Goal: Task Accomplishment & Management: Manage account settings

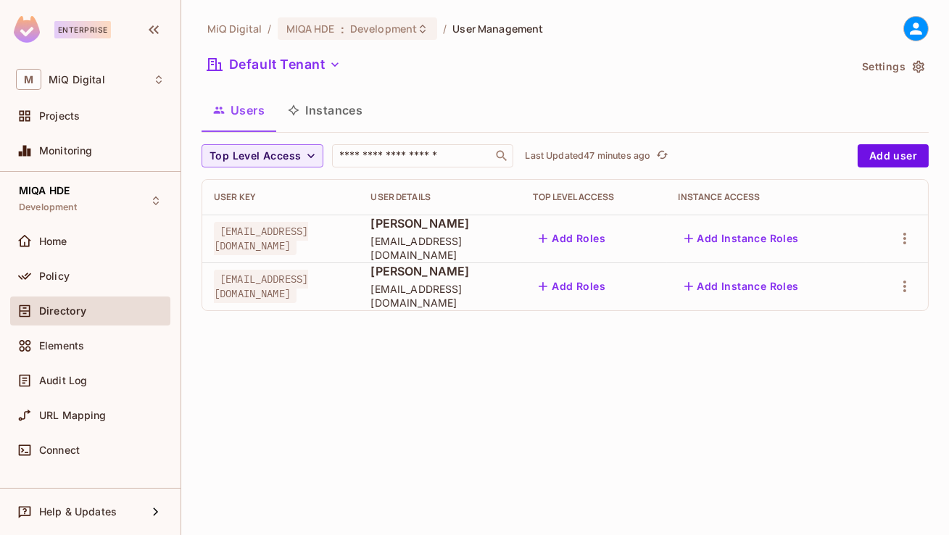
click at [355, 104] on button "Instances" at bounding box center [325, 110] width 98 height 36
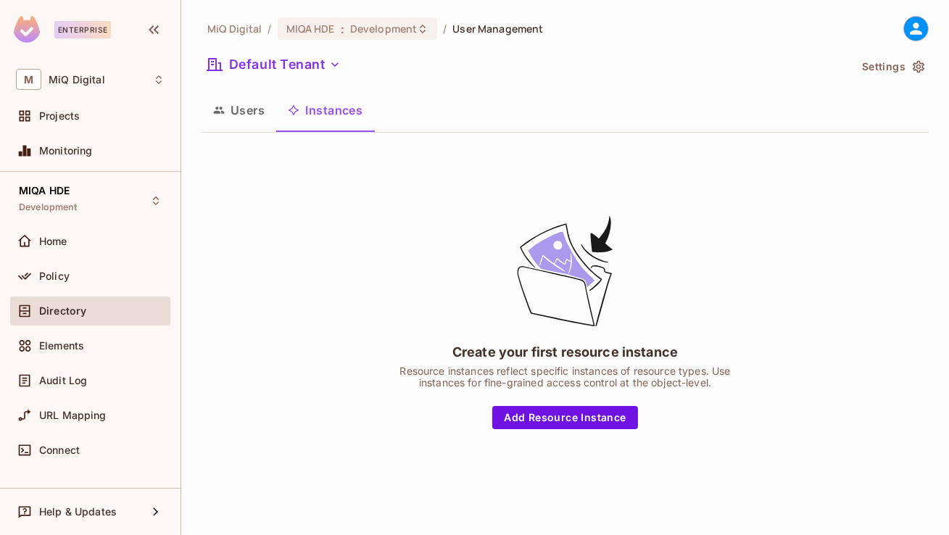
click at [244, 121] on button "Users" at bounding box center [239, 110] width 75 height 36
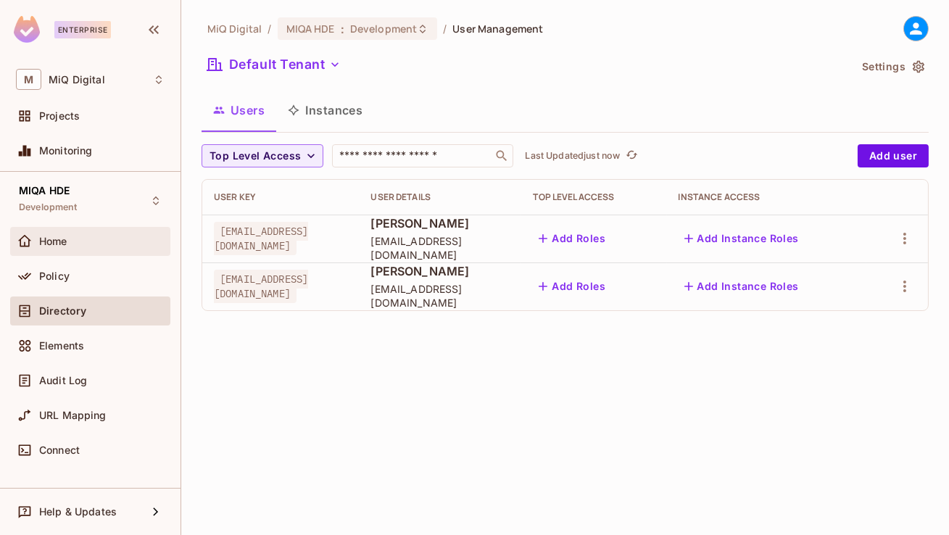
click at [102, 247] on div "Home" at bounding box center [90, 241] width 149 height 17
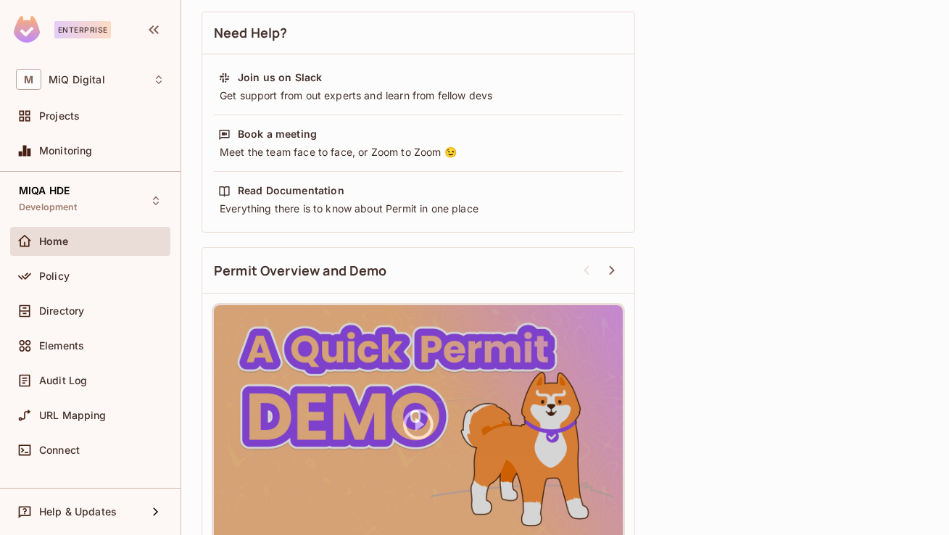
scroll to position [497, 0]
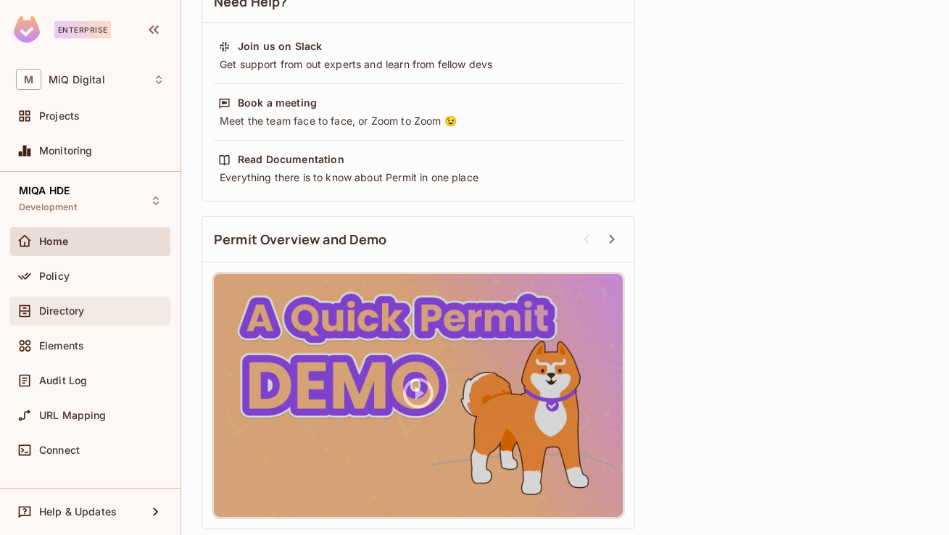
click at [79, 313] on span "Directory" at bounding box center [61, 311] width 45 height 12
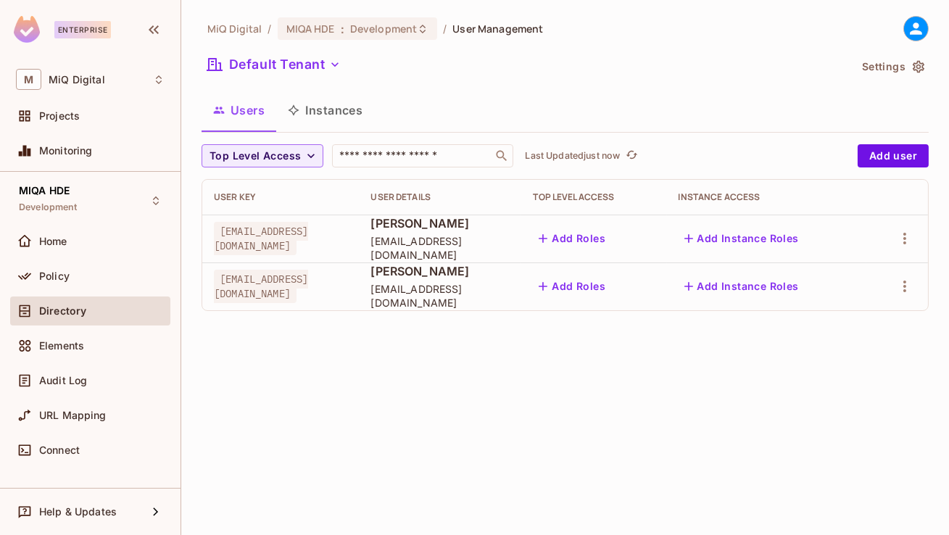
click at [335, 103] on button "Instances" at bounding box center [325, 110] width 98 height 36
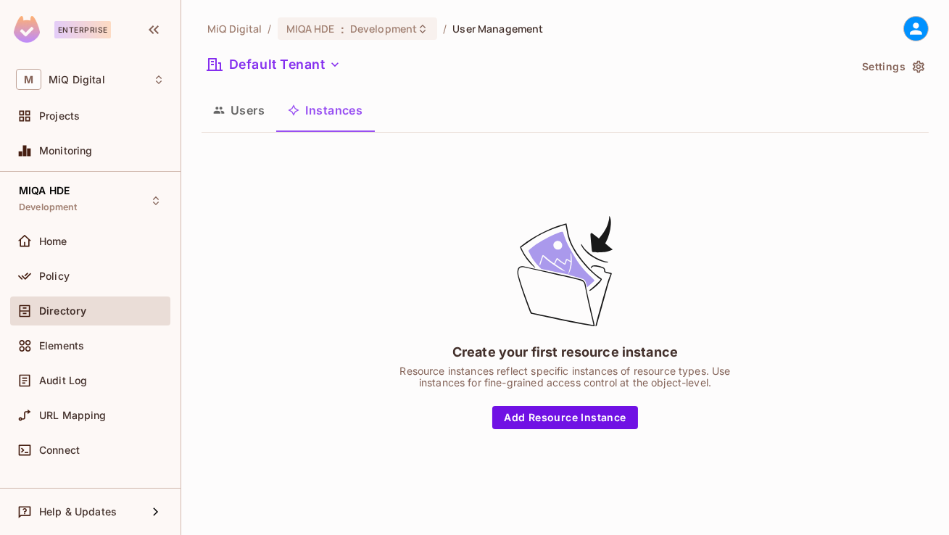
click at [233, 117] on button "Users" at bounding box center [239, 110] width 75 height 36
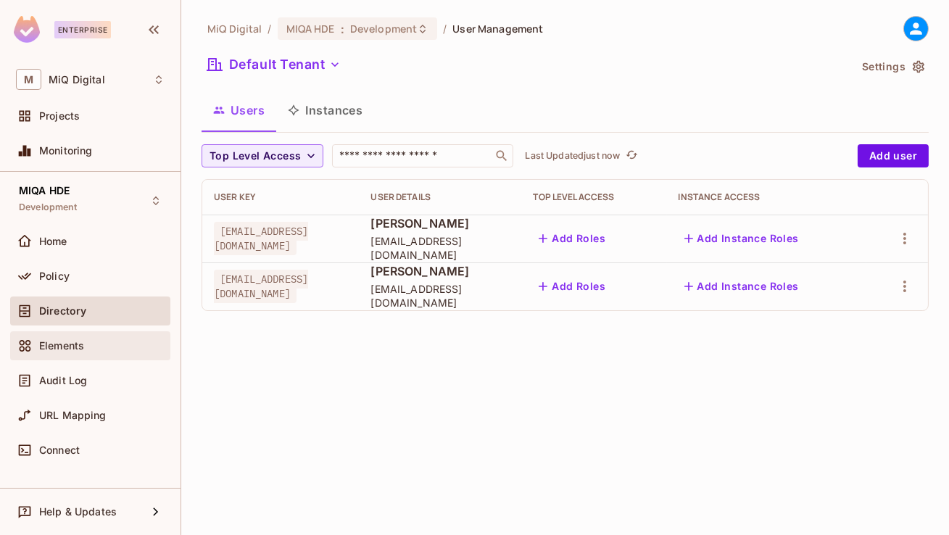
click at [120, 349] on div "Elements" at bounding box center [101, 346] width 125 height 12
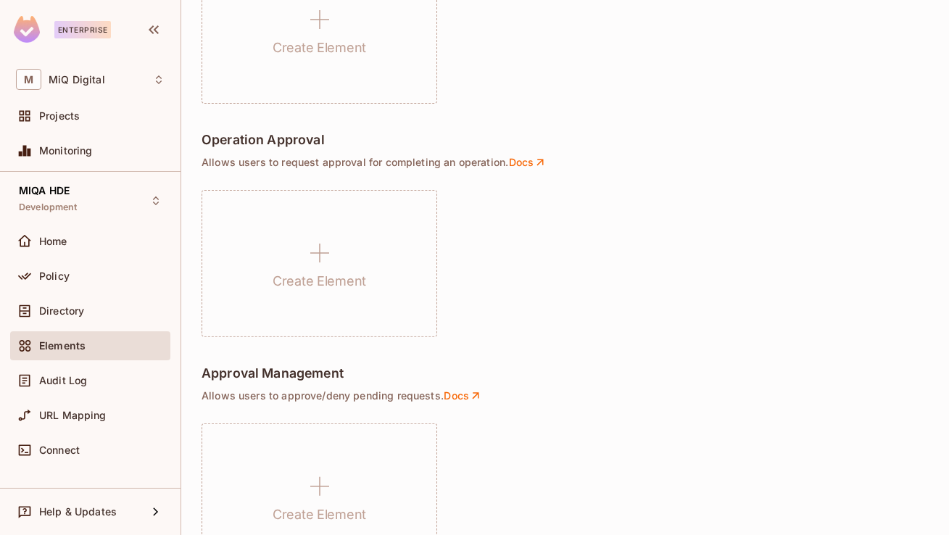
scroll to position [1080, 0]
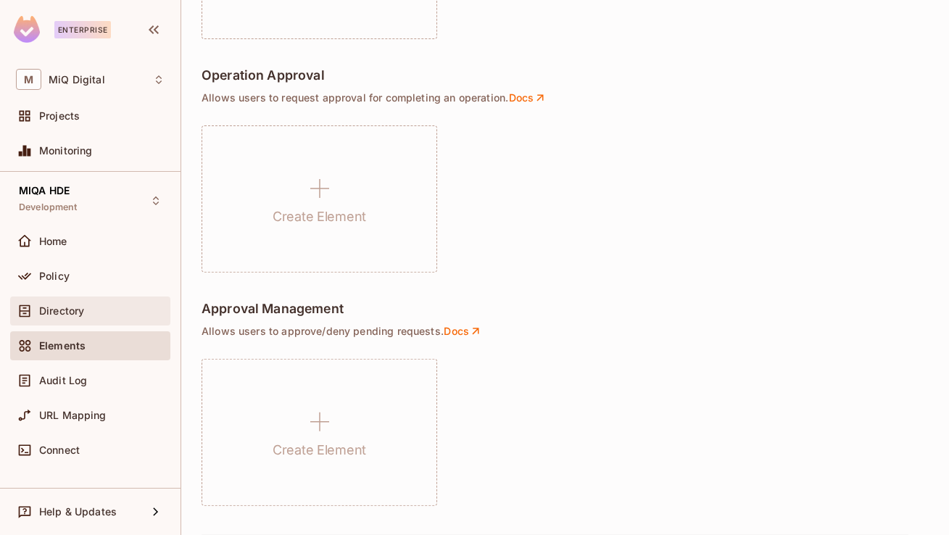
click at [94, 312] on div "Directory" at bounding box center [101, 311] width 125 height 12
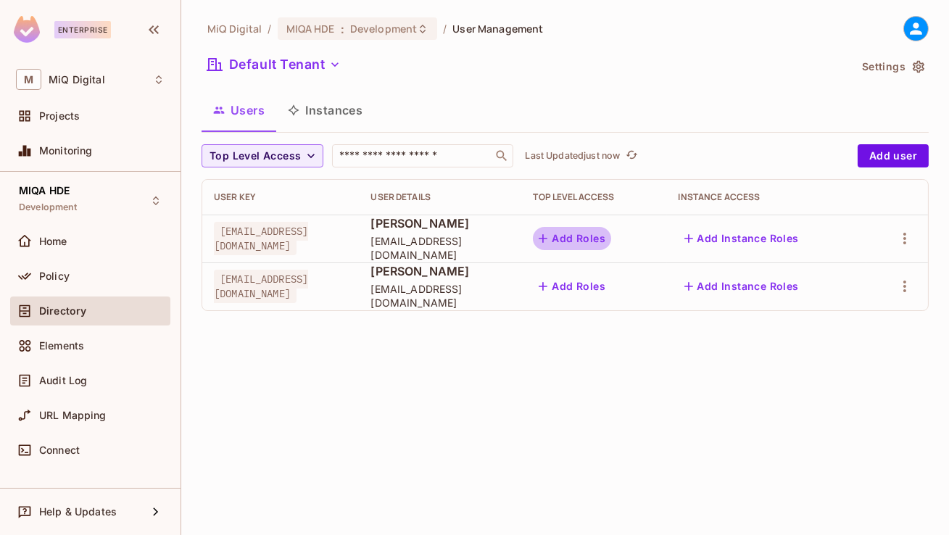
click at [611, 239] on button "Add Roles" at bounding box center [572, 238] width 78 height 23
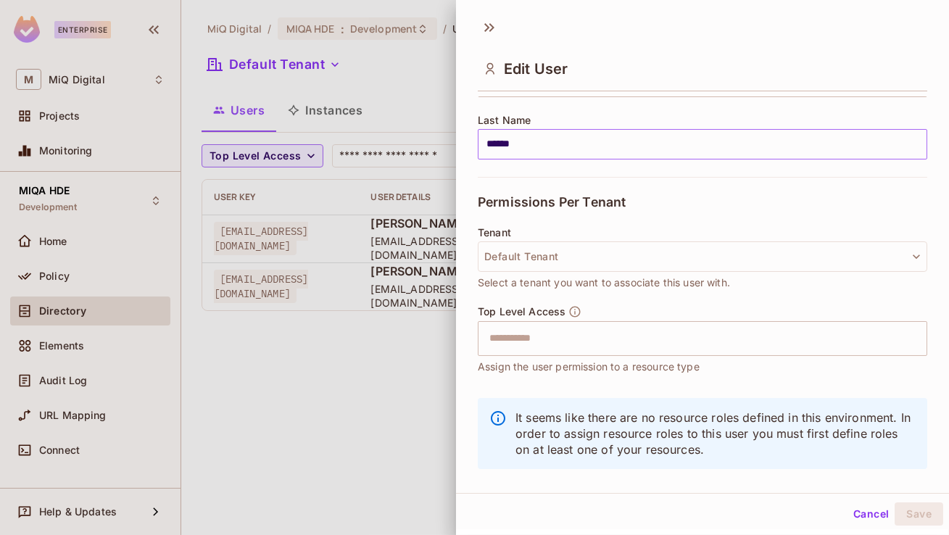
scroll to position [248, 0]
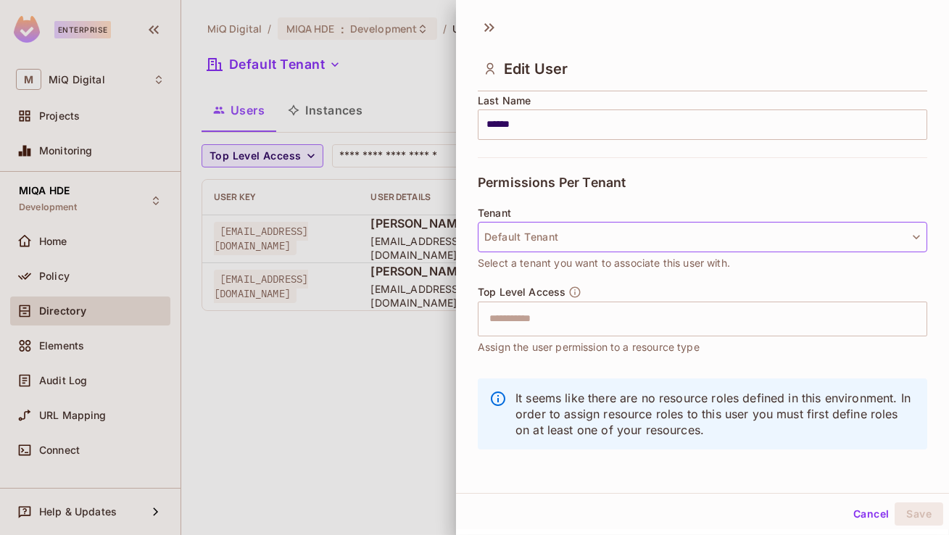
click at [557, 238] on button "Default Tenant" at bounding box center [703, 237] width 450 height 30
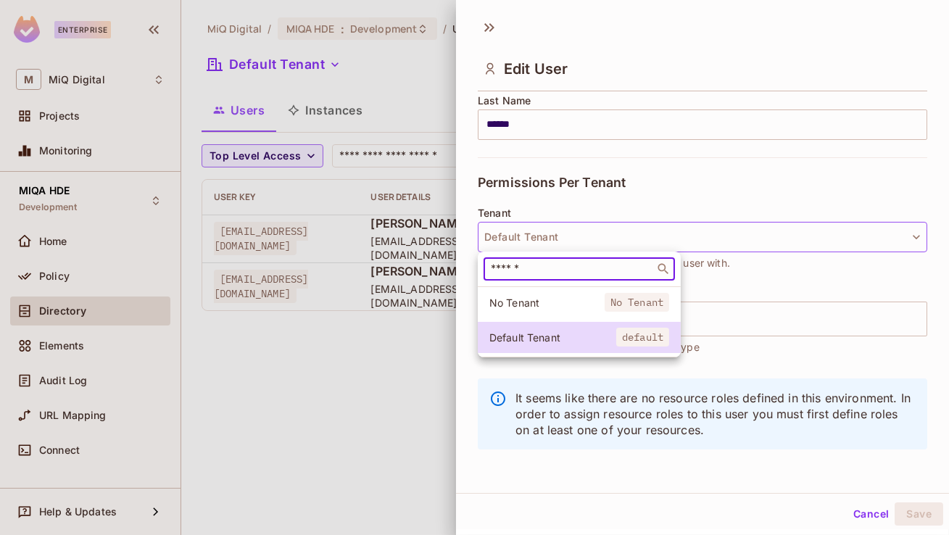
click at [550, 269] on input "text" at bounding box center [569, 269] width 162 height 15
paste input "**********"
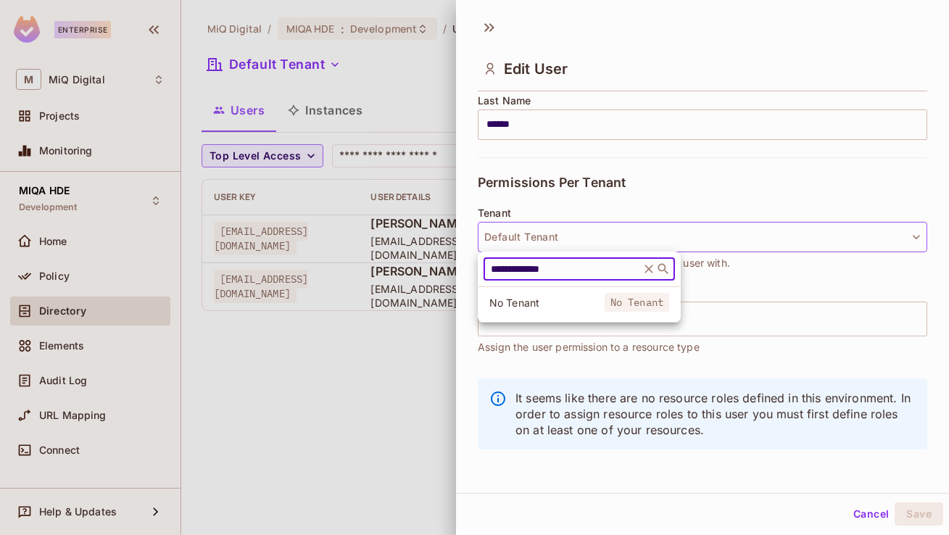
type input "**********"
click at [647, 270] on icon at bounding box center [649, 269] width 9 height 9
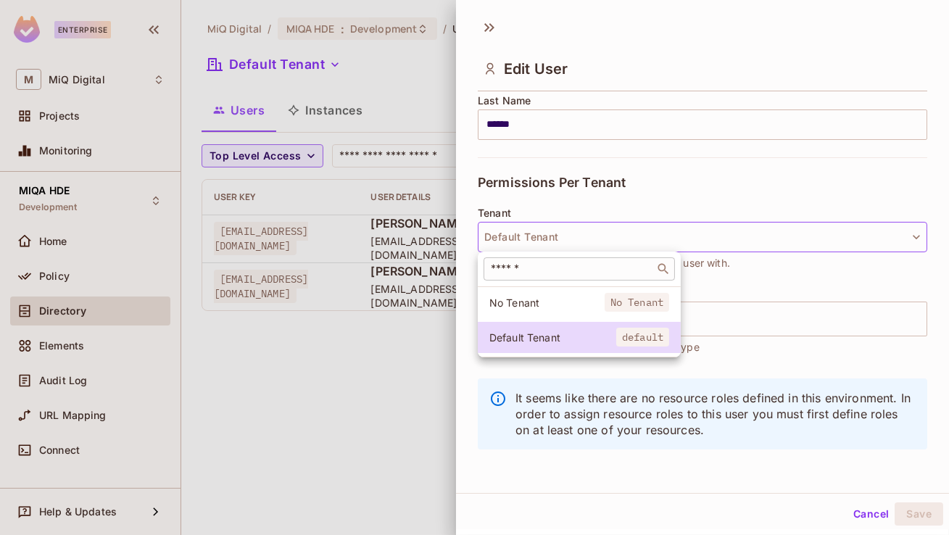
click at [585, 303] on span "No Tenant" at bounding box center [546, 303] width 115 height 14
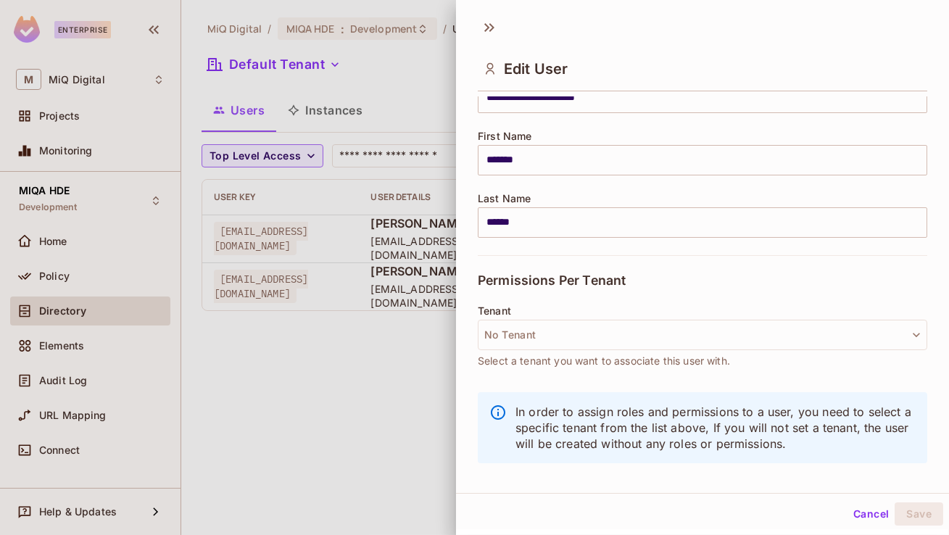
scroll to position [149, 0]
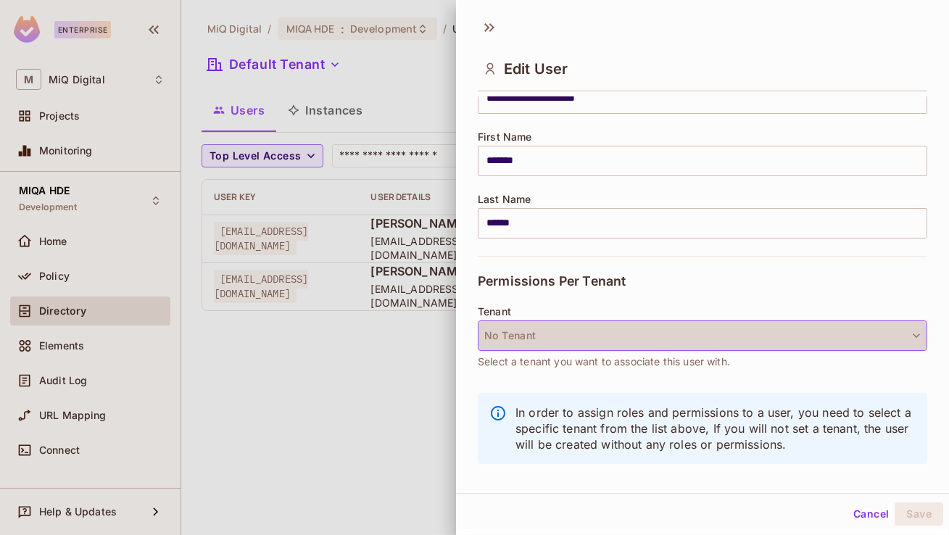
click at [566, 325] on button "No Tenant" at bounding box center [703, 335] width 450 height 30
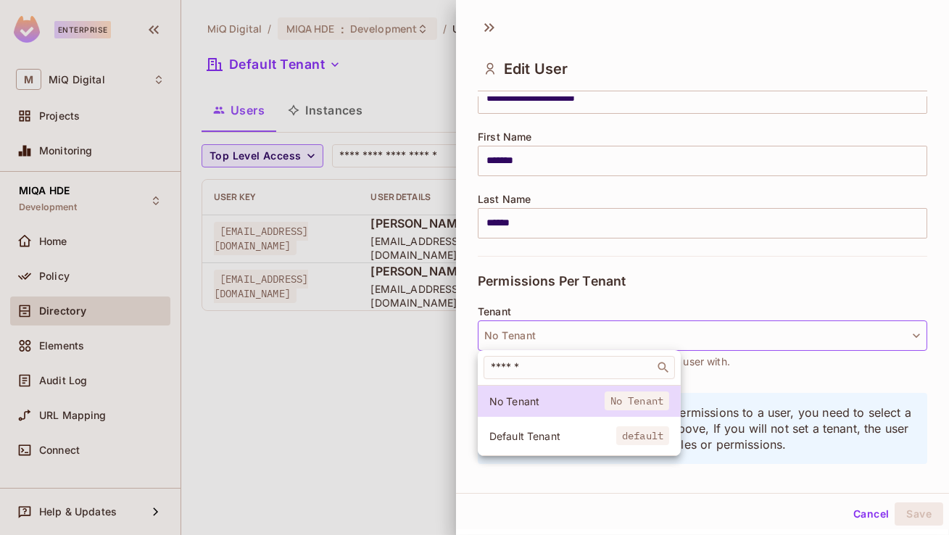
click at [584, 281] on div at bounding box center [474, 267] width 949 height 535
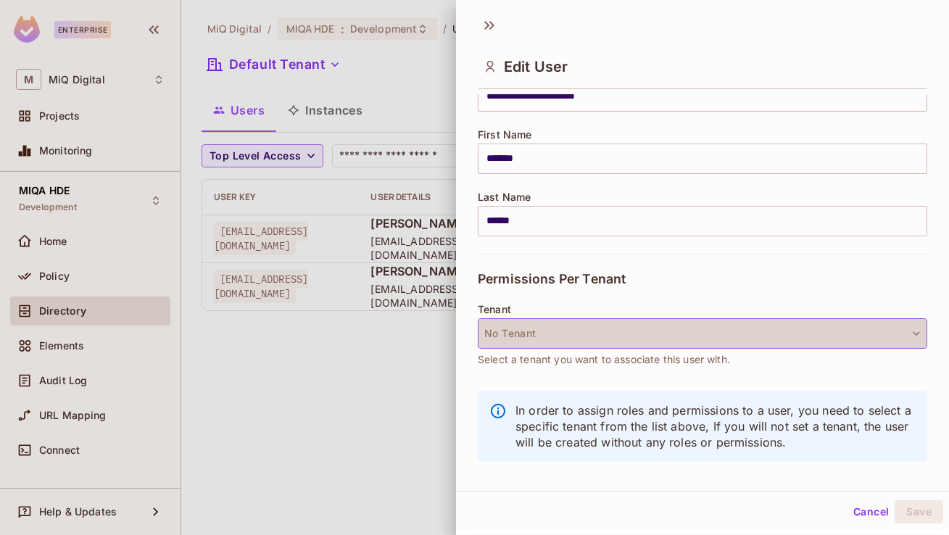
click at [640, 330] on button "No Tenant" at bounding box center [703, 333] width 450 height 30
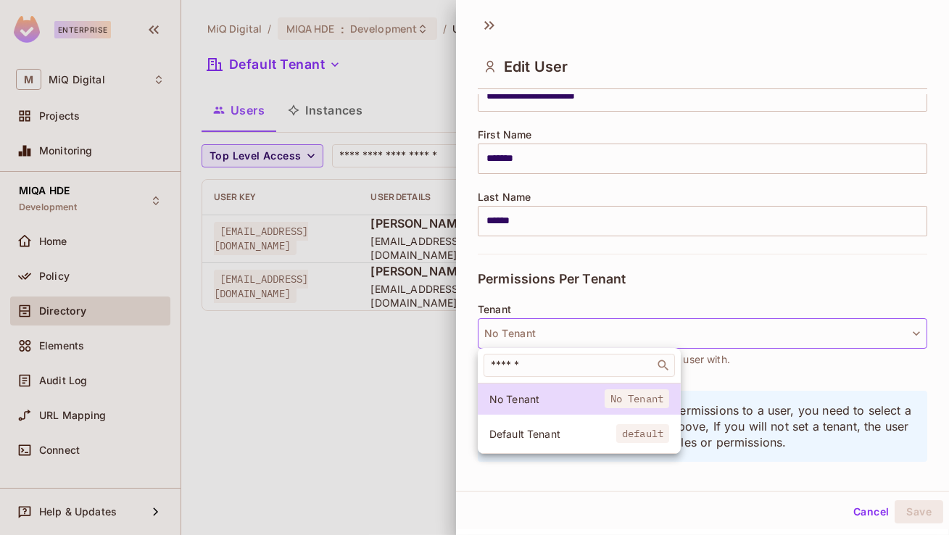
click at [548, 435] on span "Default Tenant" at bounding box center [552, 434] width 127 height 14
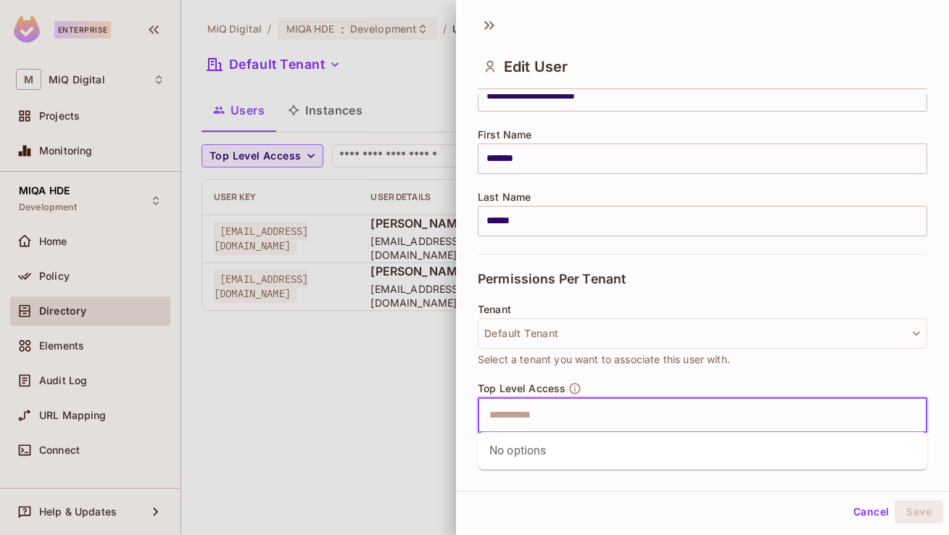
click at [543, 407] on input "text" at bounding box center [690, 415] width 418 height 29
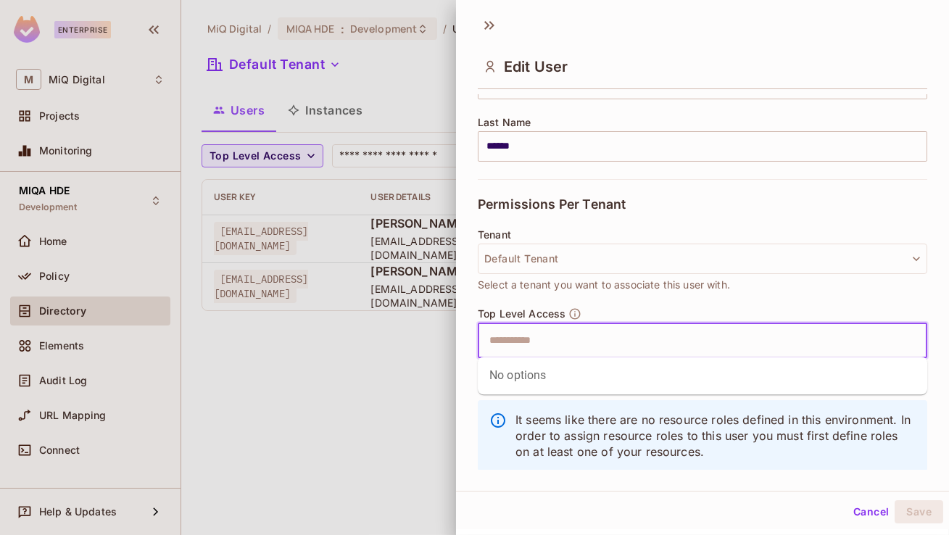
scroll to position [225, 0]
paste input "**********"
click at [546, 378] on div "No options" at bounding box center [703, 374] width 450 height 38
type input "**********"
click at [584, 418] on p "It seems like there are no resource roles defined in this environment. In order…" at bounding box center [716, 434] width 400 height 48
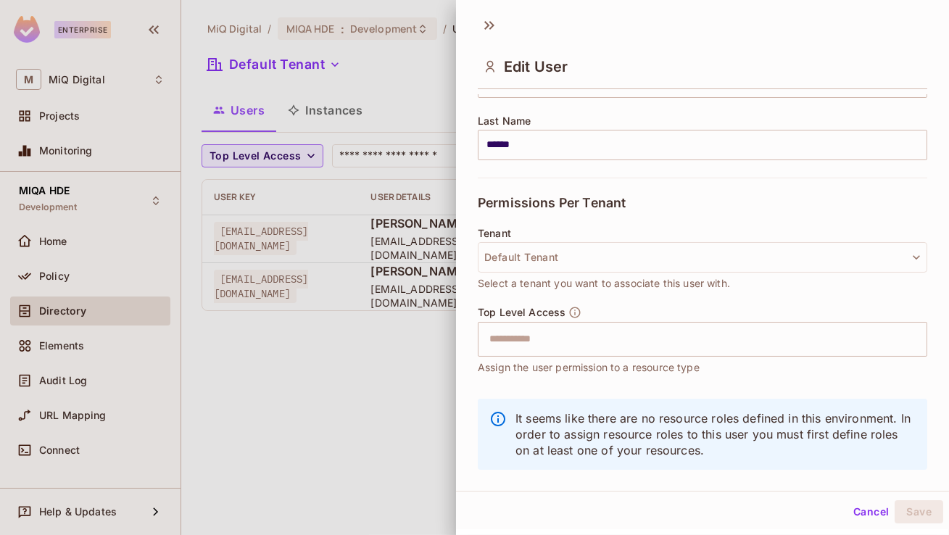
scroll to position [248, 0]
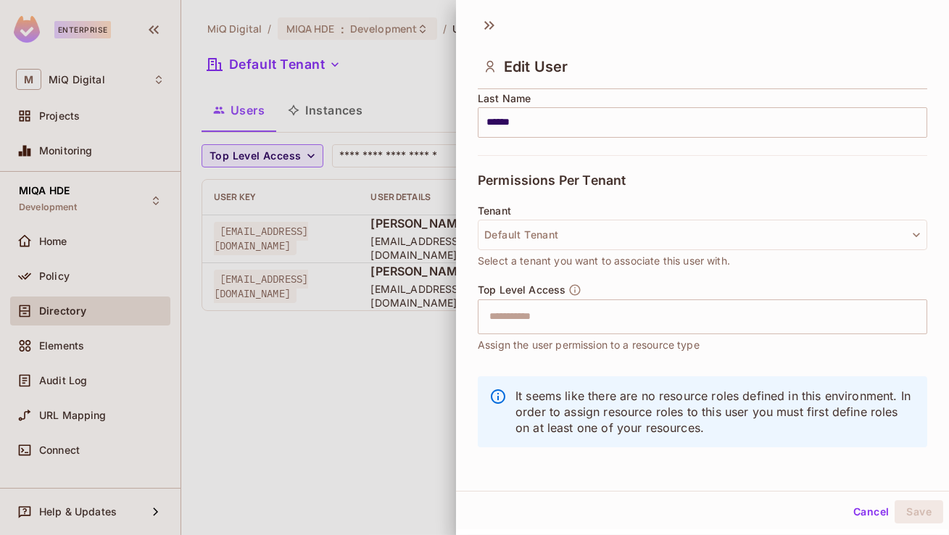
click at [869, 513] on button "Cancel" at bounding box center [871, 511] width 47 height 23
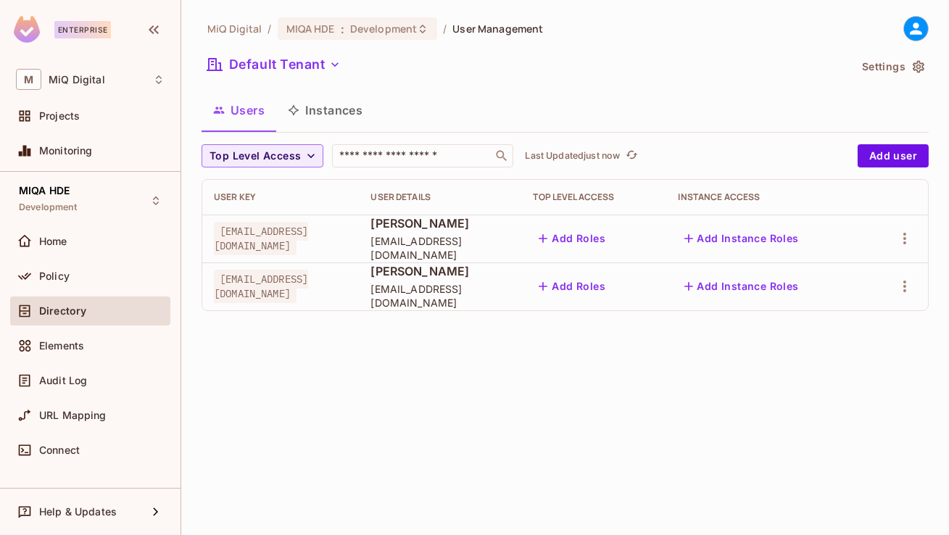
click at [611, 283] on button "Add Roles" at bounding box center [572, 286] width 78 height 23
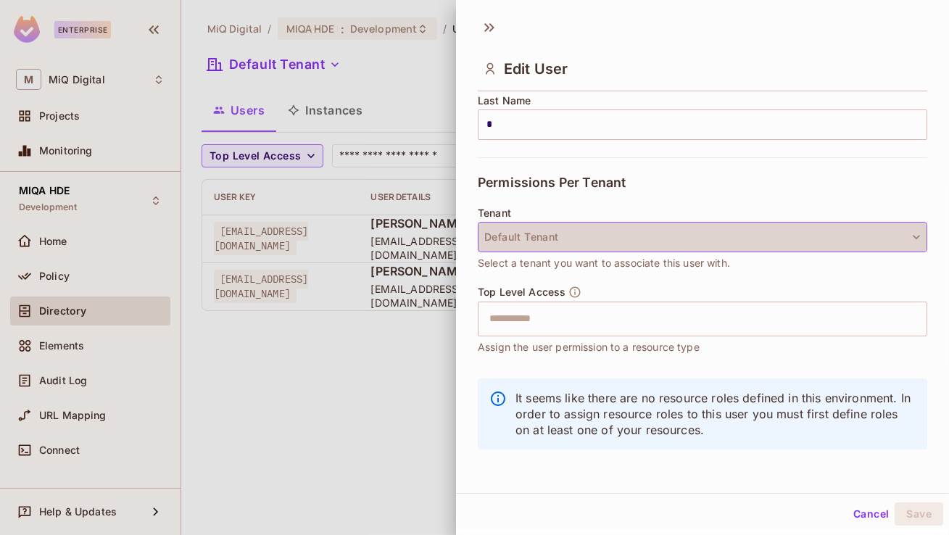
click at [602, 222] on button "Default Tenant" at bounding box center [703, 237] width 450 height 30
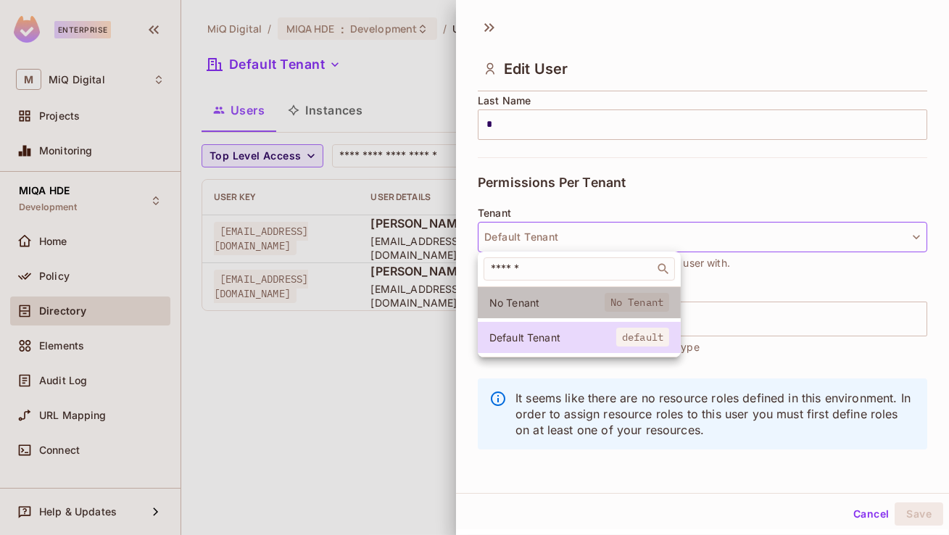
click at [528, 307] on span "No Tenant" at bounding box center [546, 303] width 115 height 14
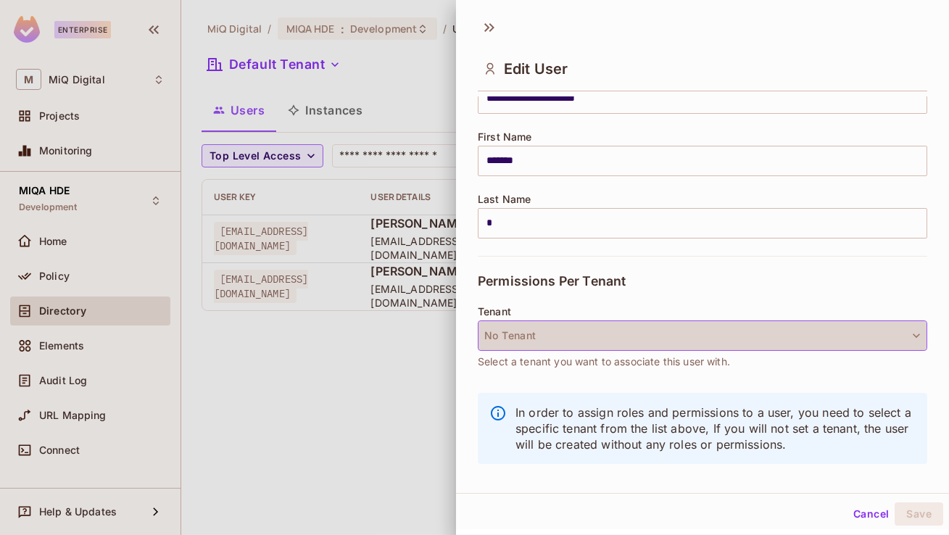
click at [523, 343] on button "No Tenant" at bounding box center [703, 335] width 450 height 30
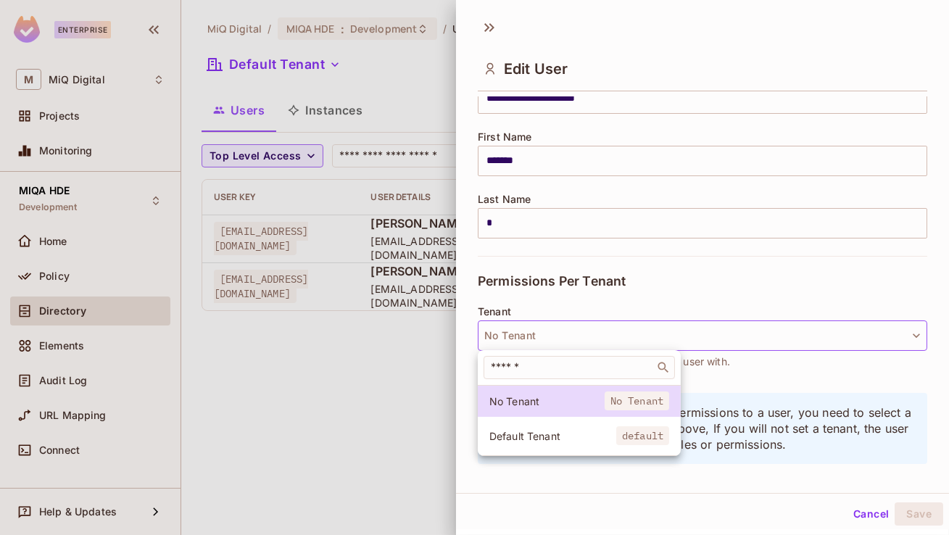
click at [512, 431] on span "Default Tenant" at bounding box center [552, 436] width 127 height 14
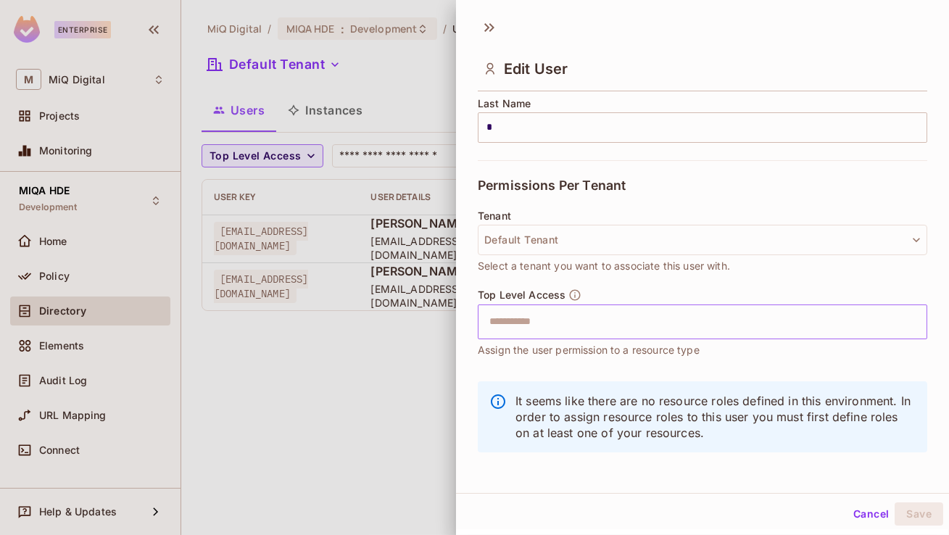
scroll to position [248, 0]
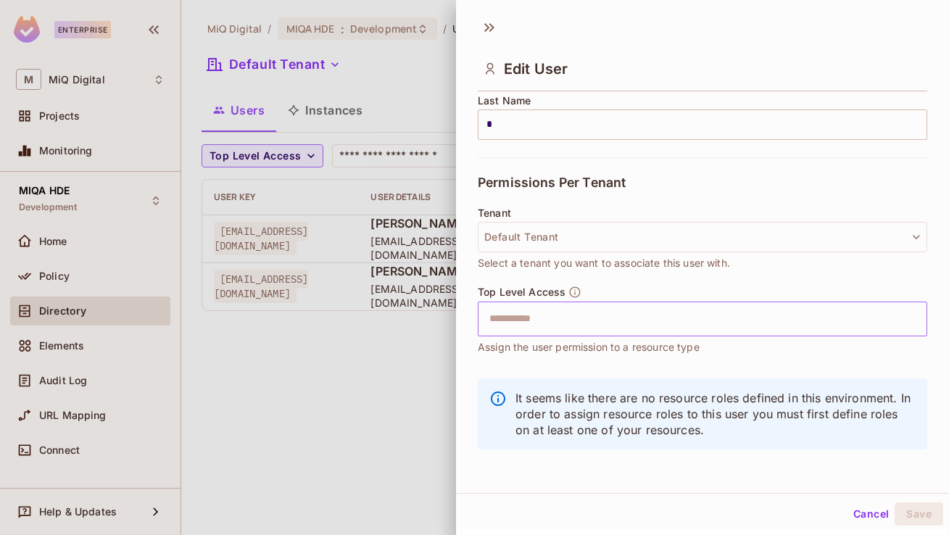
click at [532, 321] on input "text" at bounding box center [690, 319] width 418 height 29
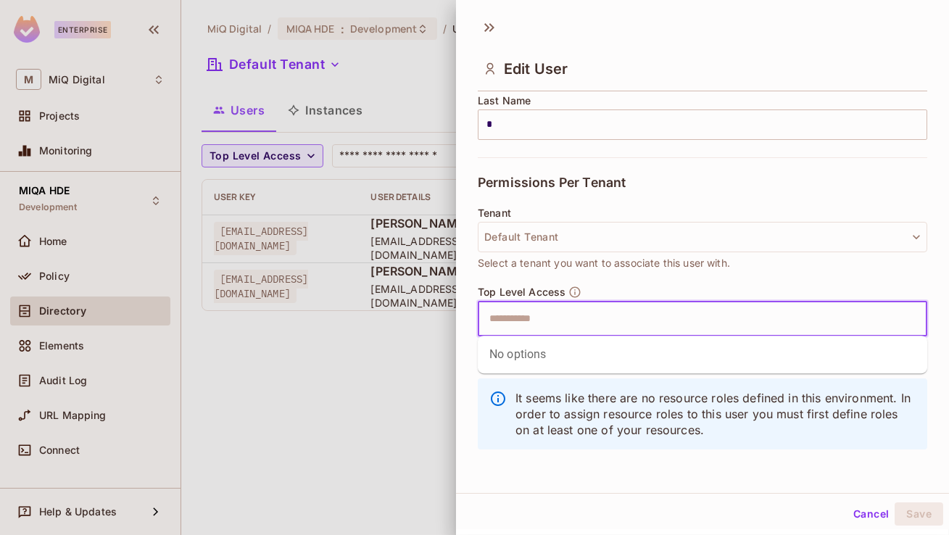
type input "*"
click at [877, 518] on button "Cancel" at bounding box center [871, 513] width 47 height 23
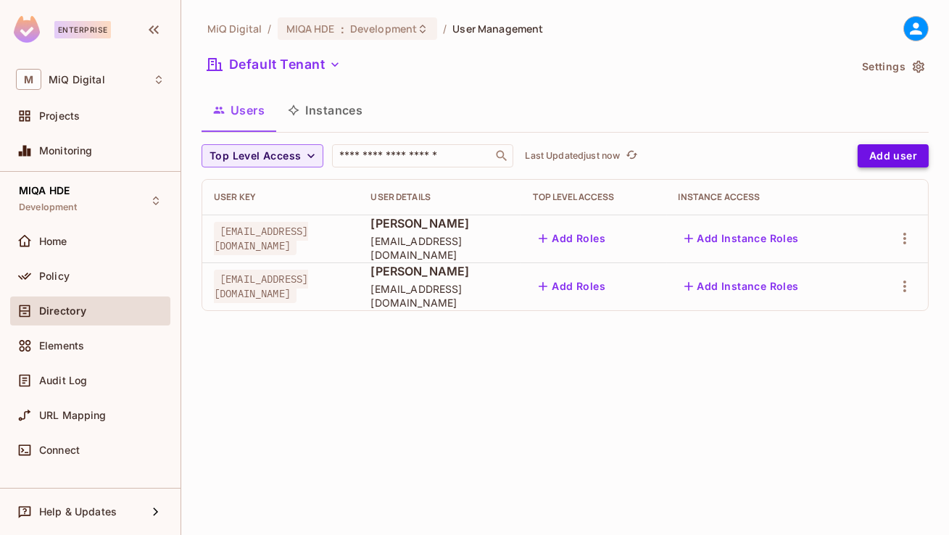
click at [877, 160] on button "Add user" at bounding box center [893, 155] width 71 height 23
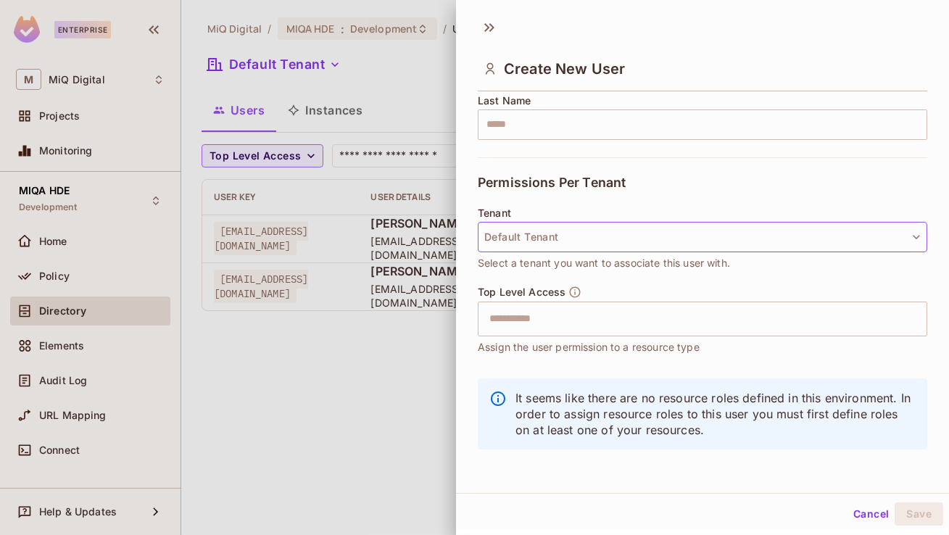
click at [546, 225] on button "Default Tenant" at bounding box center [703, 237] width 450 height 30
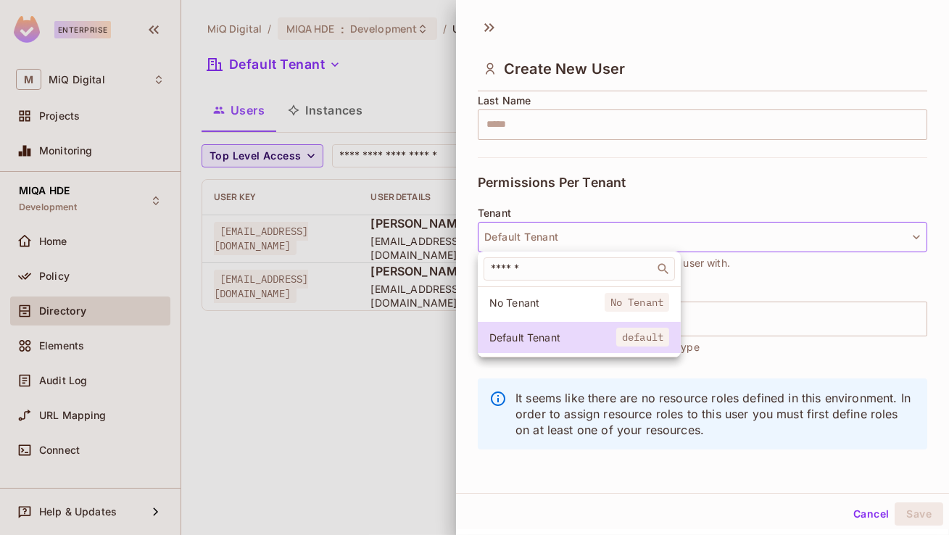
click at [546, 225] on div at bounding box center [474, 267] width 949 height 535
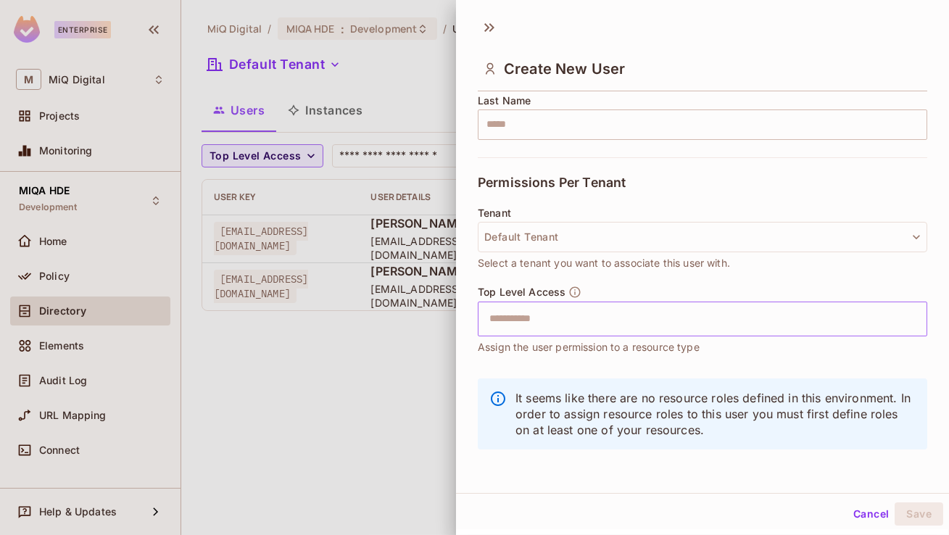
click at [541, 328] on input "text" at bounding box center [690, 319] width 418 height 29
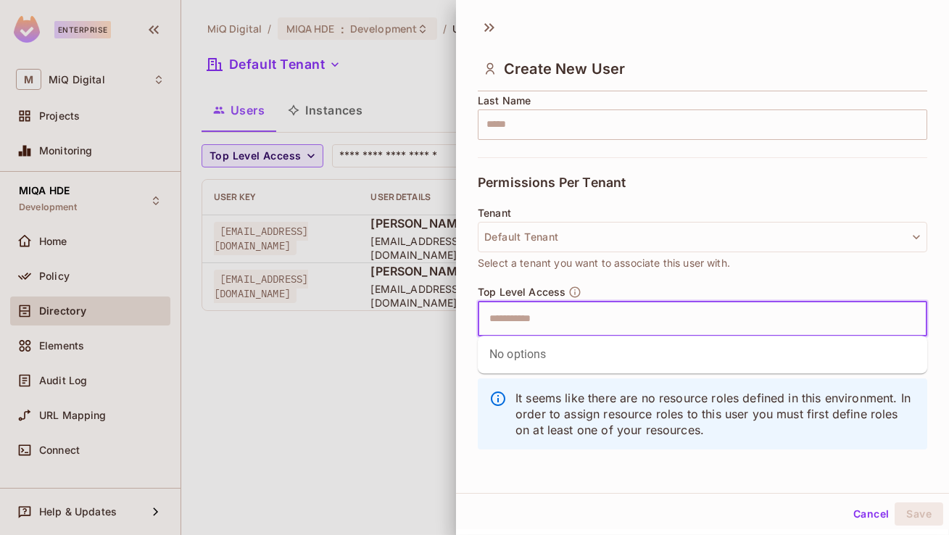
paste input "**********"
type input "**********"
click at [587, 342] on div "No options" at bounding box center [703, 355] width 450 height 38
click at [872, 509] on button "Cancel" at bounding box center [871, 513] width 47 height 23
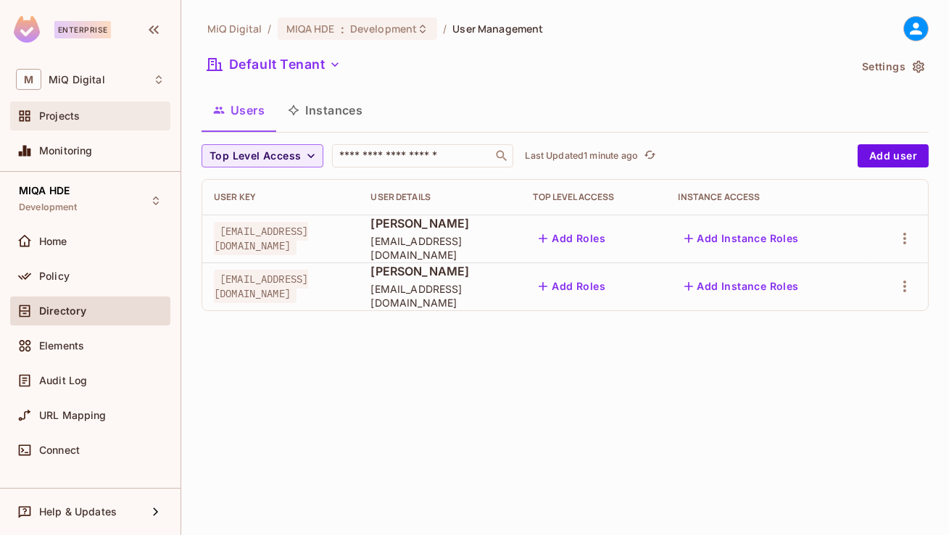
click at [125, 116] on div "Projects" at bounding box center [101, 116] width 125 height 12
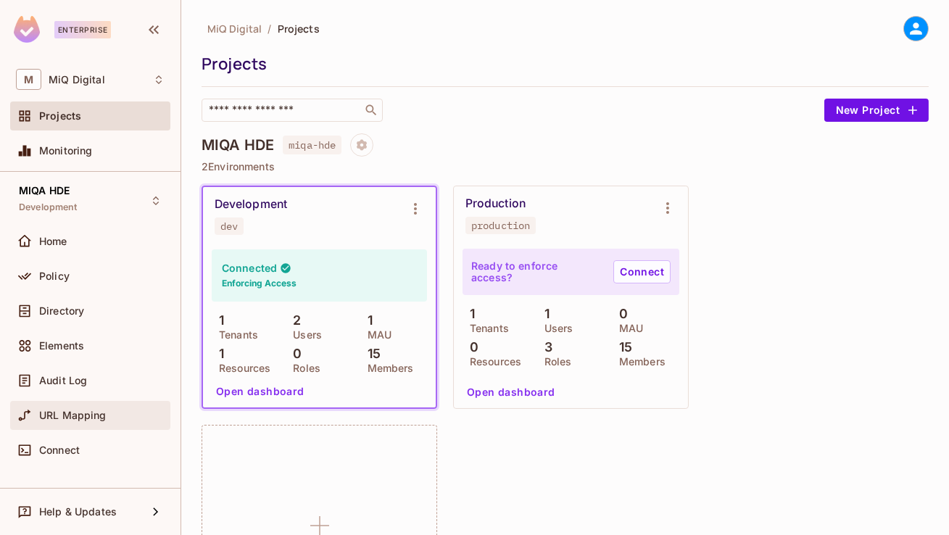
click at [82, 410] on span "URL Mapping" at bounding box center [72, 416] width 67 height 12
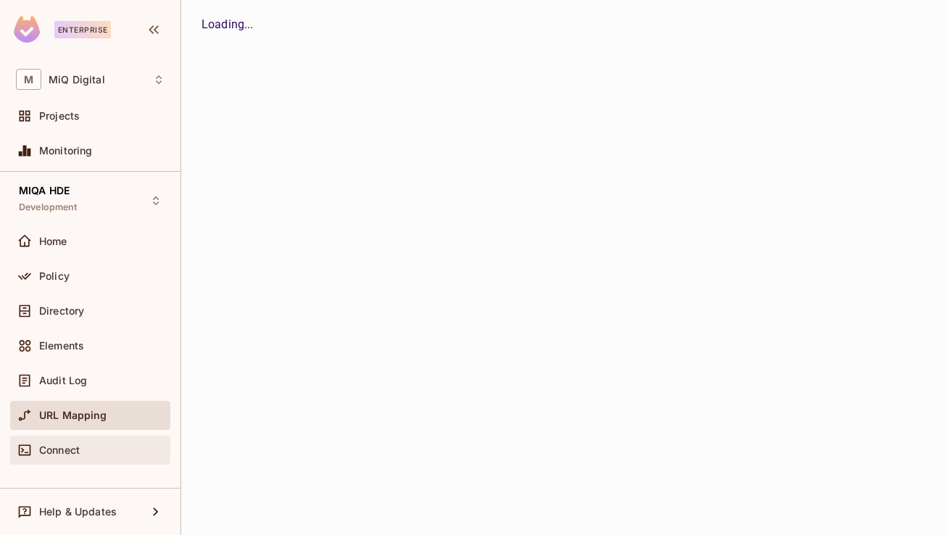
click at [60, 439] on div "Connect" at bounding box center [90, 450] width 160 height 29
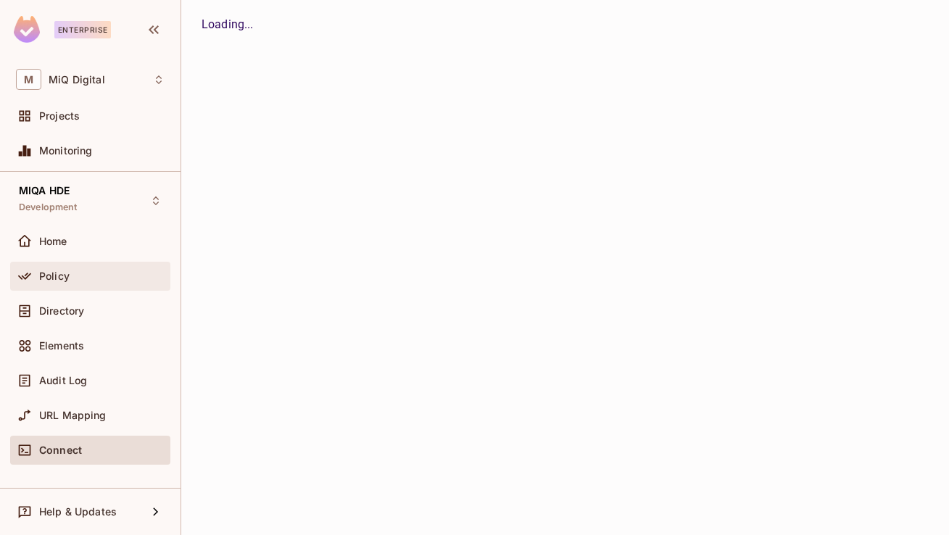
click at [60, 277] on span "Policy" at bounding box center [54, 276] width 30 height 12
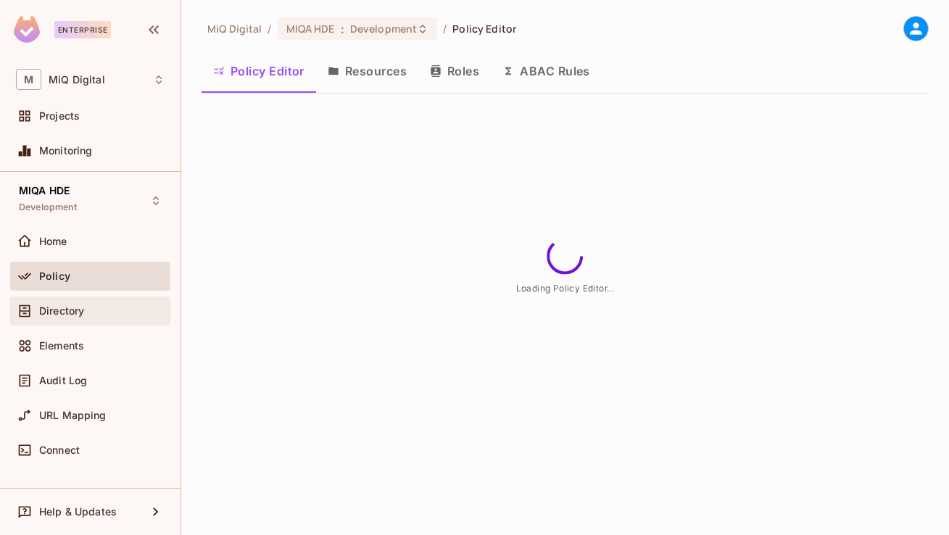
click at [70, 312] on span "Directory" at bounding box center [61, 311] width 45 height 12
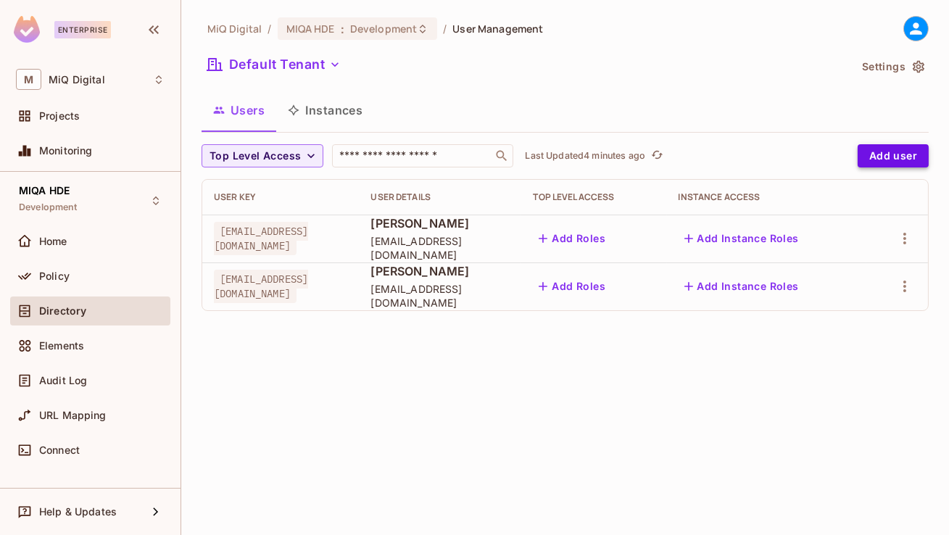
click at [890, 157] on button "Add user" at bounding box center [893, 155] width 71 height 23
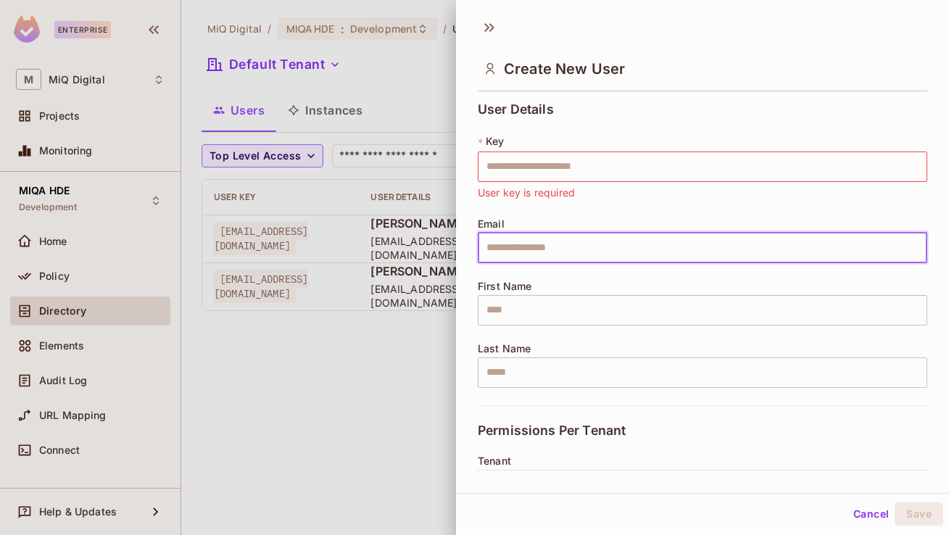
click at [548, 243] on input "text" at bounding box center [703, 248] width 450 height 30
paste input "**********"
type input "**********"
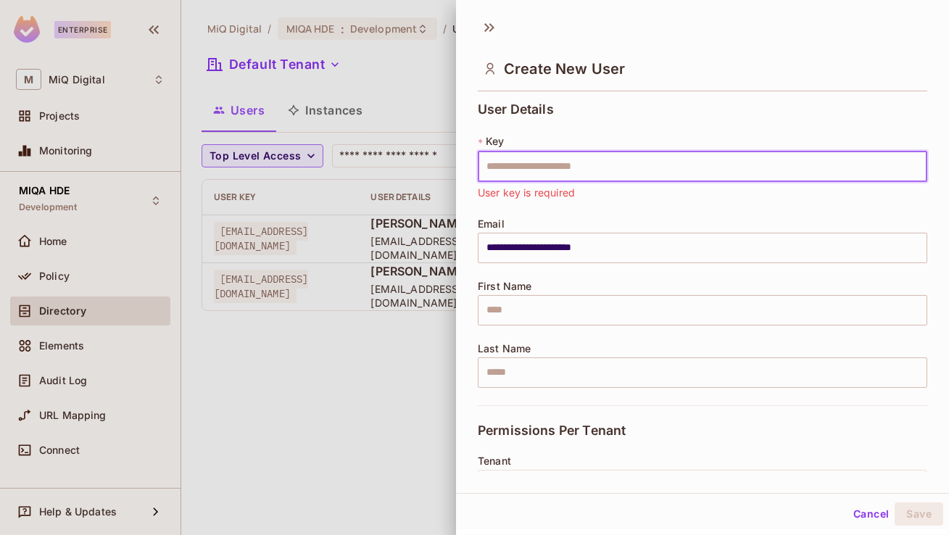
click at [531, 158] on input "text" at bounding box center [703, 167] width 450 height 30
type input "*"
click at [511, 307] on input "text" at bounding box center [703, 310] width 450 height 30
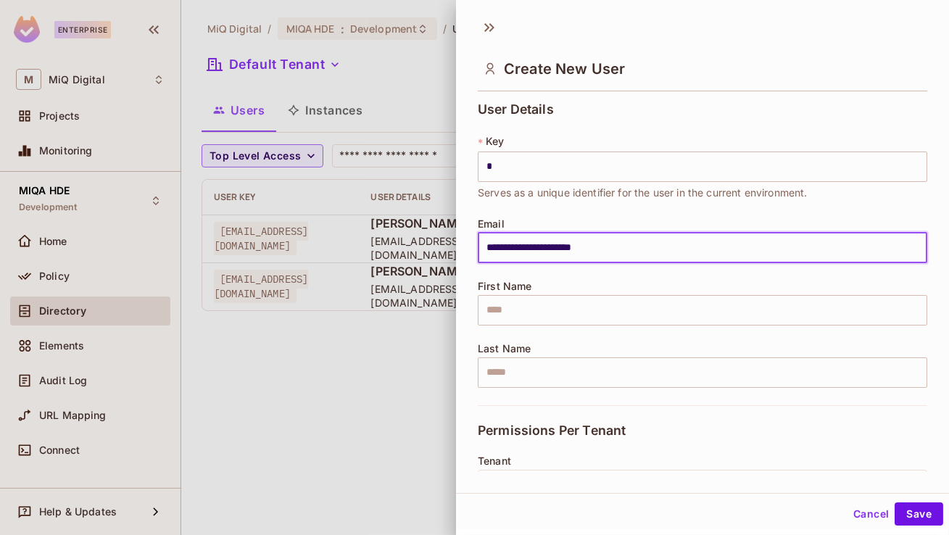
drag, startPoint x: 518, startPoint y: 251, endPoint x: 469, endPoint y: 247, distance: 49.5
click at [469, 247] on div "**********" at bounding box center [702, 284] width 493 height 376
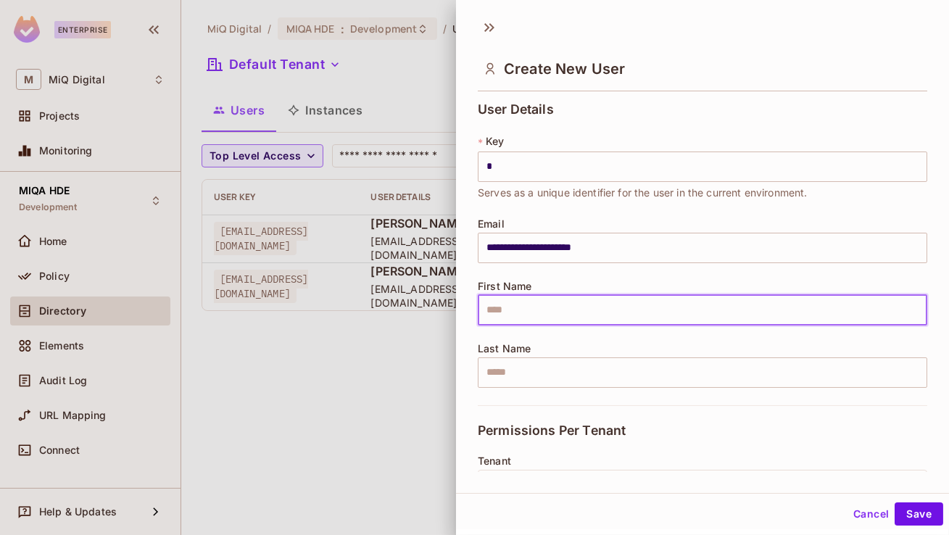
click at [504, 300] on input "text" at bounding box center [703, 310] width 450 height 30
paste input "******"
type input "******"
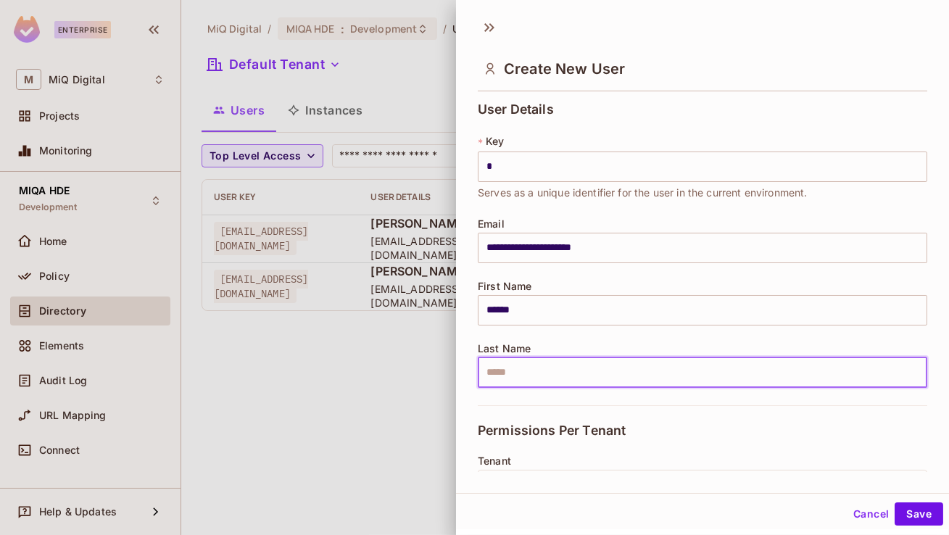
click at [517, 363] on input "text" at bounding box center [703, 372] width 450 height 30
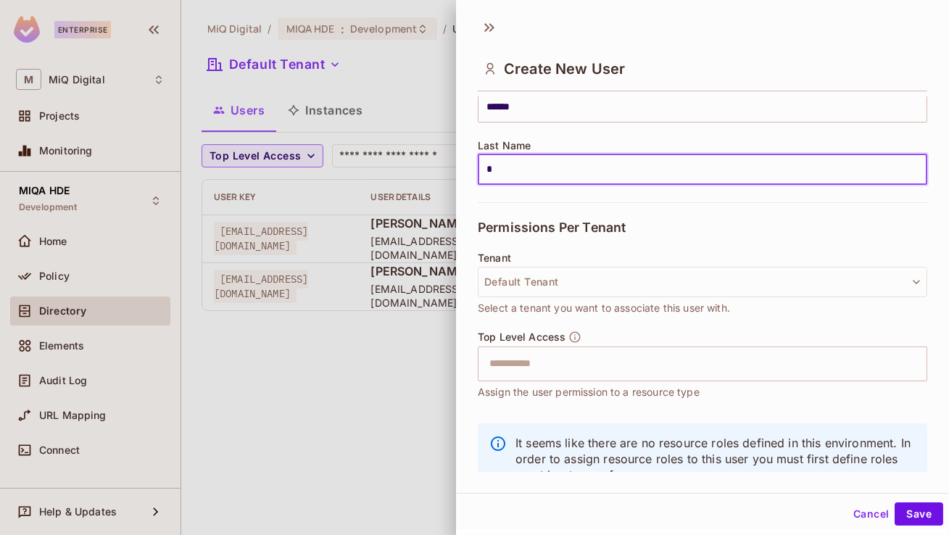
scroll to position [226, 0]
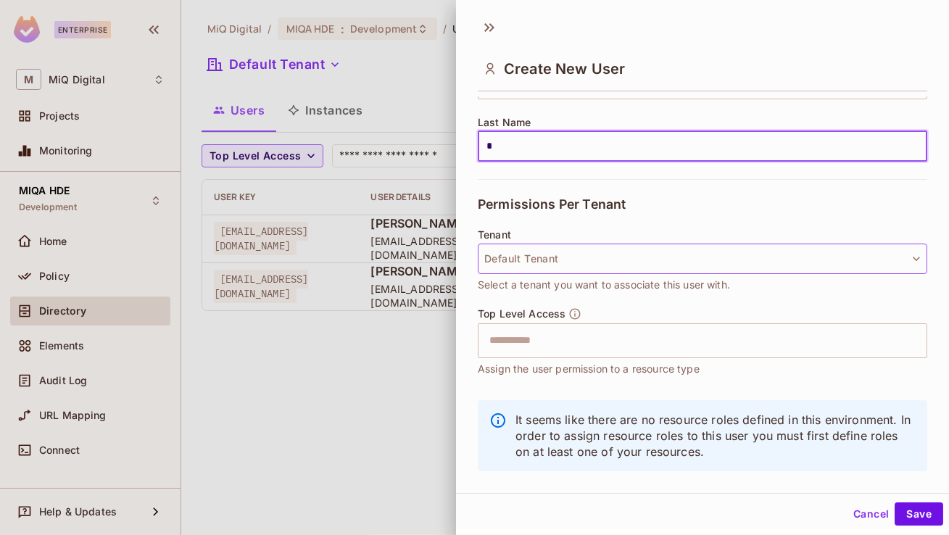
type input "*"
click at [550, 260] on button "Default Tenant" at bounding box center [703, 259] width 450 height 30
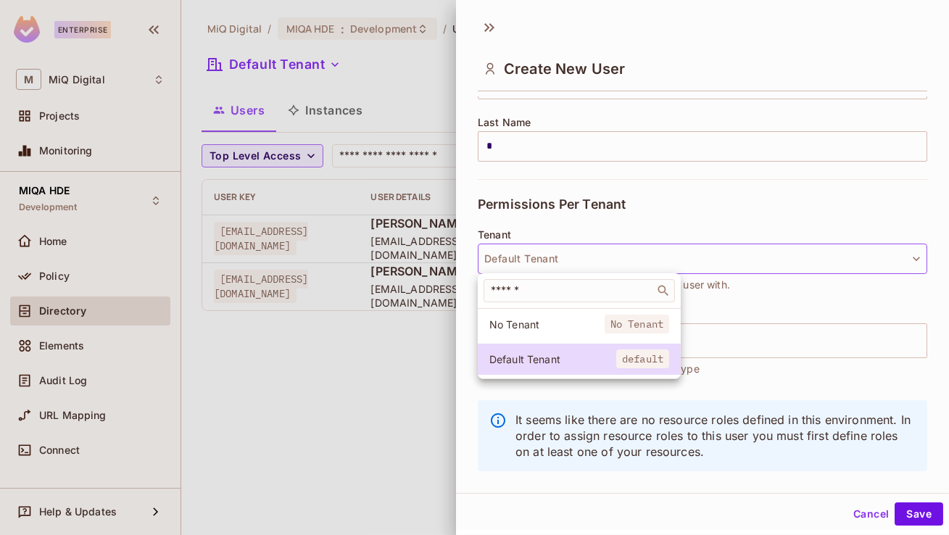
click at [531, 329] on span "No Tenant" at bounding box center [546, 325] width 115 height 14
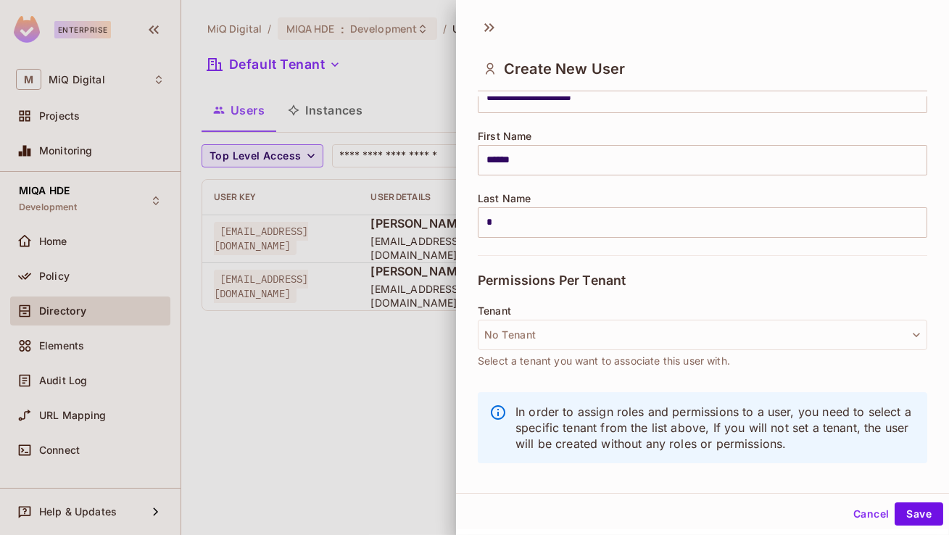
scroll to position [149, 0]
click at [539, 328] on button "No Tenant" at bounding box center [703, 335] width 450 height 30
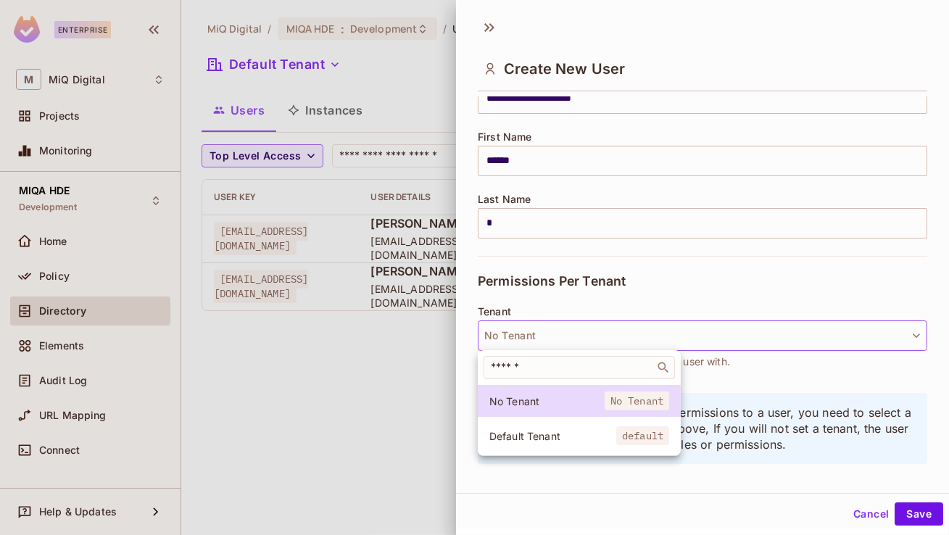
click at [526, 435] on span "Default Tenant" at bounding box center [552, 436] width 127 height 14
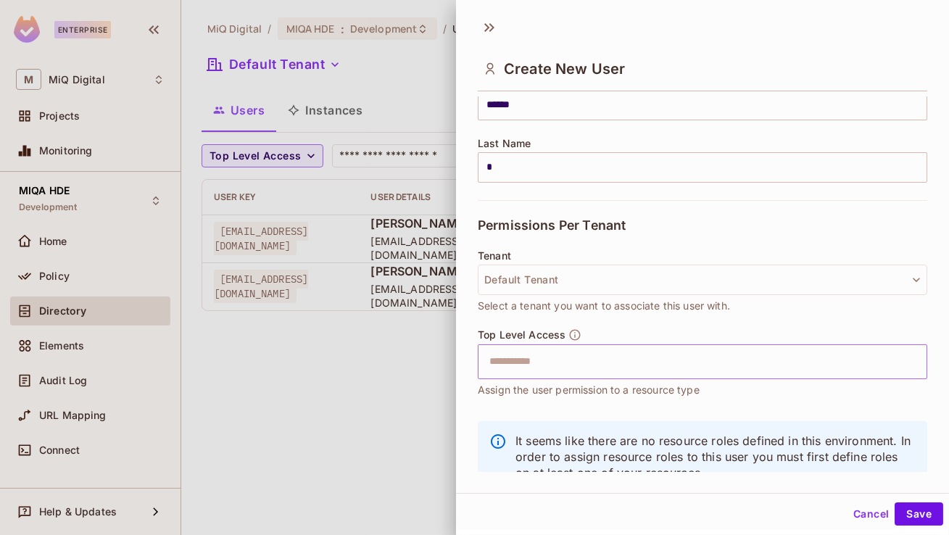
scroll to position [248, 0]
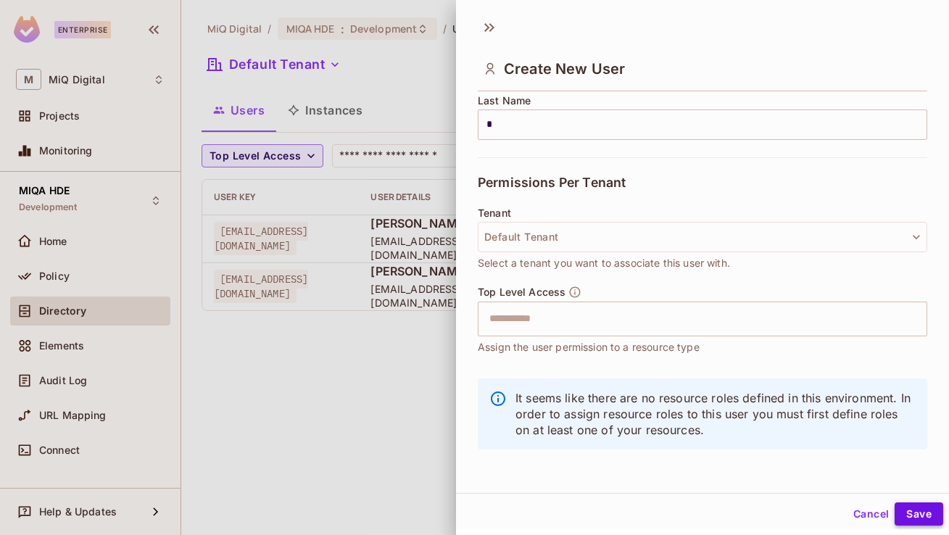
click at [915, 507] on button "Save" at bounding box center [919, 513] width 49 height 23
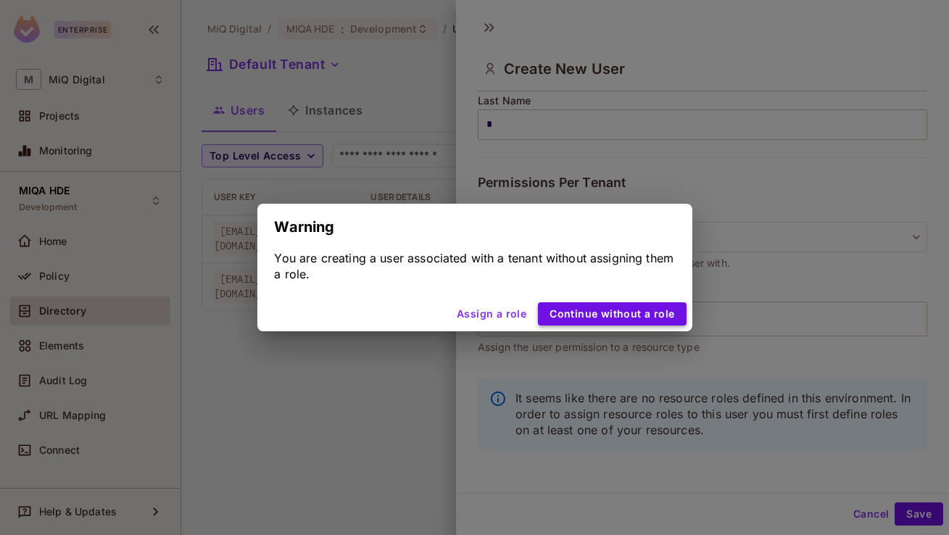
click at [600, 316] on button "Continue without a role" at bounding box center [612, 313] width 148 height 23
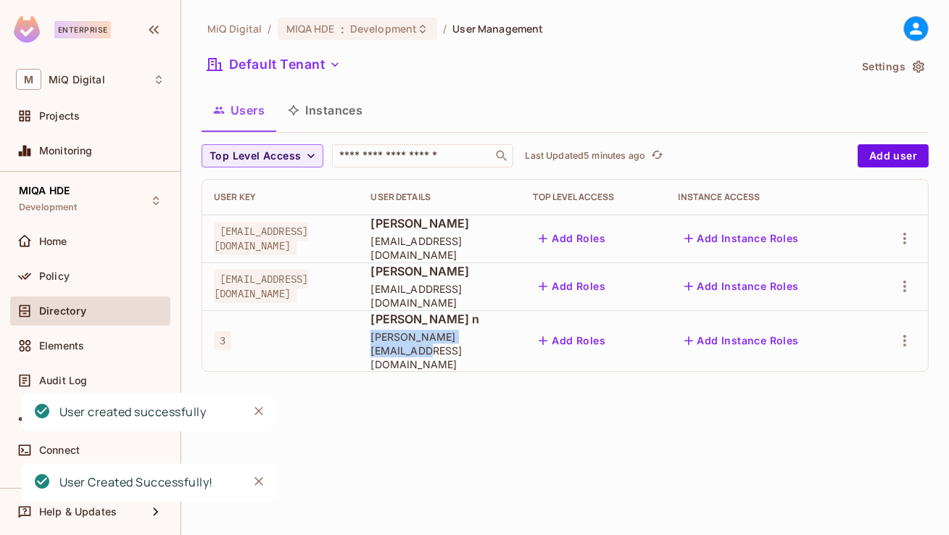
drag, startPoint x: 557, startPoint y: 343, endPoint x: 417, endPoint y: 341, distance: 140.0
click at [417, 341] on td "subash n subash.n@miqdigital.com" at bounding box center [440, 340] width 162 height 61
copy span "[PERSON_NAME][EMAIL_ADDRESS][DOMAIN_NAME]"
click at [916, 329] on div at bounding box center [897, 340] width 38 height 23
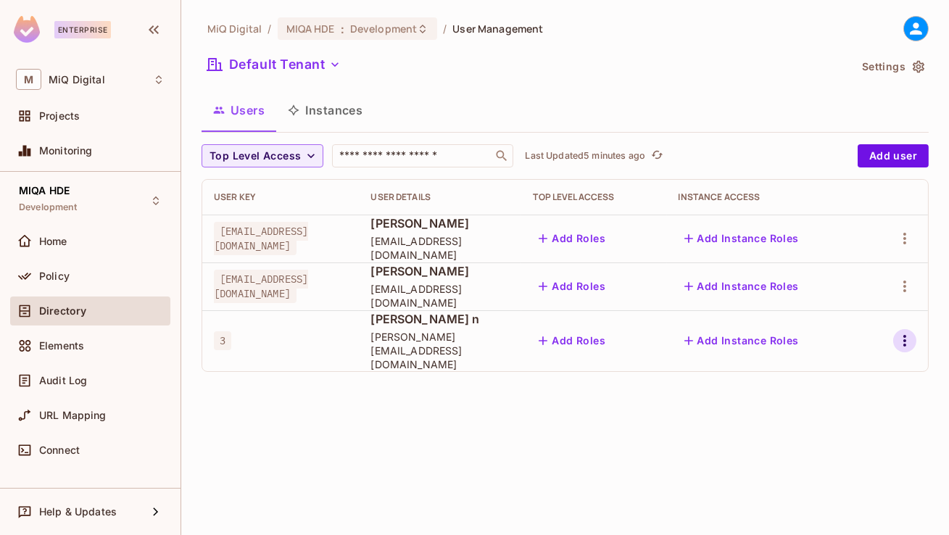
click at [903, 332] on icon "button" at bounding box center [904, 340] width 17 height 17
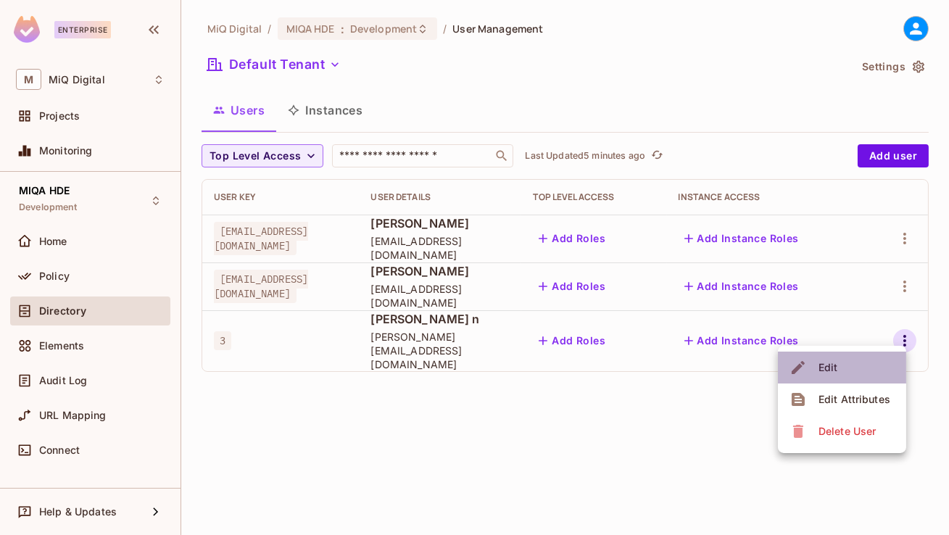
click at [844, 368] on li "Edit" at bounding box center [842, 368] width 128 height 32
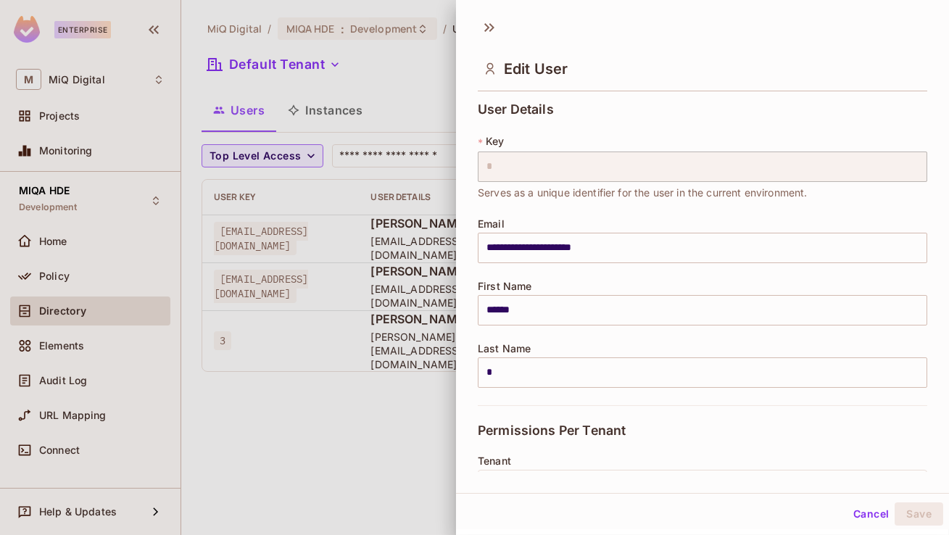
click at [862, 513] on button "Cancel" at bounding box center [871, 513] width 47 height 23
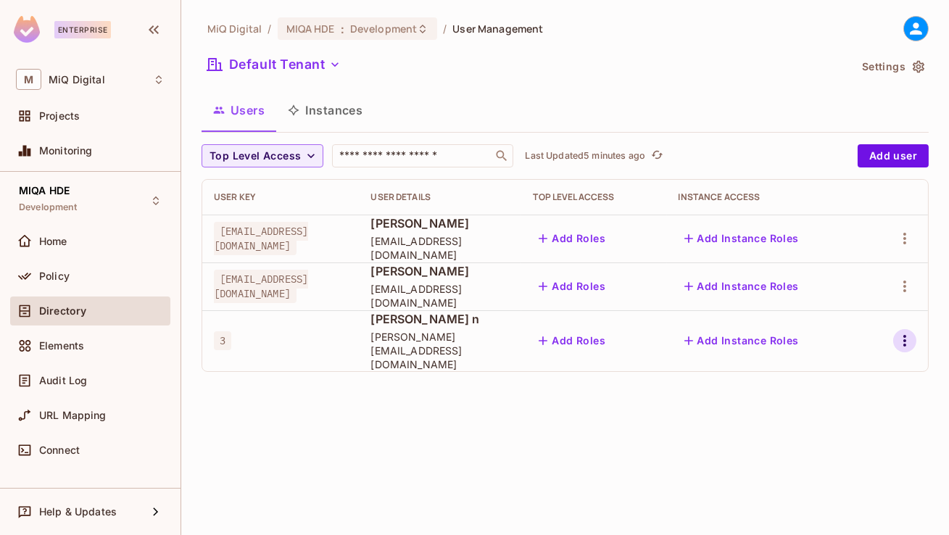
click at [906, 343] on button "button" at bounding box center [904, 340] width 23 height 23
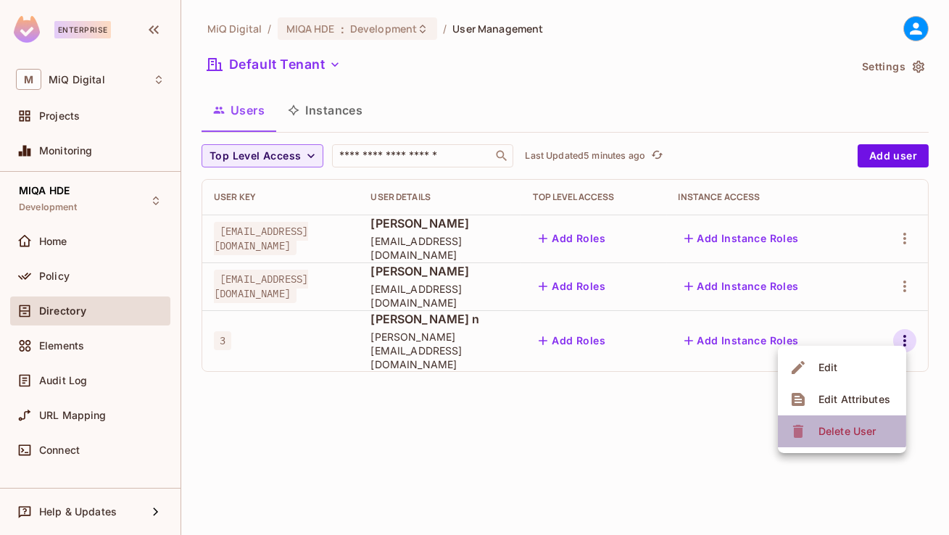
click at [821, 421] on span "Delete User" at bounding box center [847, 431] width 66 height 23
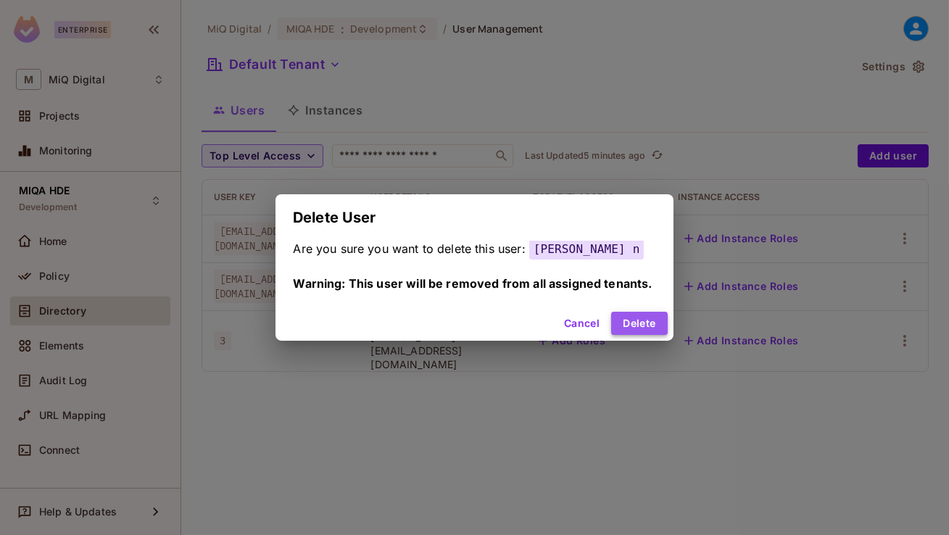
click at [622, 320] on button "Delete" at bounding box center [639, 323] width 56 height 23
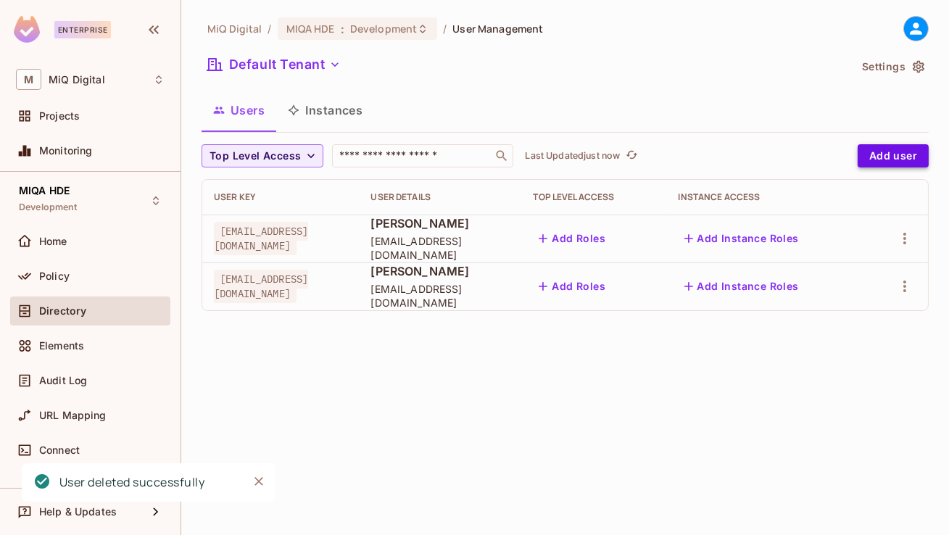
click at [894, 156] on button "Add user" at bounding box center [893, 155] width 71 height 23
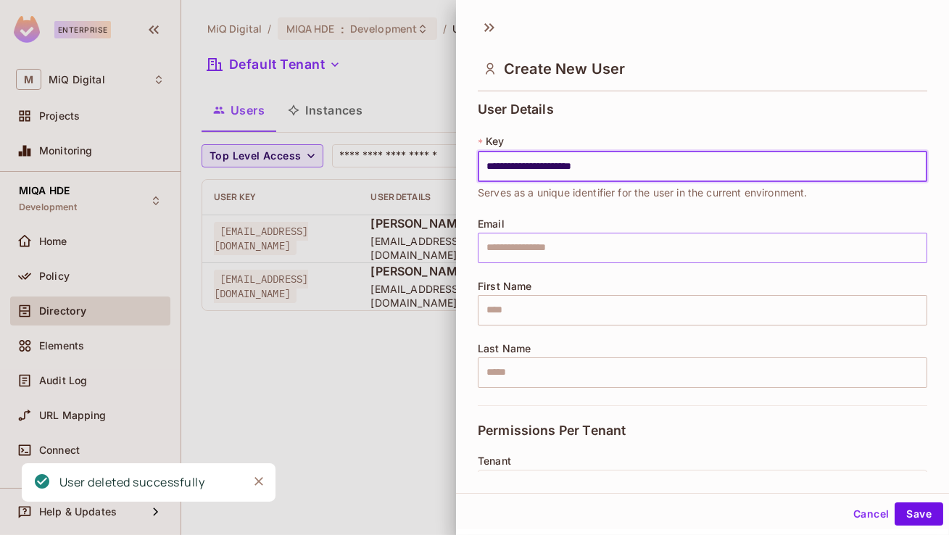
type input "**********"
click at [568, 252] on input "text" at bounding box center [703, 248] width 450 height 30
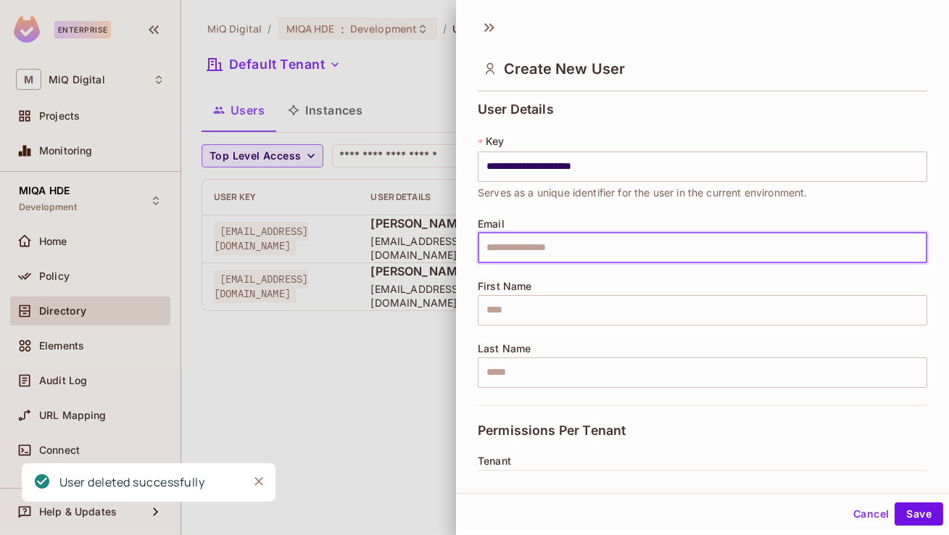
paste input "**********"
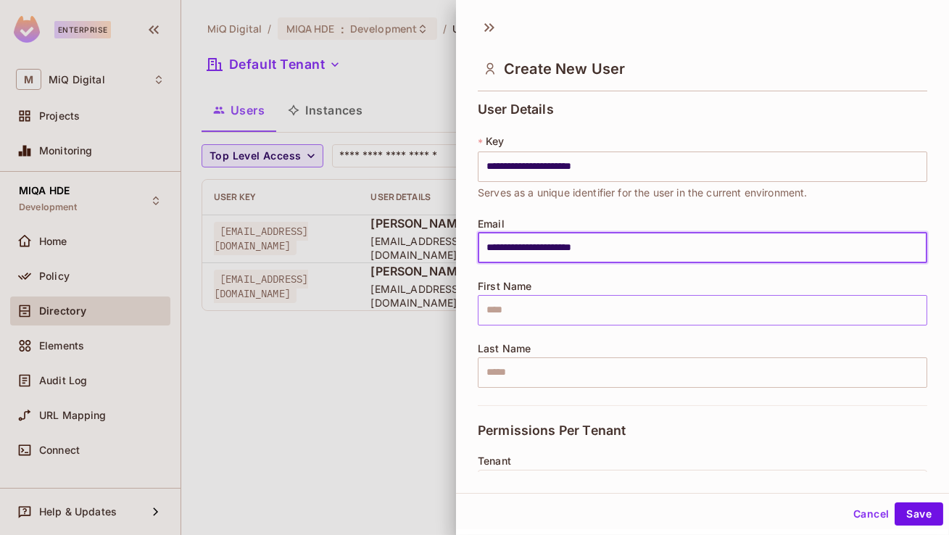
type input "**********"
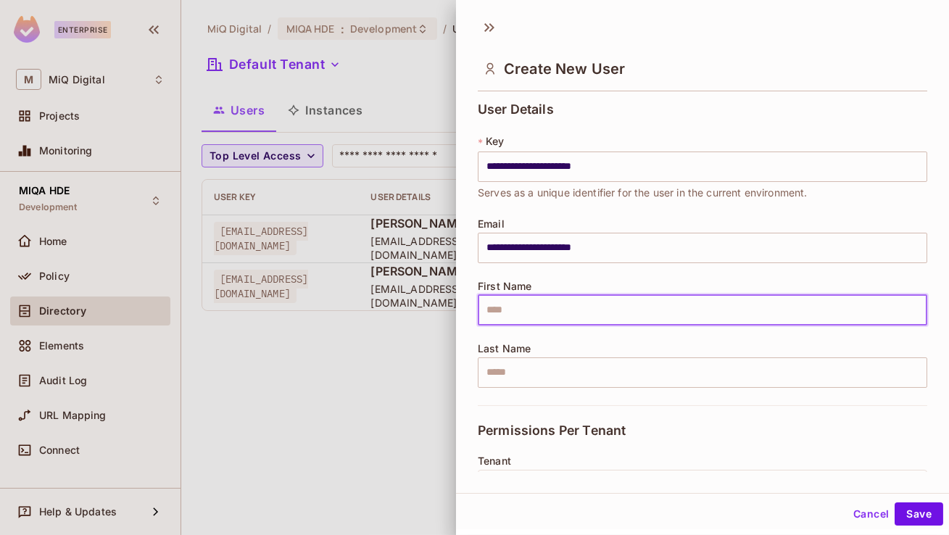
click at [531, 310] on input "text" at bounding box center [703, 310] width 450 height 30
type input "*"
type input "******"
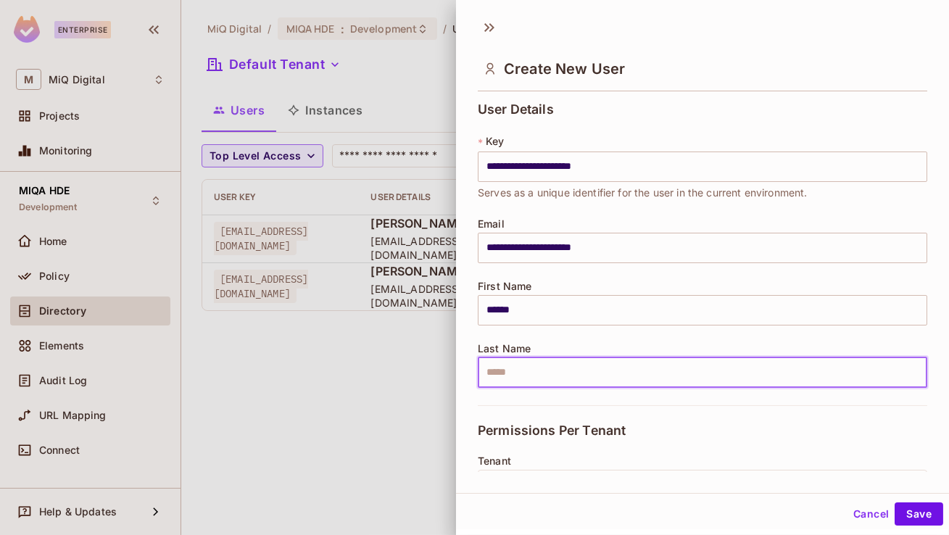
click at [515, 381] on input "text" at bounding box center [703, 372] width 450 height 30
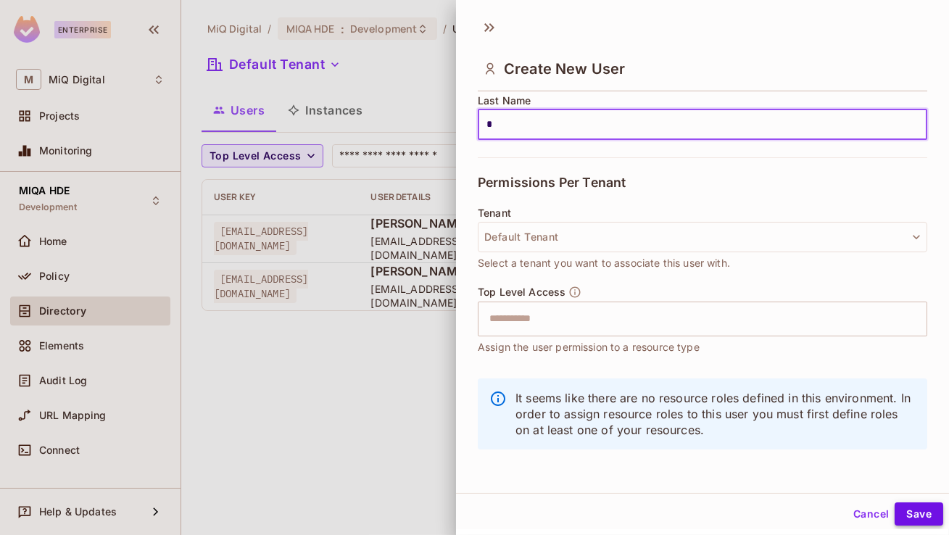
type input "*"
click at [914, 518] on button "Save" at bounding box center [919, 513] width 49 height 23
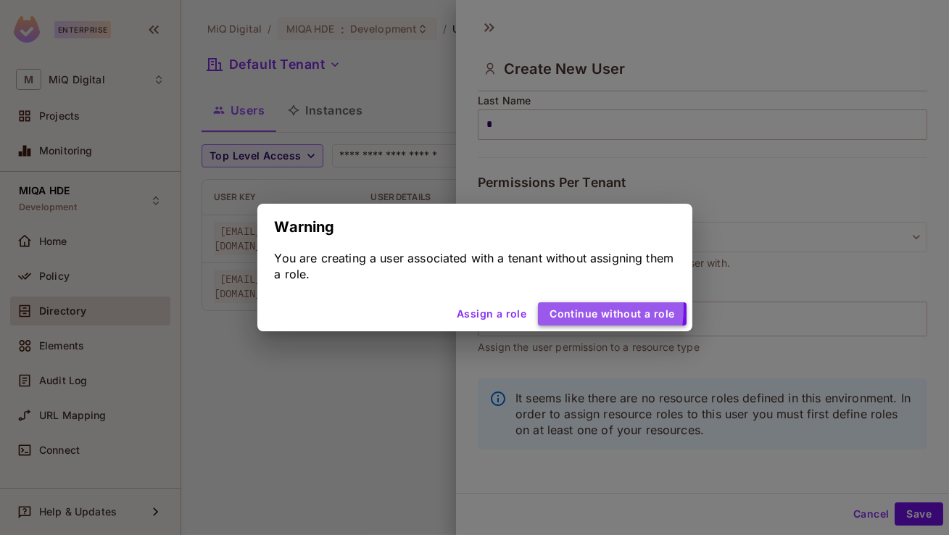
click at [566, 308] on button "Continue without a role" at bounding box center [612, 313] width 148 height 23
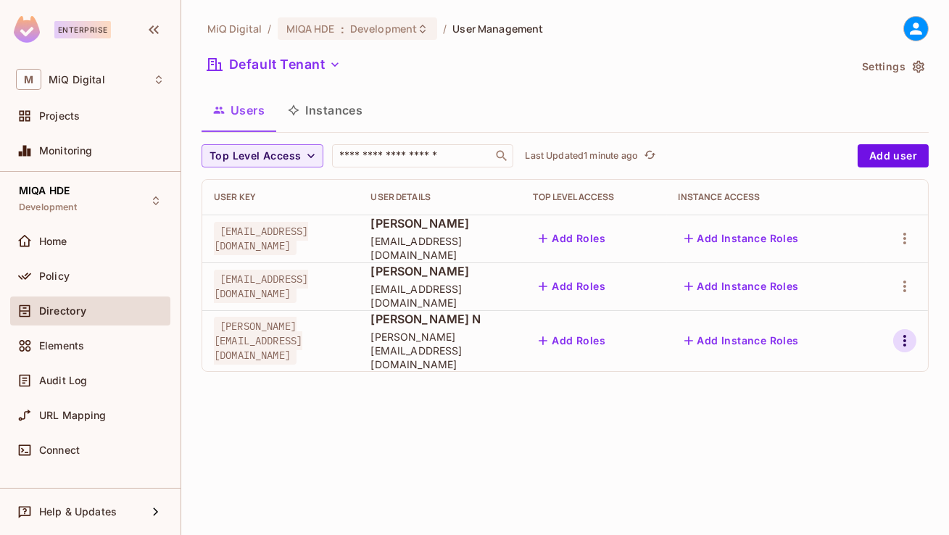
click at [895, 330] on button "button" at bounding box center [904, 340] width 23 height 23
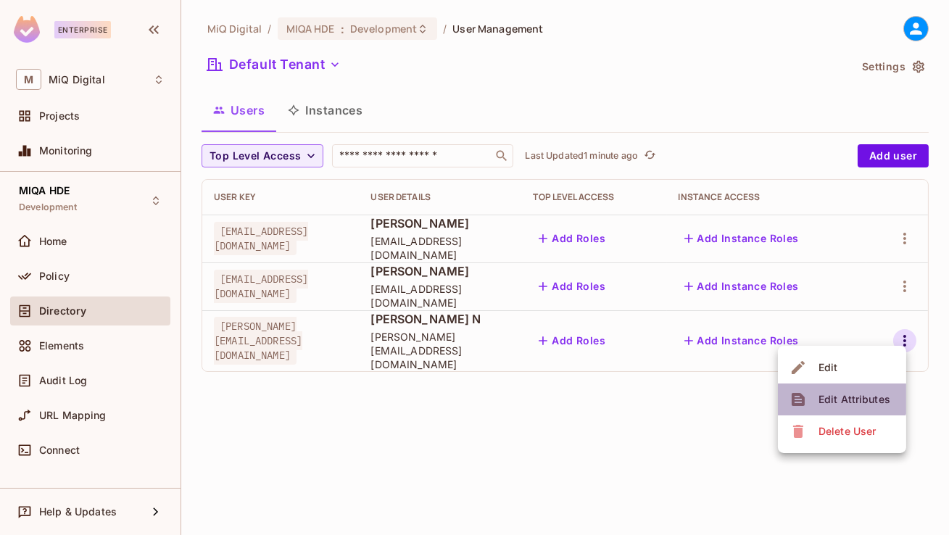
click at [829, 395] on div "Edit Attributes" at bounding box center [855, 399] width 72 height 15
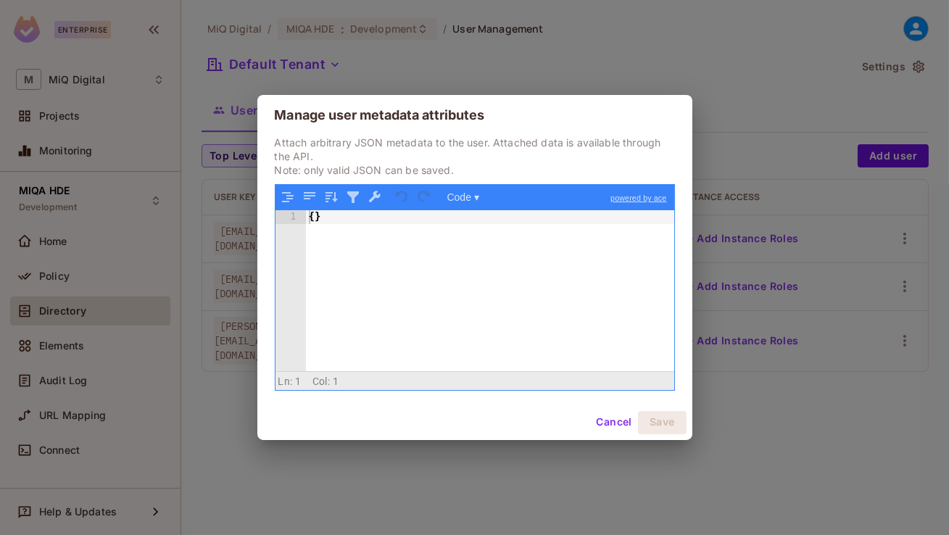
click at [618, 423] on button "Cancel" at bounding box center [613, 422] width 47 height 23
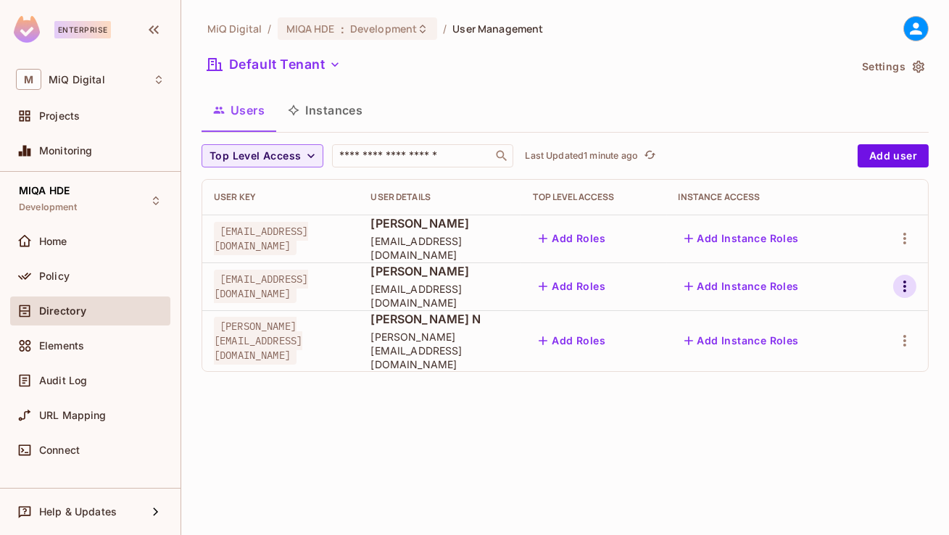
click at [912, 281] on icon "button" at bounding box center [904, 286] width 17 height 17
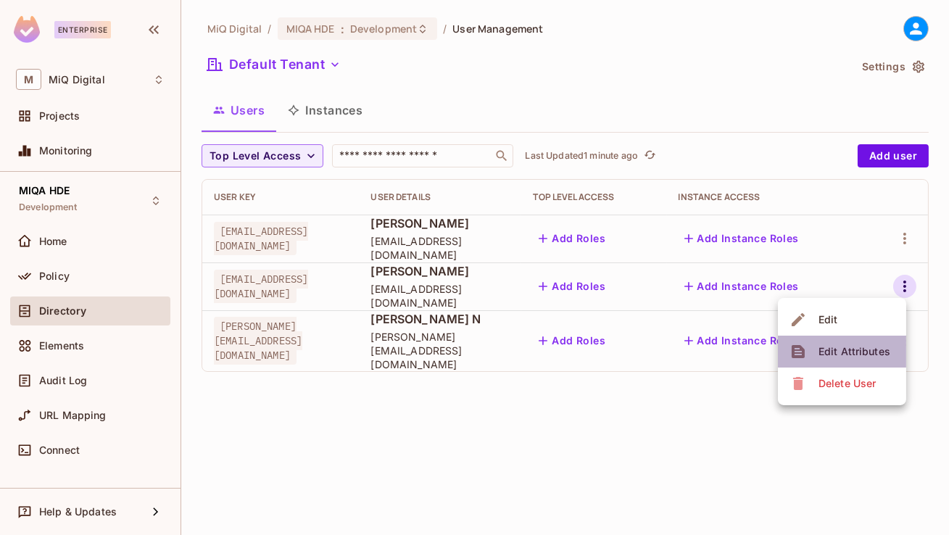
click at [843, 354] on div "Edit Attributes" at bounding box center [855, 351] width 72 height 15
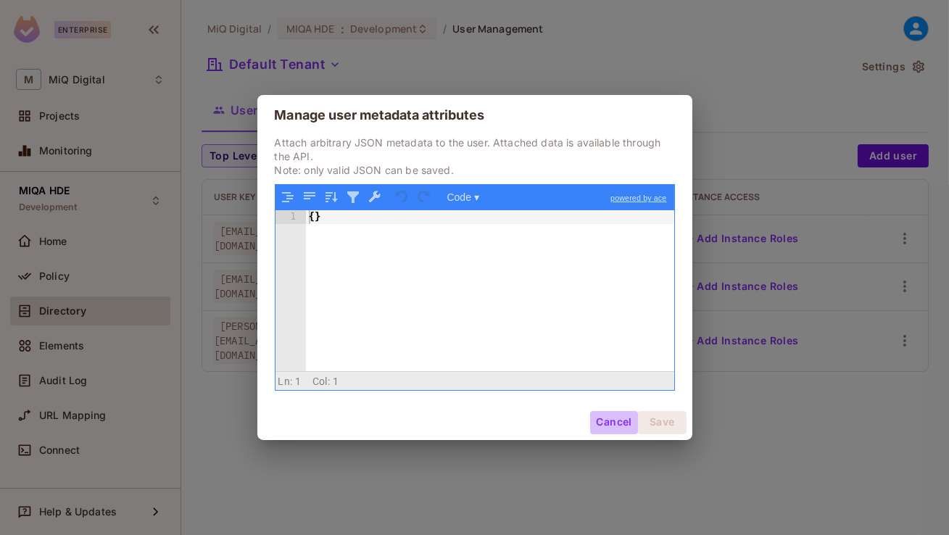
click at [608, 422] on button "Cancel" at bounding box center [613, 422] width 47 height 23
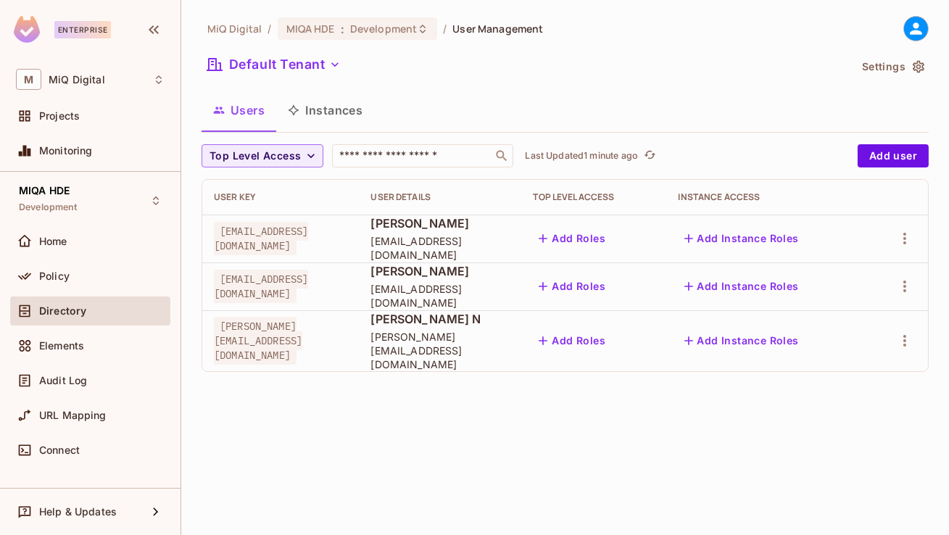
click at [611, 331] on button "Add Roles" at bounding box center [572, 340] width 78 height 23
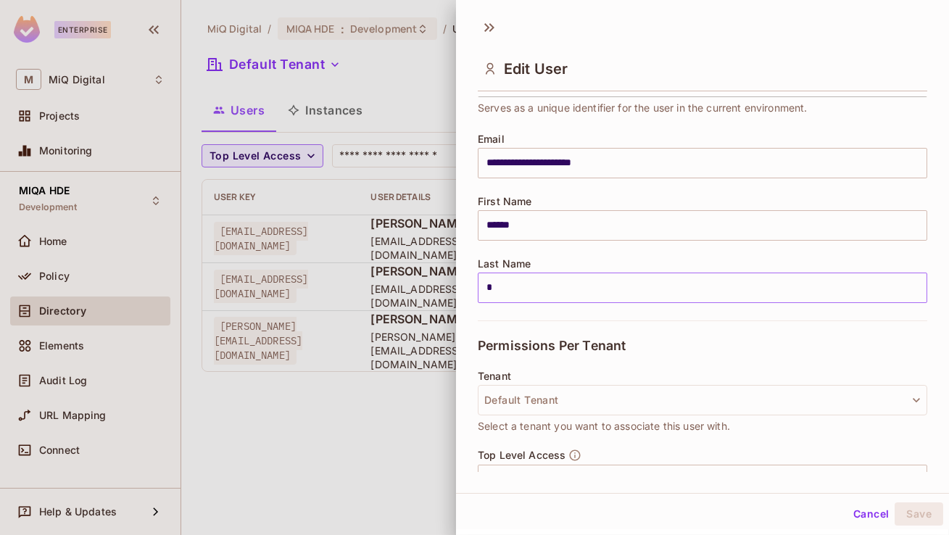
scroll to position [196, 0]
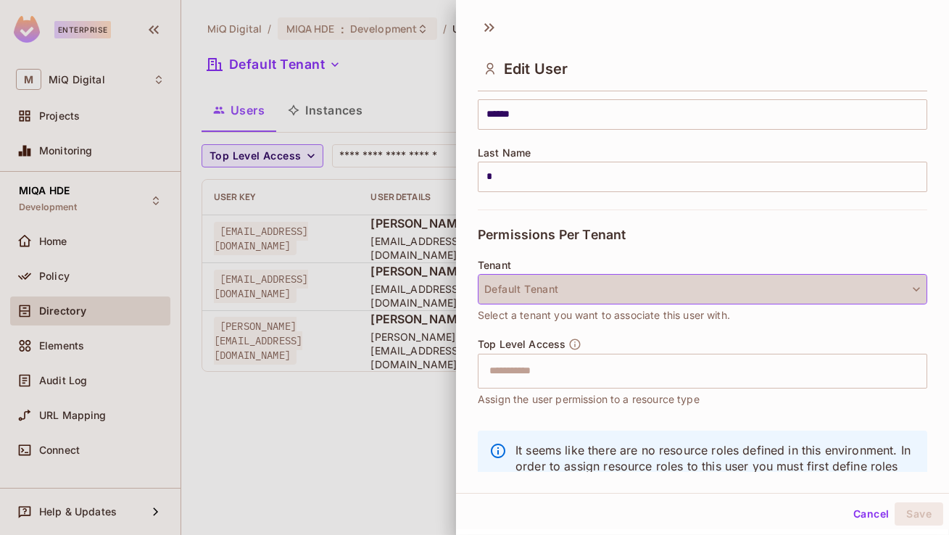
click at [629, 293] on button "Default Tenant" at bounding box center [703, 289] width 450 height 30
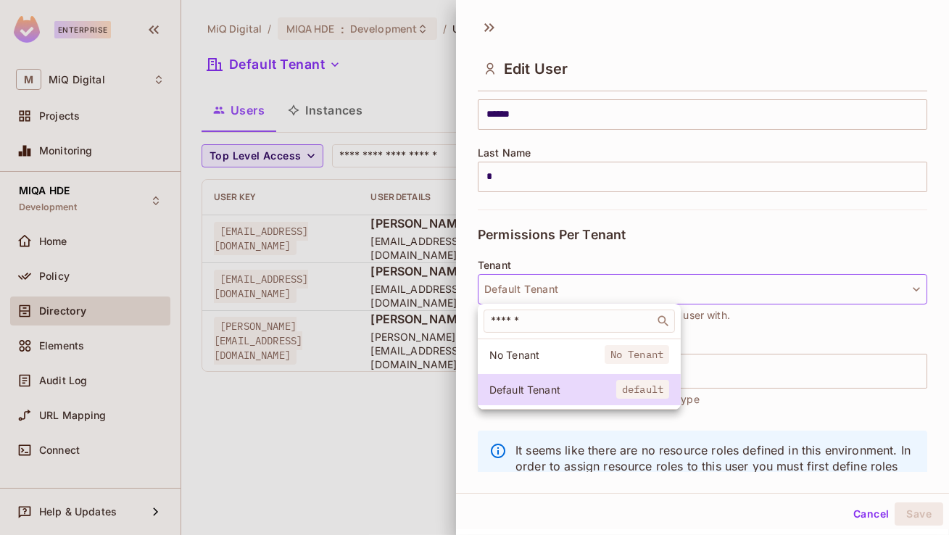
click at [763, 381] on div at bounding box center [474, 267] width 949 height 535
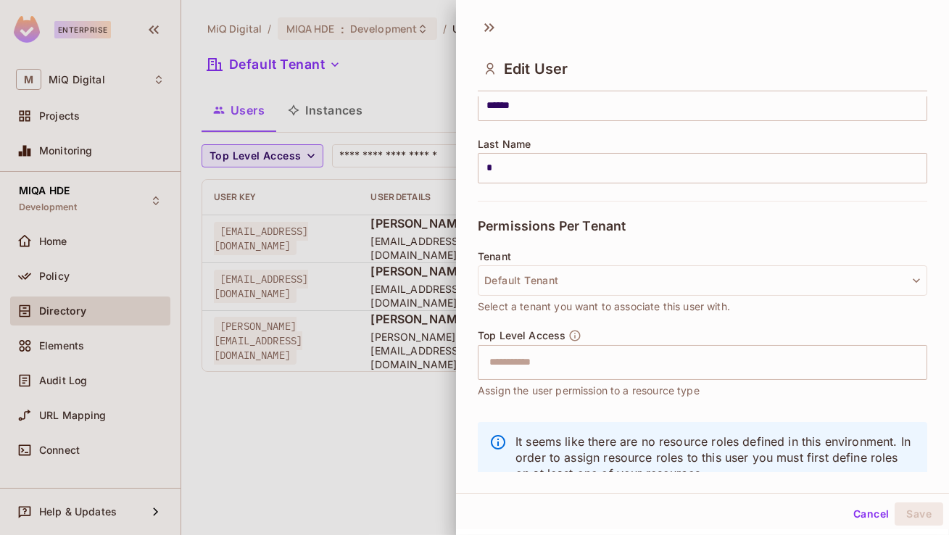
scroll to position [205, 0]
click at [763, 381] on div "Top Level Access ​ Assign the user permission to a resource type" at bounding box center [703, 363] width 450 height 70
click at [763, 370] on input "text" at bounding box center [690, 361] width 418 height 29
click at [877, 511] on button "Cancel" at bounding box center [871, 513] width 47 height 23
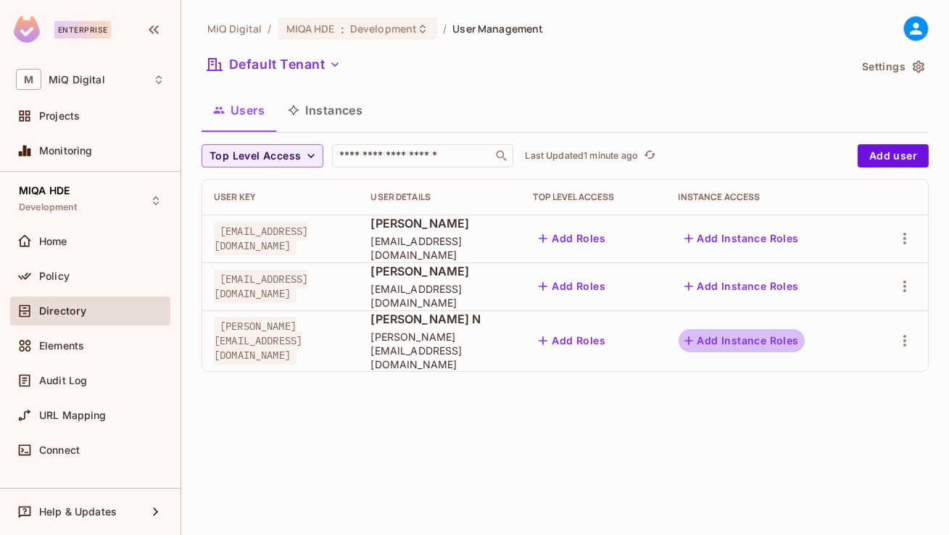
click at [790, 329] on button "Add Instance Roles" at bounding box center [742, 340] width 126 height 23
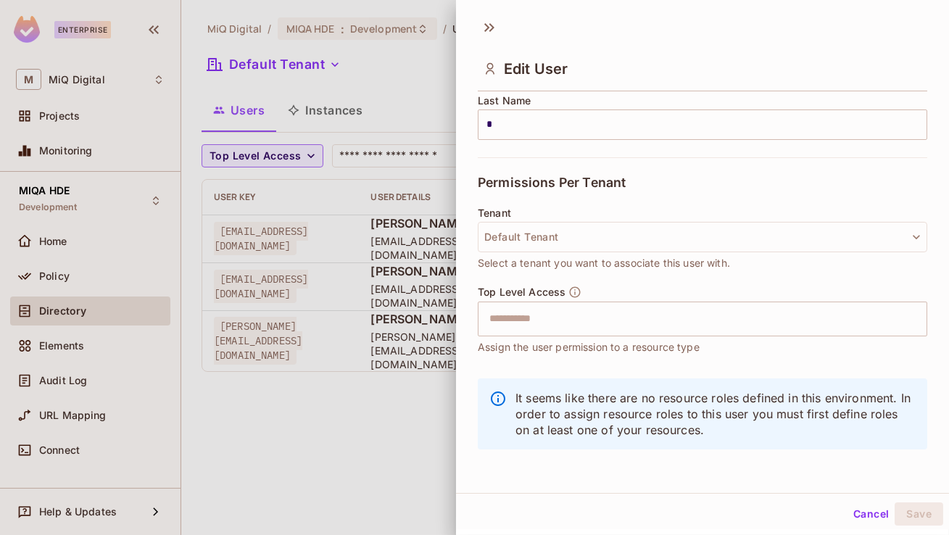
scroll to position [2, 0]
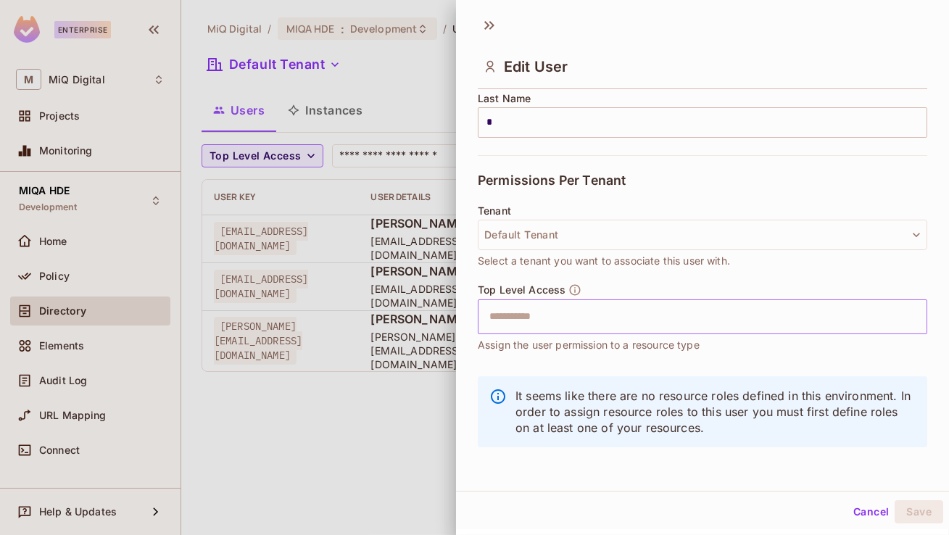
click at [714, 322] on input "text" at bounding box center [690, 316] width 418 height 29
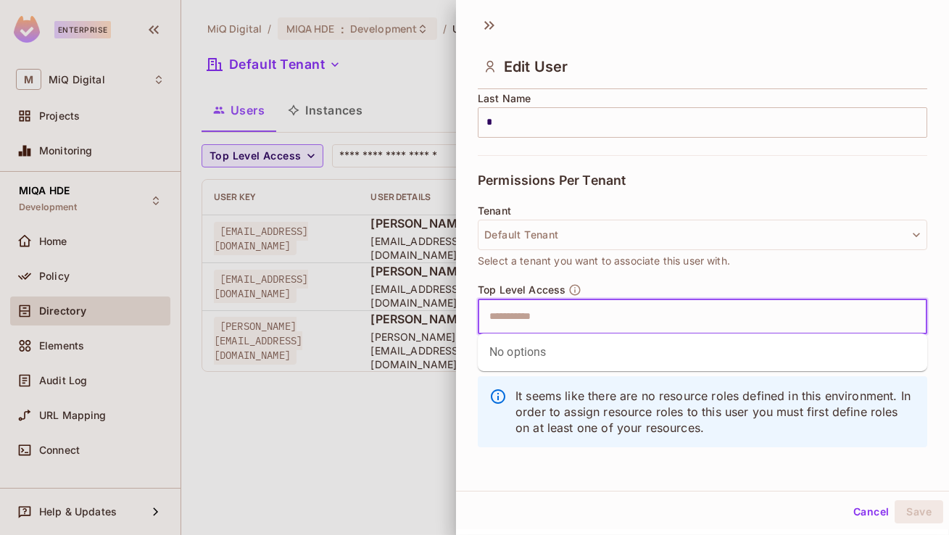
click at [658, 251] on div "Tenant Default Tenant Select a tenant you want to associate this user with." at bounding box center [703, 237] width 450 height 64
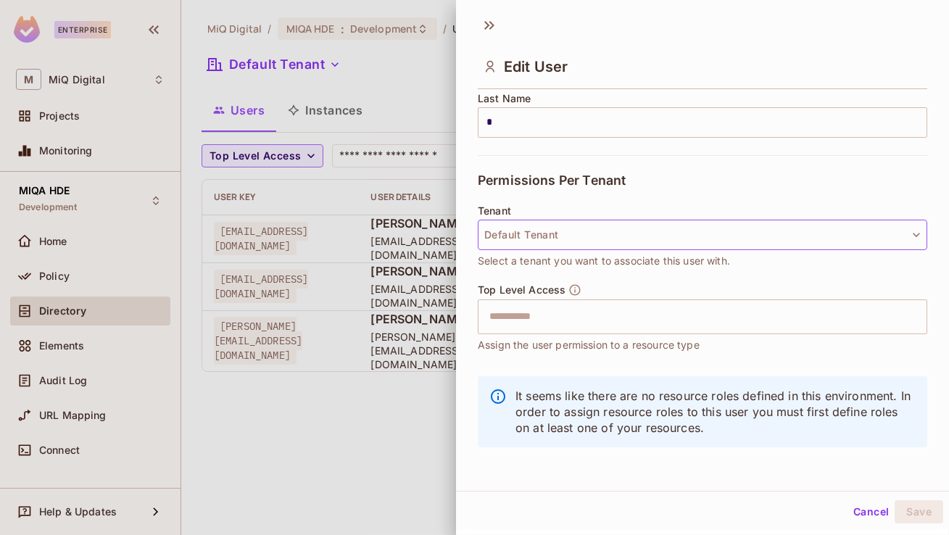
click at [658, 234] on button "Default Tenant" at bounding box center [703, 235] width 450 height 30
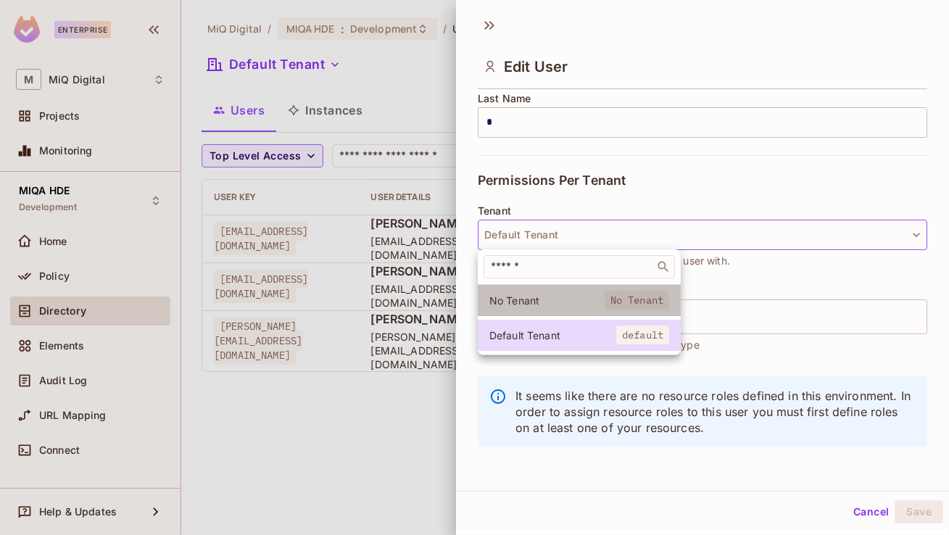
click at [588, 315] on li "No Tenant No Tenant" at bounding box center [579, 300] width 203 height 31
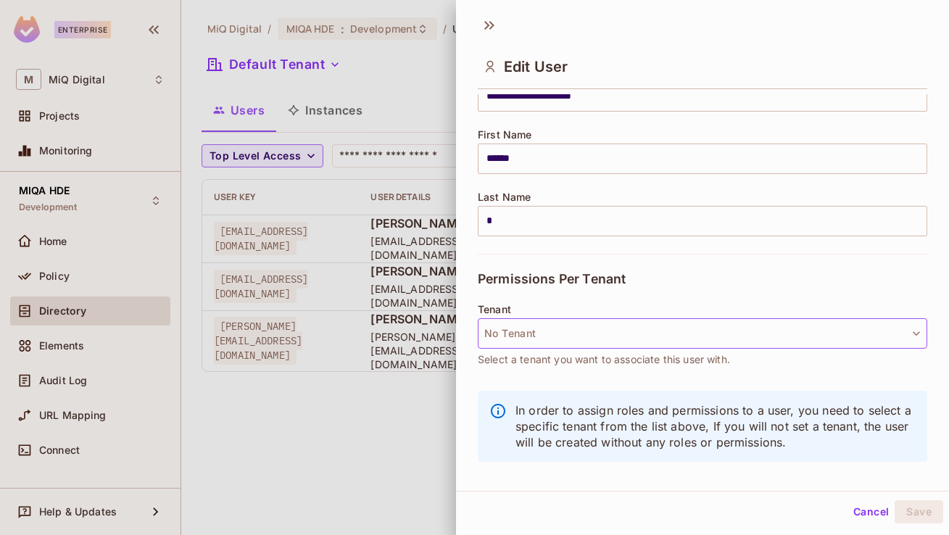
click at [600, 339] on button "No Tenant" at bounding box center [703, 333] width 450 height 30
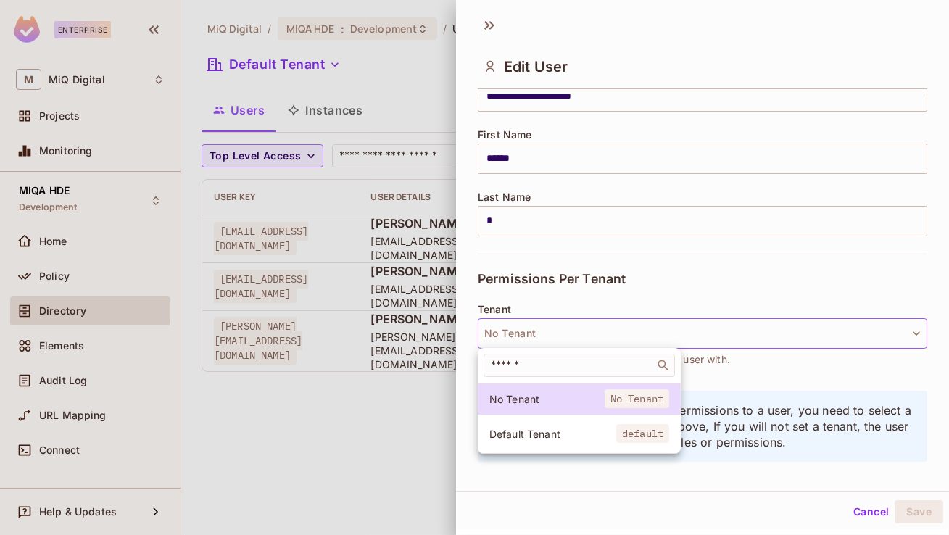
click at [600, 339] on div at bounding box center [474, 267] width 949 height 535
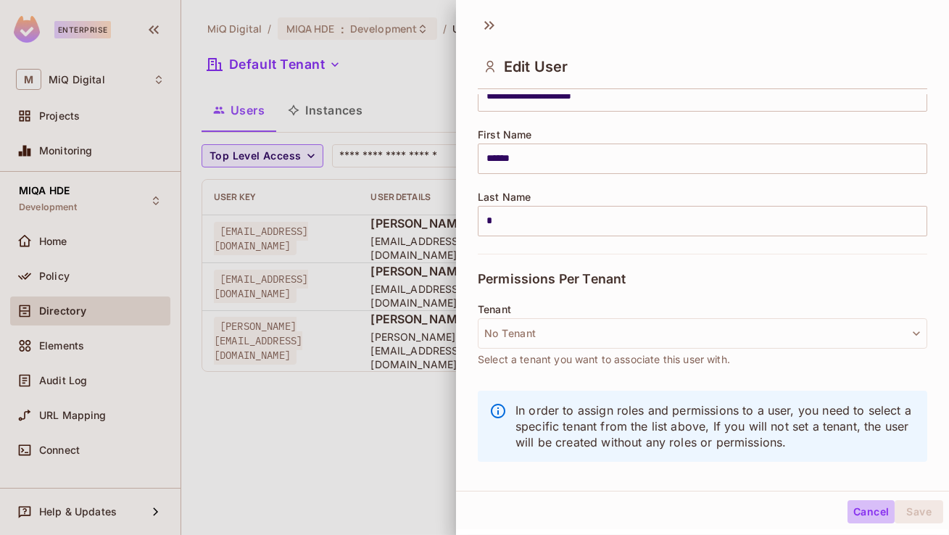
click at [874, 513] on button "Cancel" at bounding box center [871, 511] width 47 height 23
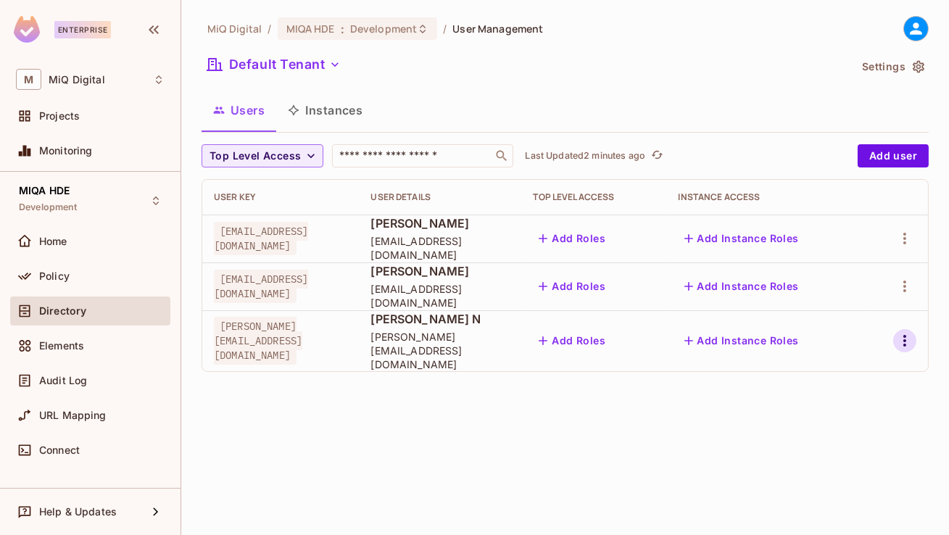
click at [906, 333] on icon "button" at bounding box center [904, 340] width 17 height 17
click at [855, 370] on li "Edit" at bounding box center [842, 368] width 128 height 32
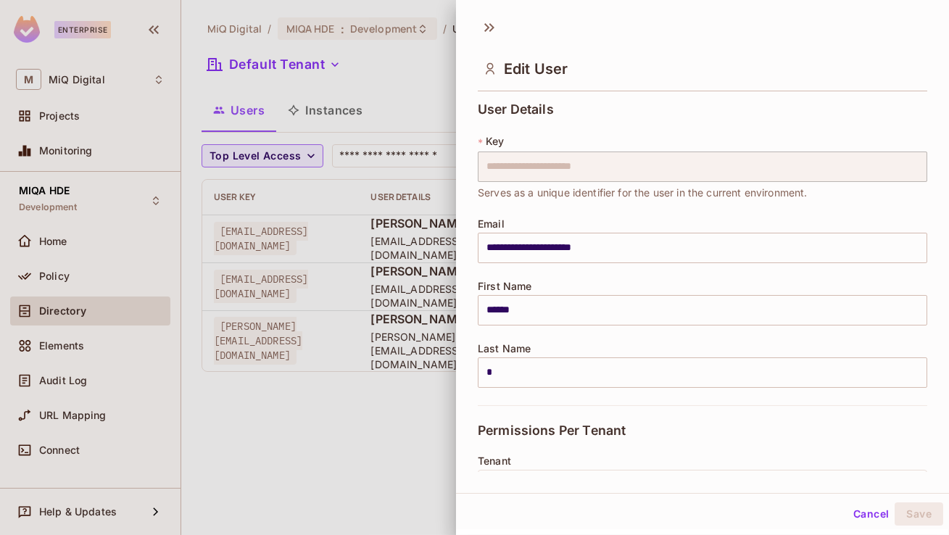
scroll to position [248, 0]
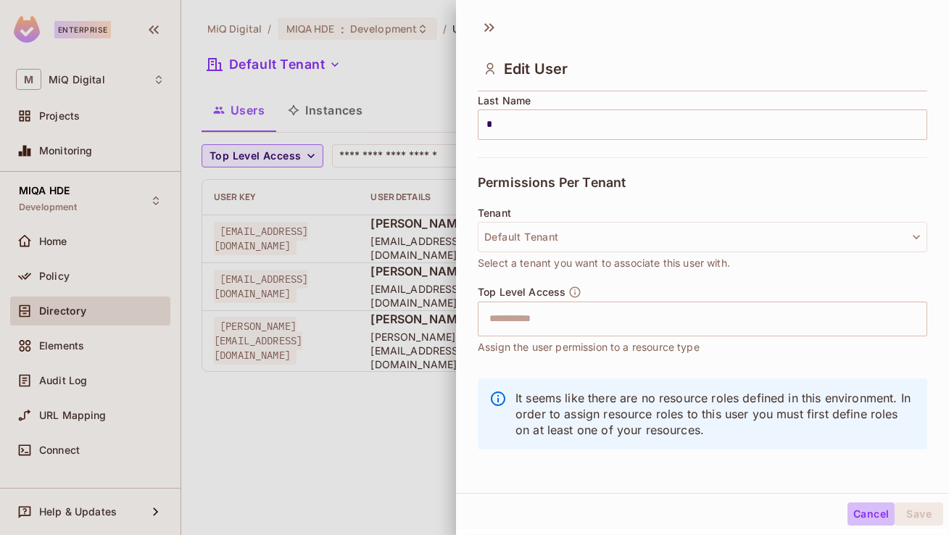
click at [880, 521] on button "Cancel" at bounding box center [871, 513] width 47 height 23
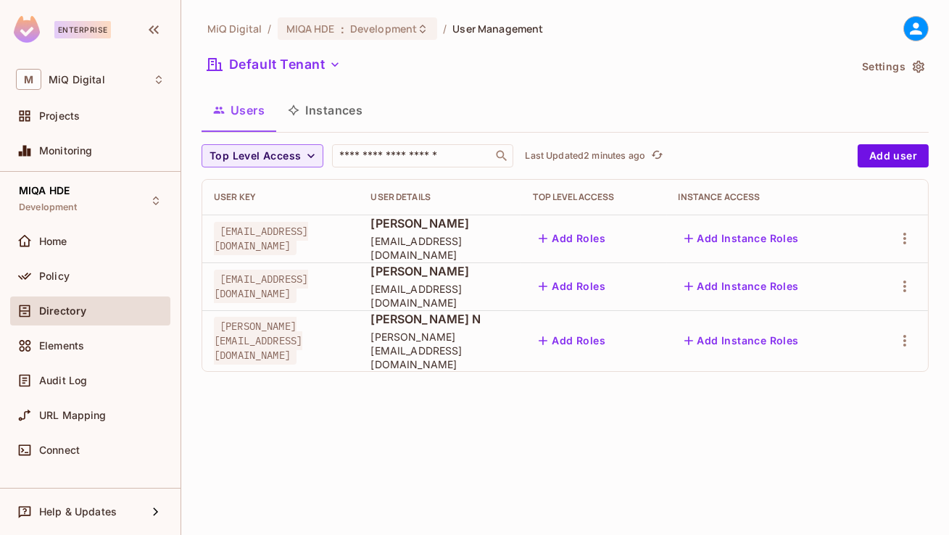
click at [347, 116] on button "Instances" at bounding box center [325, 110] width 98 height 36
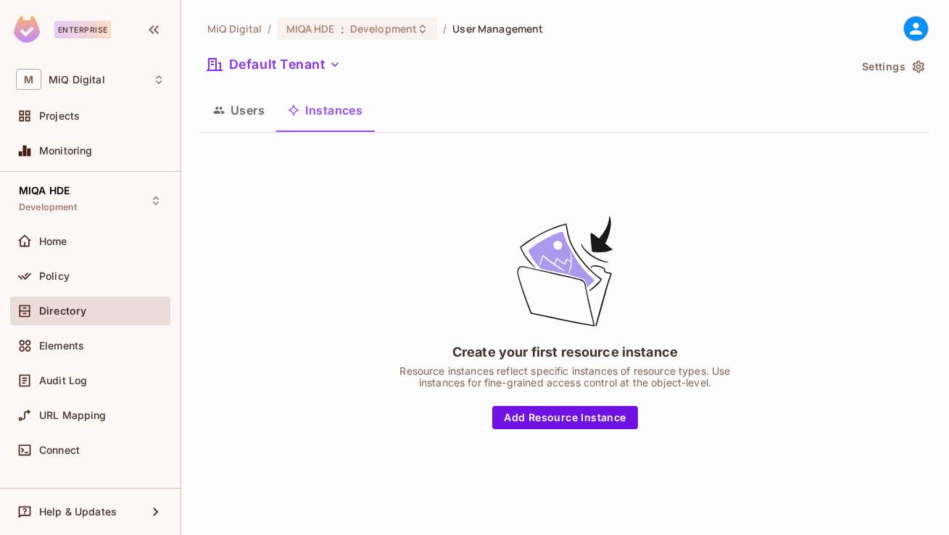
click at [275, 102] on button "Users" at bounding box center [239, 110] width 75 height 36
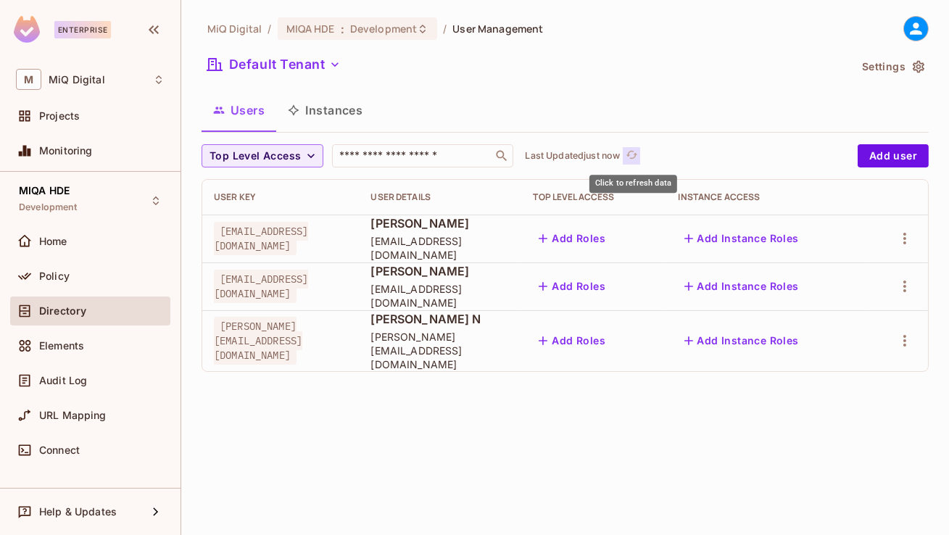
click at [631, 152] on icon "refresh" at bounding box center [632, 155] width 12 height 8
click at [919, 59] on button "Settings" at bounding box center [892, 66] width 73 height 23
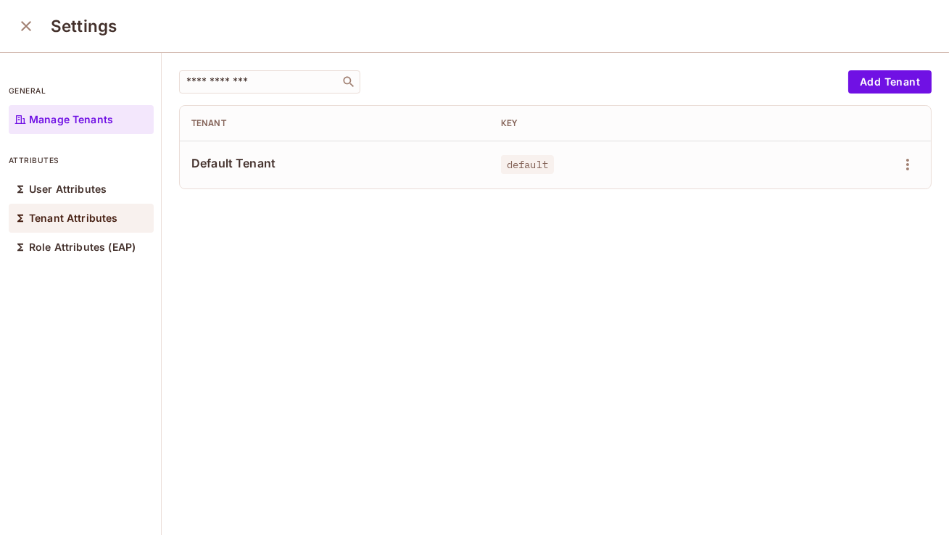
click at [83, 212] on p "Tenant Attributes" at bounding box center [73, 218] width 89 height 12
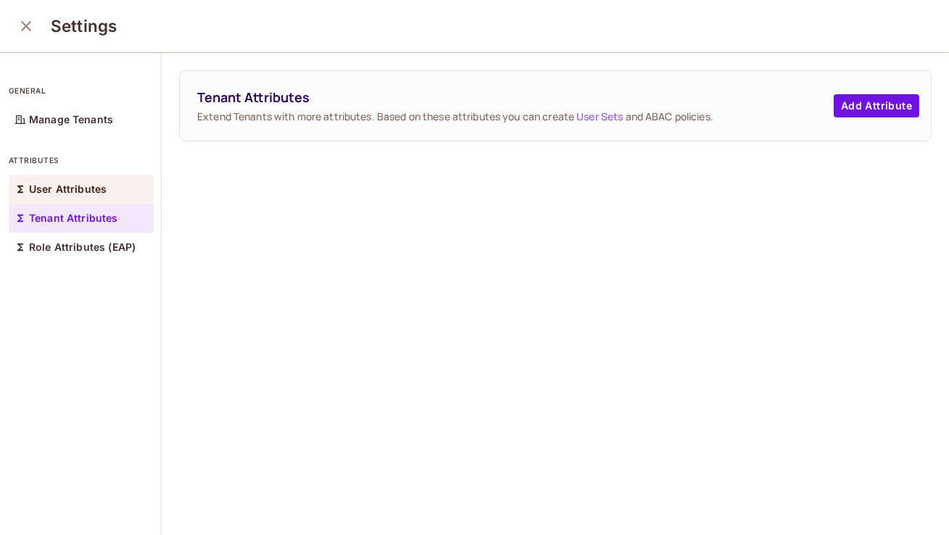
click at [78, 191] on p "User Attributes" at bounding box center [68, 189] width 78 height 12
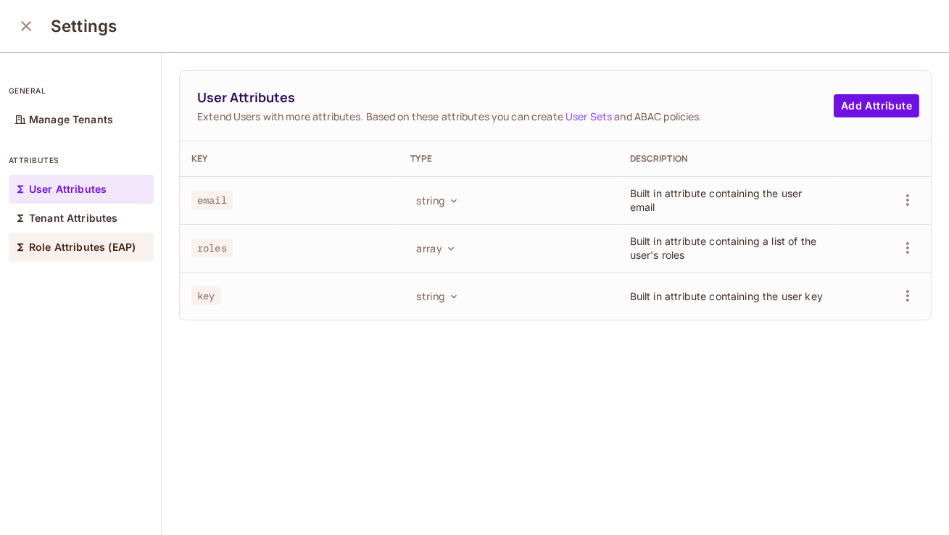
click at [76, 260] on div "Role Attributes (EAP)" at bounding box center [81, 247] width 145 height 29
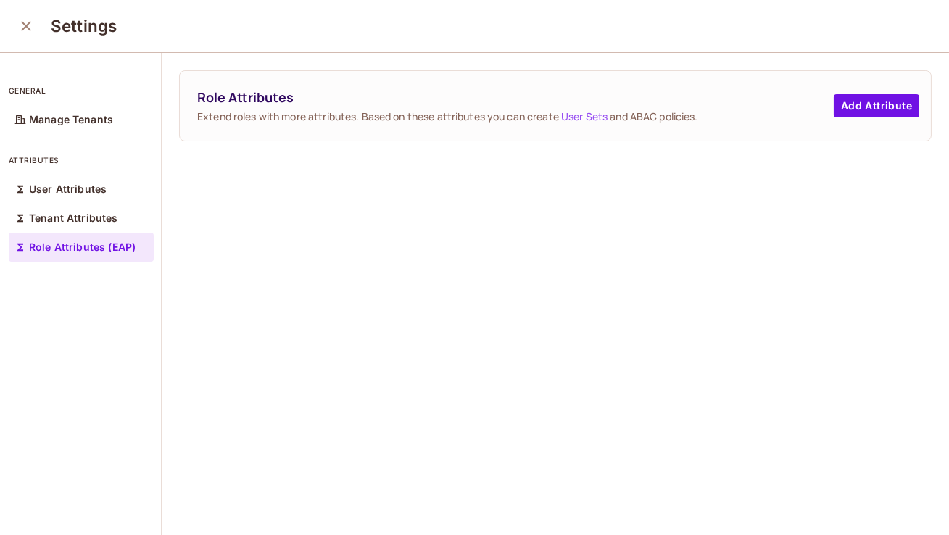
click at [73, 233] on div "Role Attributes (EAP)" at bounding box center [81, 247] width 145 height 29
click at [105, 231] on div "Tenant Attributes" at bounding box center [81, 218] width 145 height 29
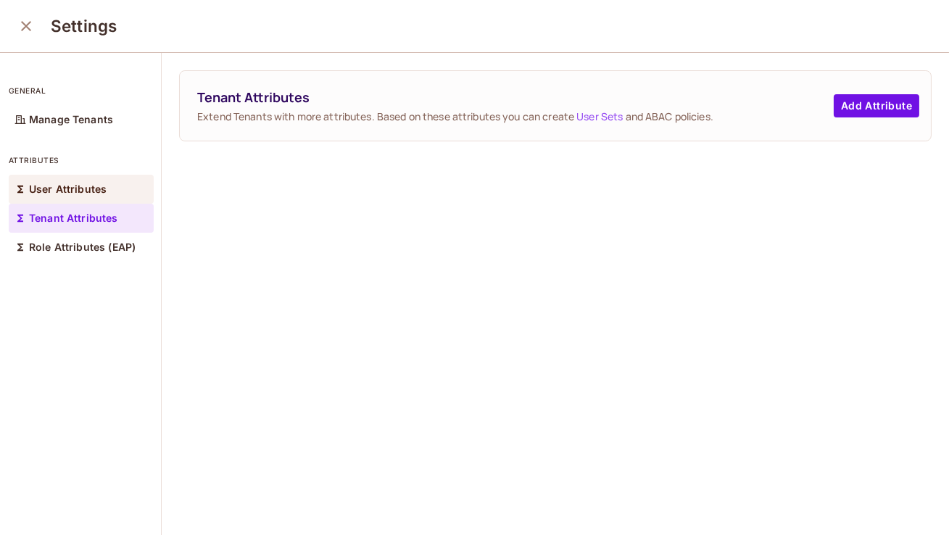
click at [88, 191] on p "User Attributes" at bounding box center [68, 189] width 78 height 12
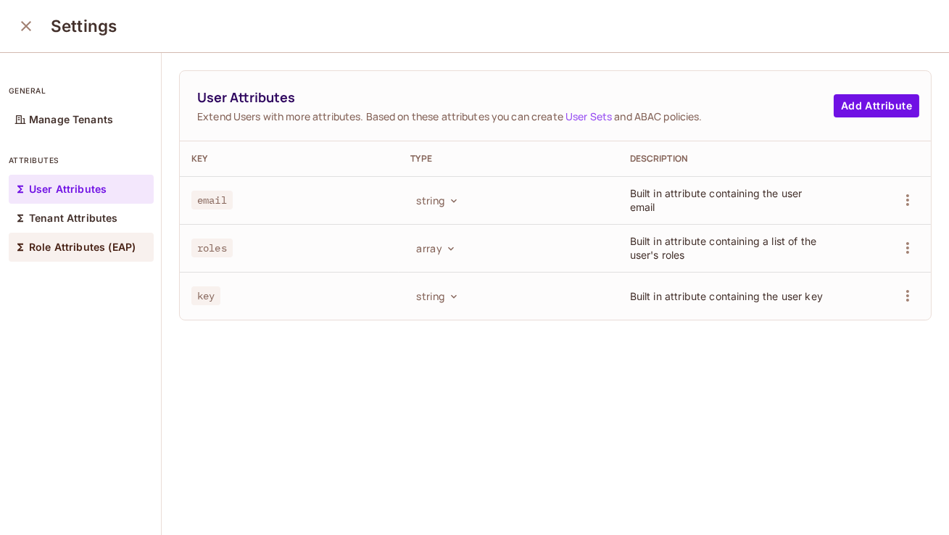
click at [89, 249] on p "Role Attributes (EAP)" at bounding box center [82, 247] width 107 height 12
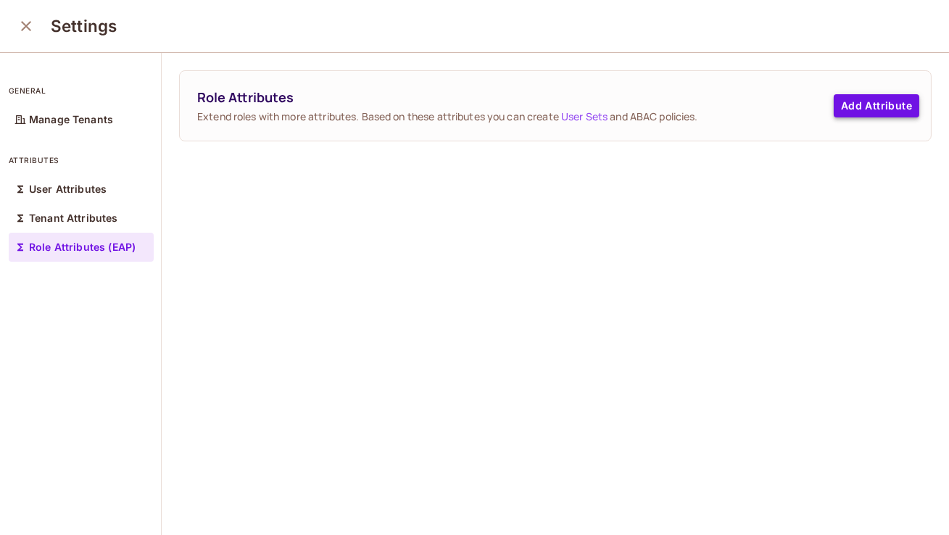
click at [845, 115] on button "Add Attribute" at bounding box center [877, 105] width 86 height 23
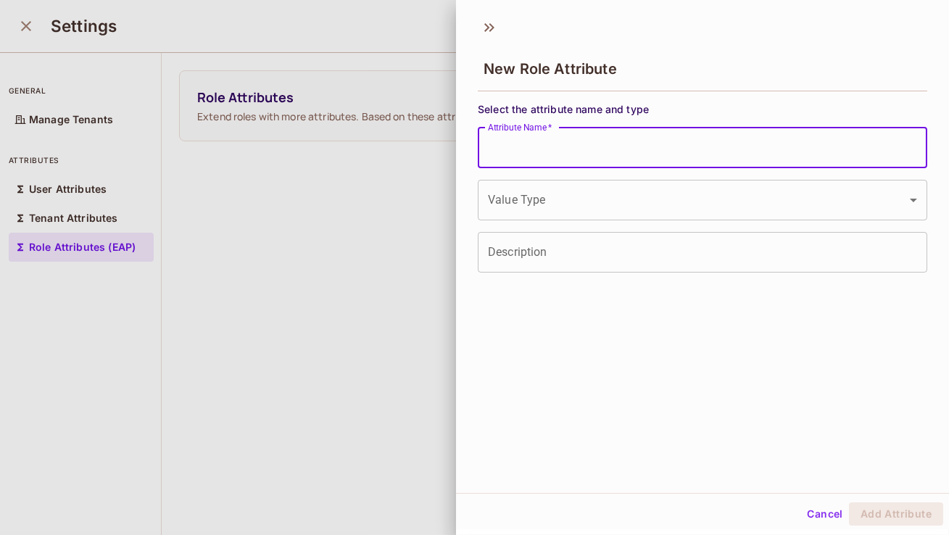
click at [547, 158] on input "Attribute Name   *" at bounding box center [703, 148] width 450 height 41
paste input "**********"
type input "**********"
click at [532, 198] on body "**********" at bounding box center [474, 267] width 949 height 535
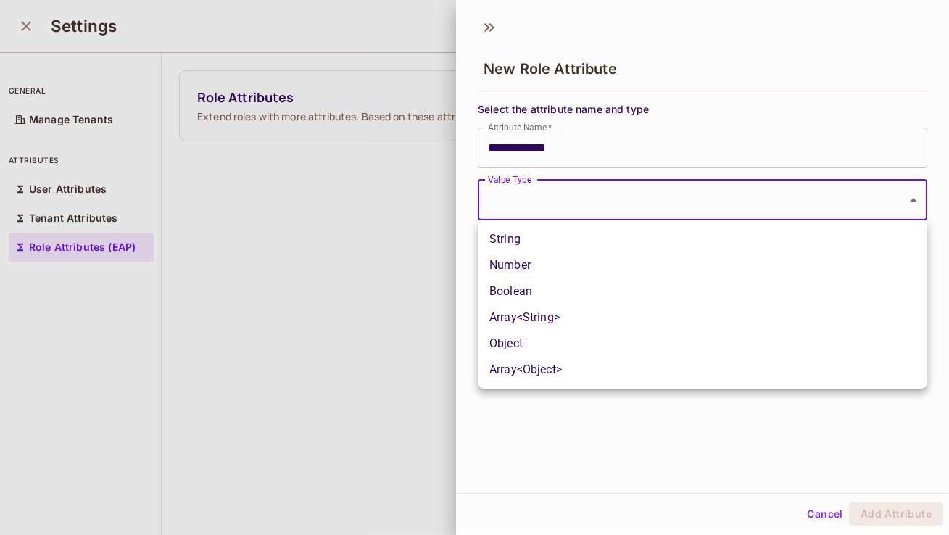
click at [526, 247] on li "String" at bounding box center [703, 239] width 450 height 26
type input "******"
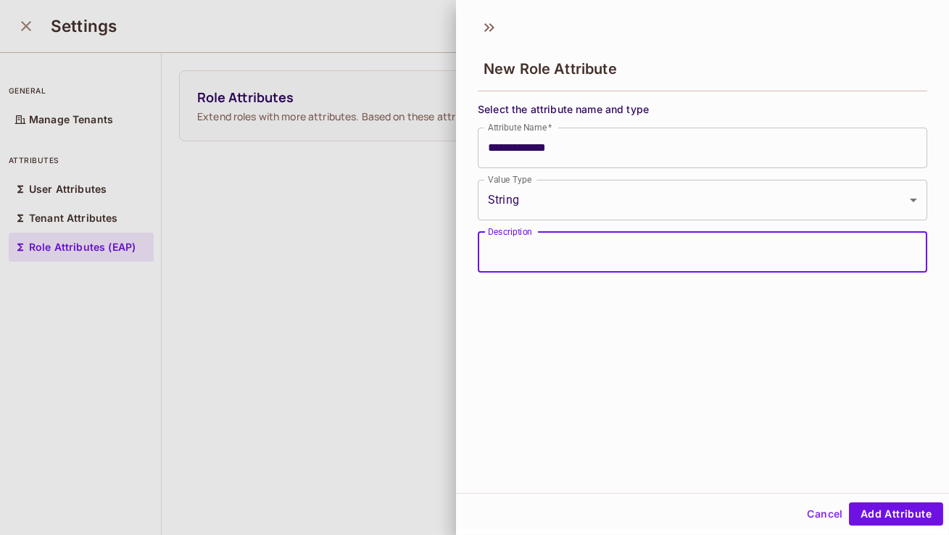
click at [546, 255] on input "Description" at bounding box center [703, 252] width 450 height 41
click at [867, 516] on button "Add Attribute" at bounding box center [896, 513] width 94 height 23
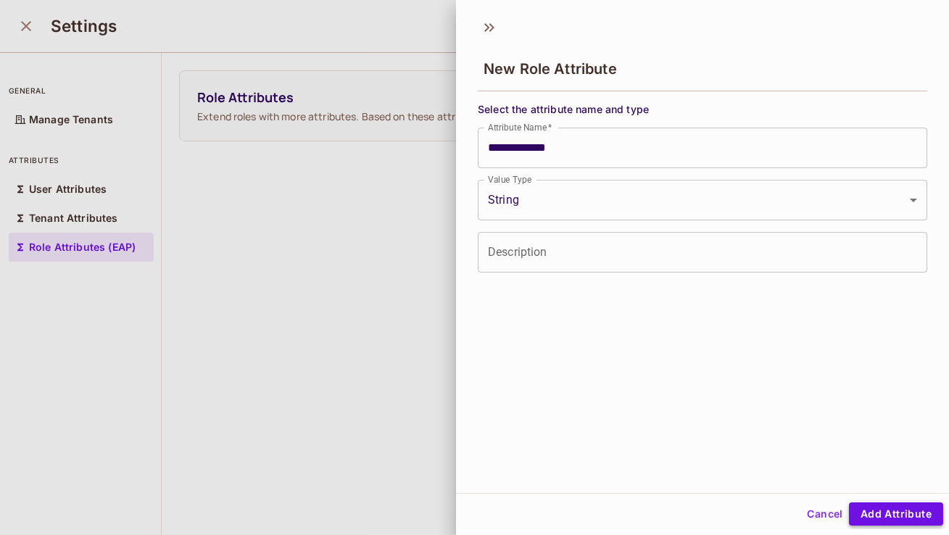
click at [889, 522] on button "Add Attribute" at bounding box center [896, 513] width 94 height 23
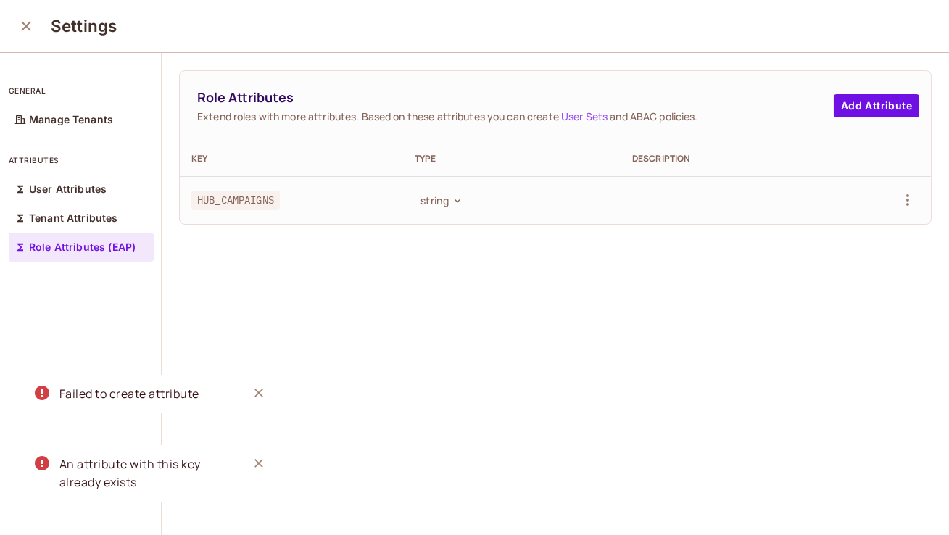
click at [258, 465] on icon "Close" at bounding box center [259, 463] width 15 height 15
click at [255, 394] on icon "Close" at bounding box center [259, 393] width 15 height 15
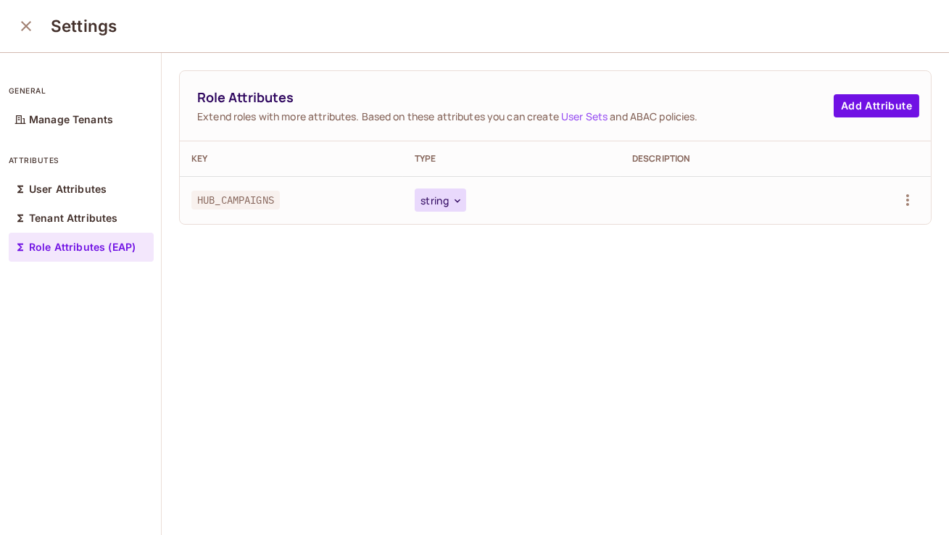
click at [462, 203] on icon "button" at bounding box center [458, 201] width 12 height 12
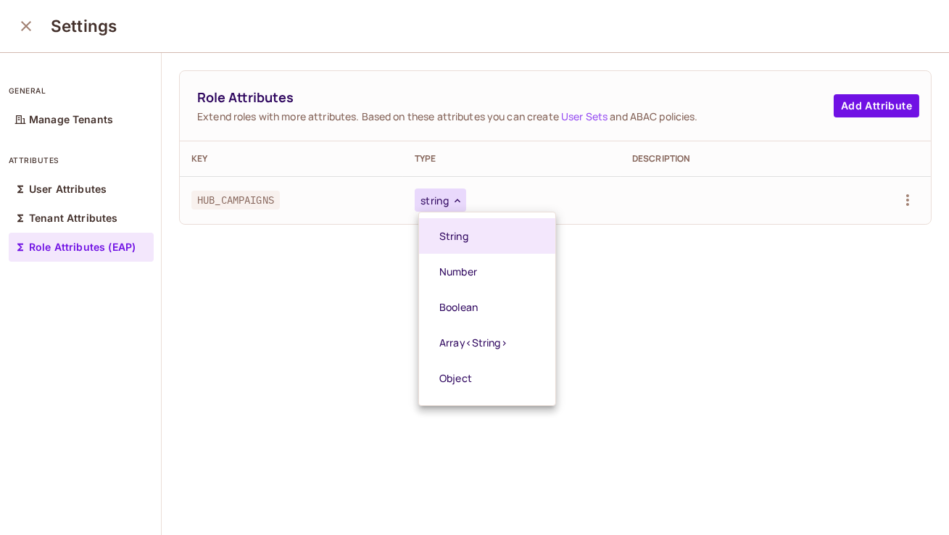
click at [360, 297] on div at bounding box center [474, 267] width 949 height 535
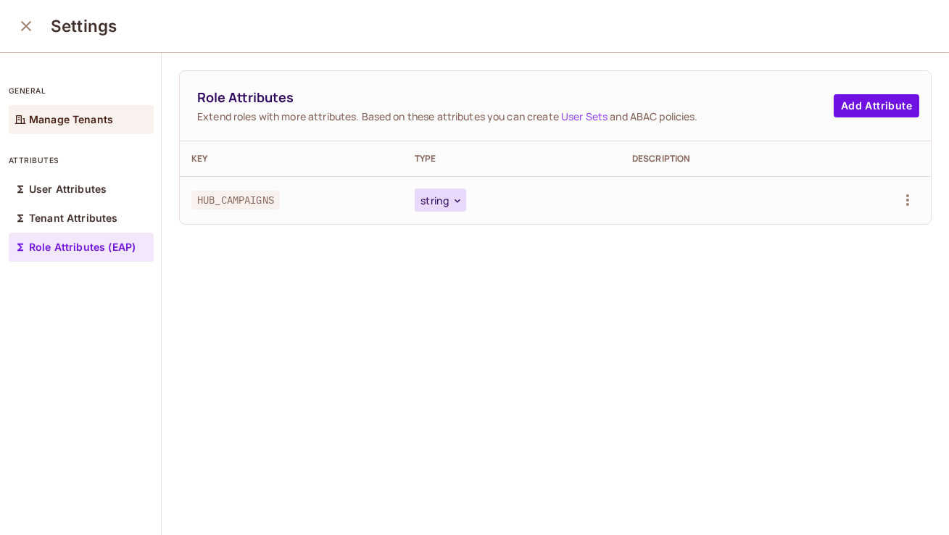
click at [91, 117] on p "Manage Tenants" at bounding box center [71, 120] width 84 height 12
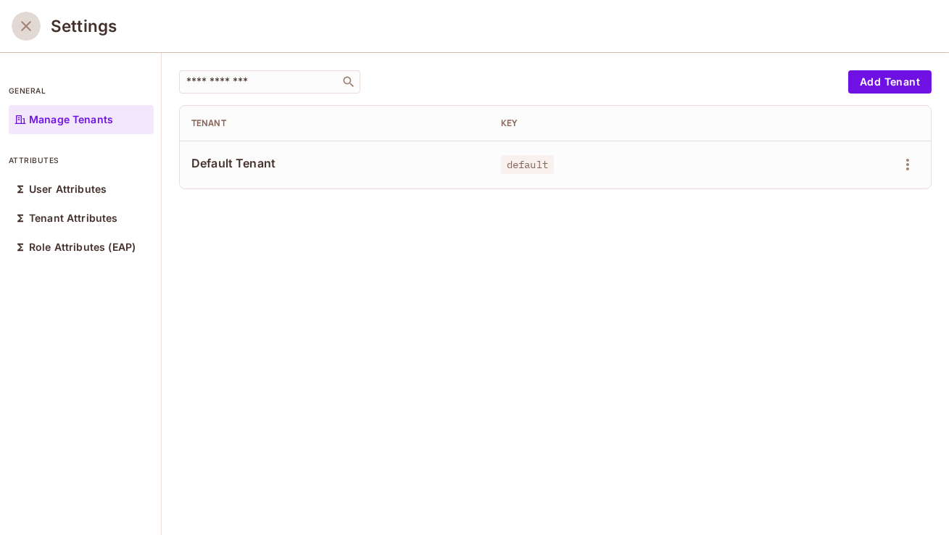
click at [23, 27] on icon "close" at bounding box center [25, 25] width 17 height 17
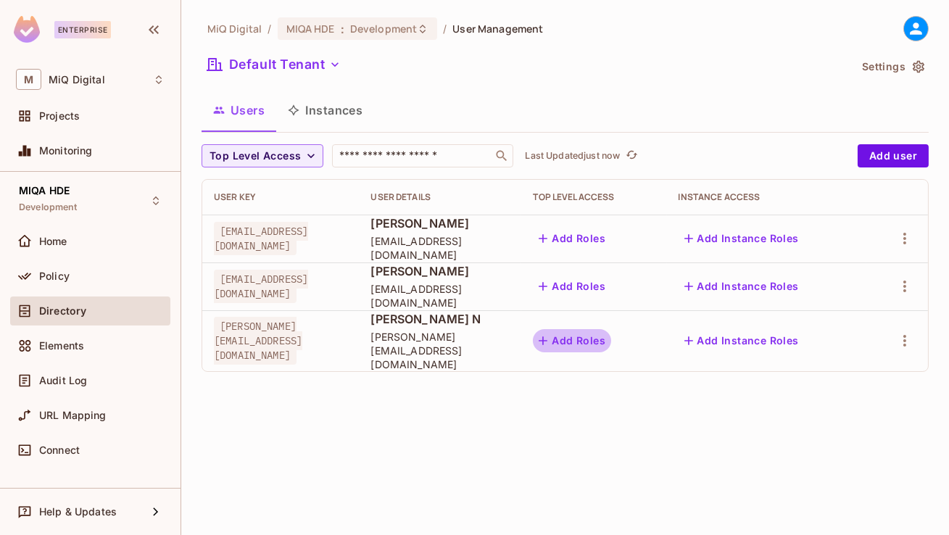
click at [611, 338] on button "Add Roles" at bounding box center [572, 340] width 78 height 23
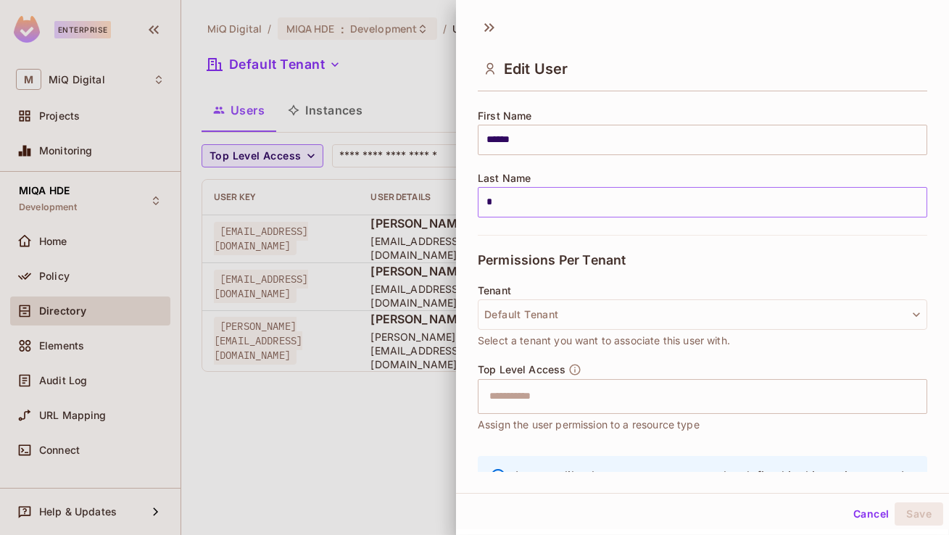
scroll to position [248, 0]
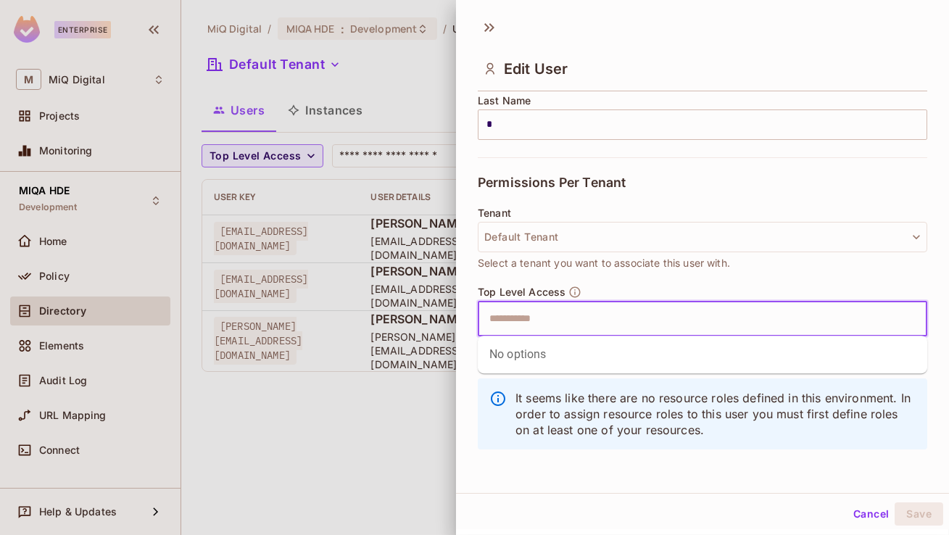
click at [531, 317] on input "text" at bounding box center [690, 319] width 418 height 29
type input "*"
click at [877, 516] on button "Cancel" at bounding box center [871, 513] width 47 height 23
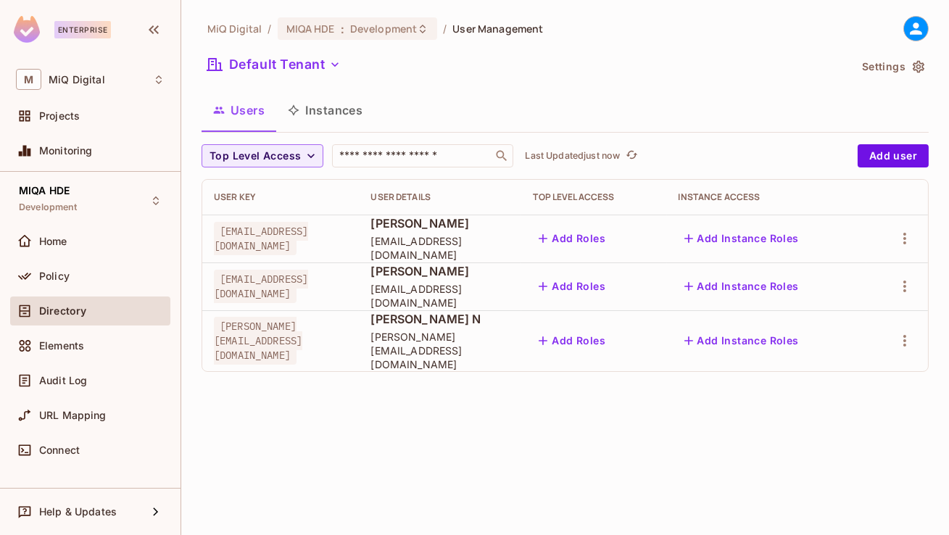
click at [624, 151] on span "Click to refresh data" at bounding box center [630, 155] width 20 height 17
click at [637, 154] on icon "refresh" at bounding box center [632, 155] width 12 height 8
click at [611, 333] on button "Add Roles" at bounding box center [572, 340] width 78 height 23
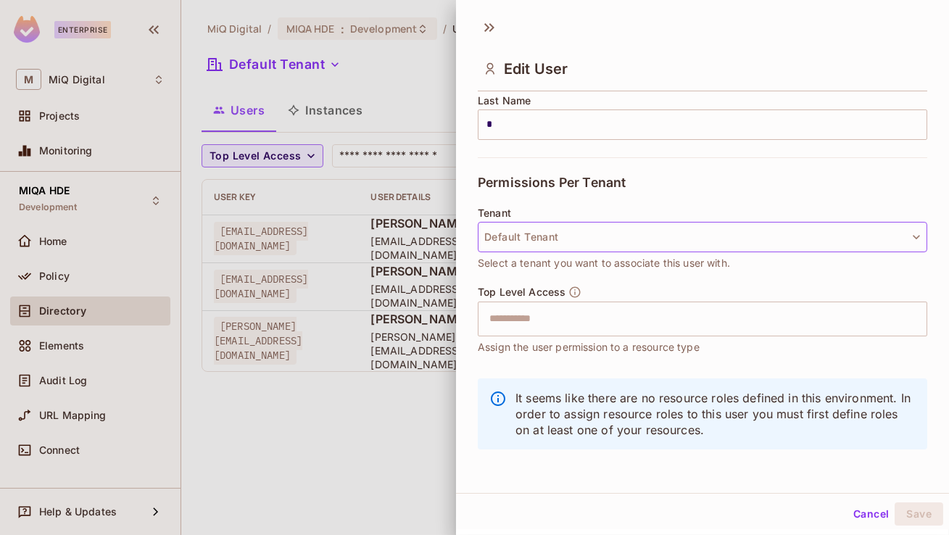
click at [532, 234] on button "Default Tenant" at bounding box center [703, 237] width 450 height 30
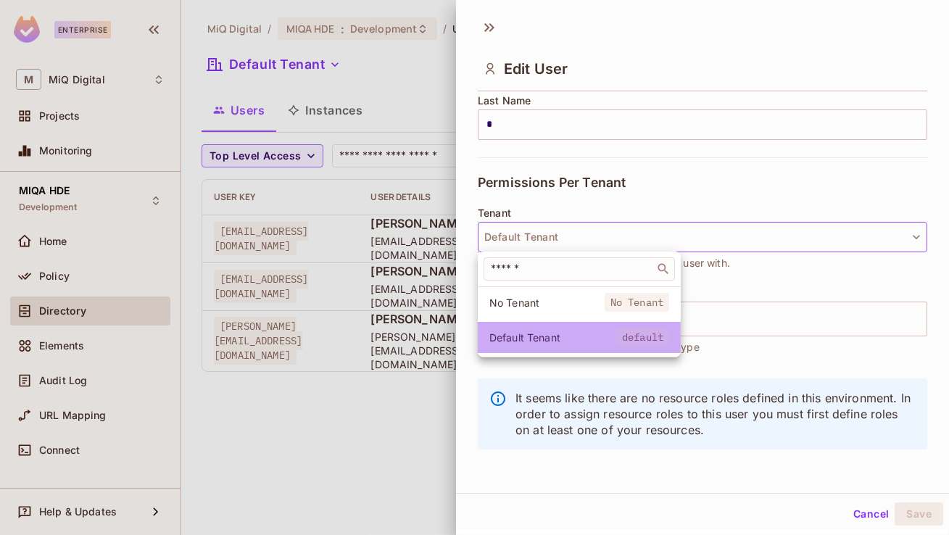
click at [520, 342] on span "Default Tenant" at bounding box center [552, 338] width 127 height 14
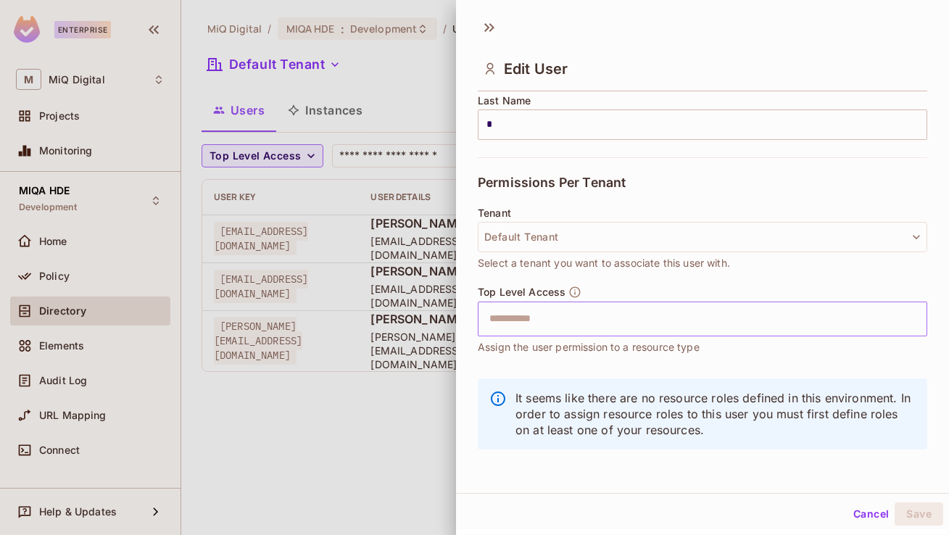
click at [523, 328] on input "text" at bounding box center [690, 319] width 418 height 29
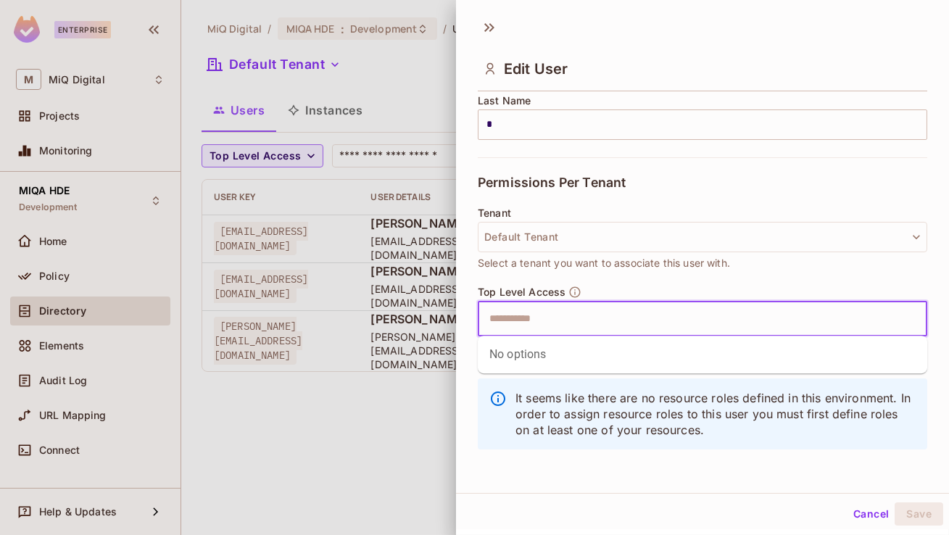
paste input "**********"
type input "**********"
click at [530, 352] on div "No options" at bounding box center [703, 355] width 450 height 38
click at [873, 514] on button "Cancel" at bounding box center [871, 513] width 47 height 23
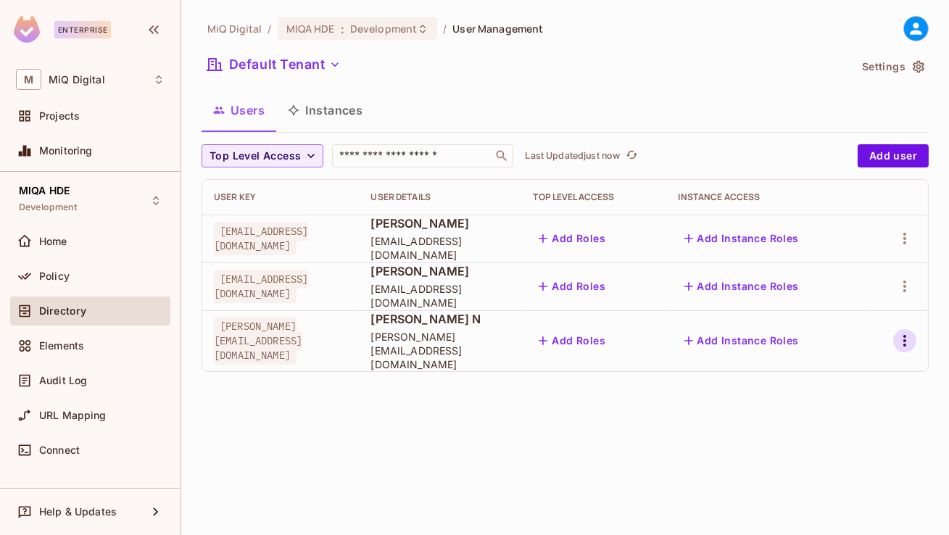
click at [912, 334] on icon "button" at bounding box center [904, 340] width 17 height 17
click at [829, 405] on div "Edit Attributes" at bounding box center [855, 399] width 72 height 15
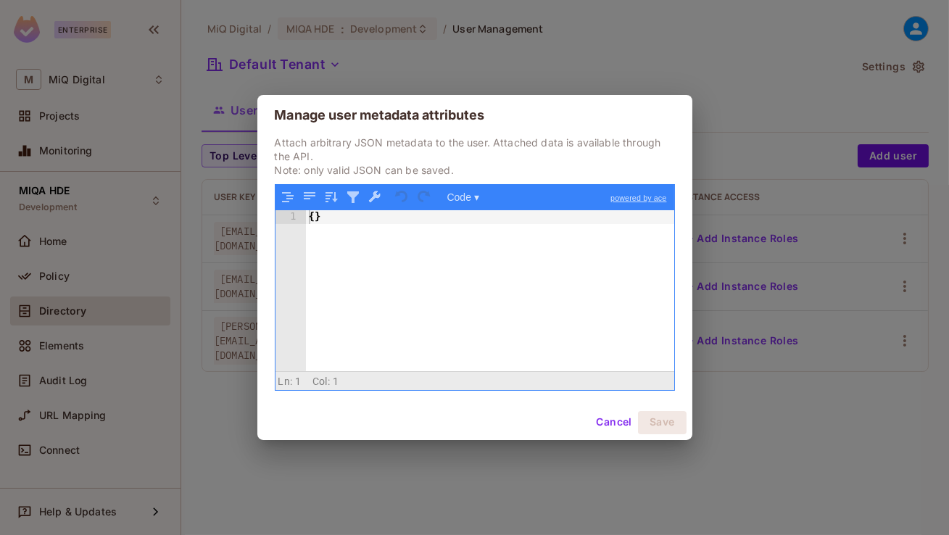
click at [311, 217] on div "{ }" at bounding box center [490, 304] width 368 height 188
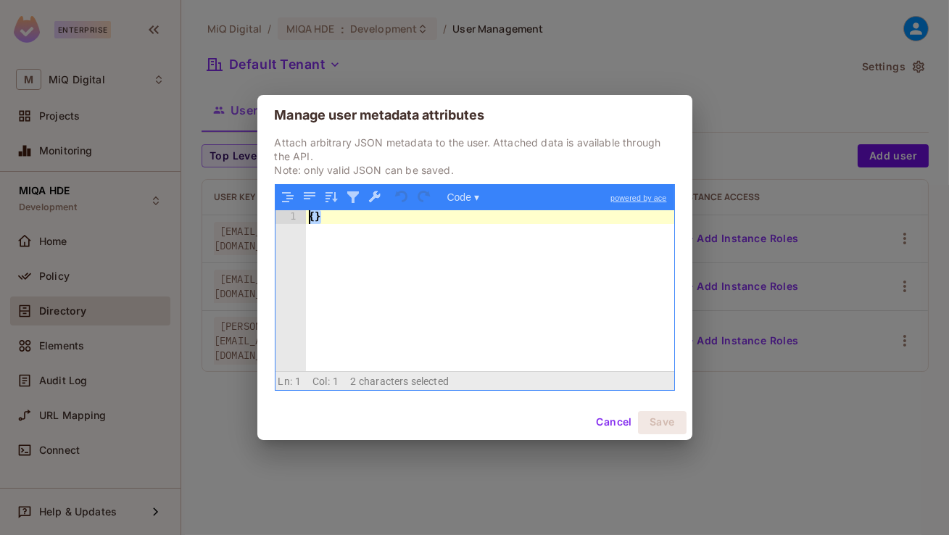
click at [311, 217] on div "{ }" at bounding box center [490, 304] width 368 height 188
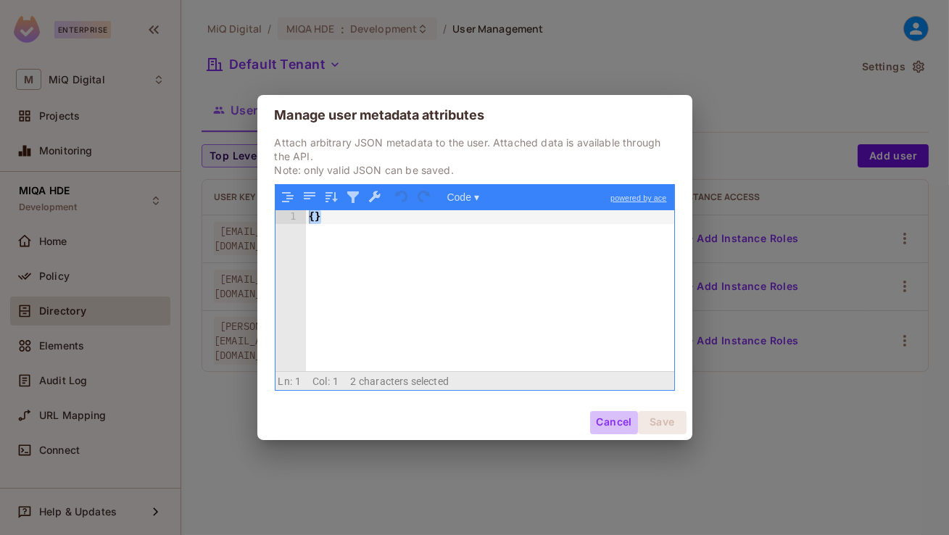
click at [614, 422] on button "Cancel" at bounding box center [613, 422] width 47 height 23
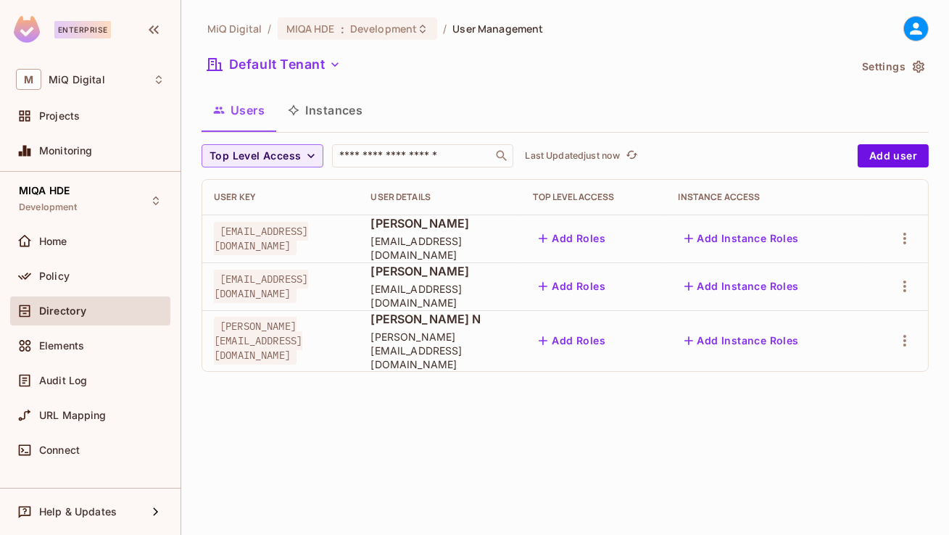
click at [924, 77] on button "Settings" at bounding box center [892, 66] width 73 height 23
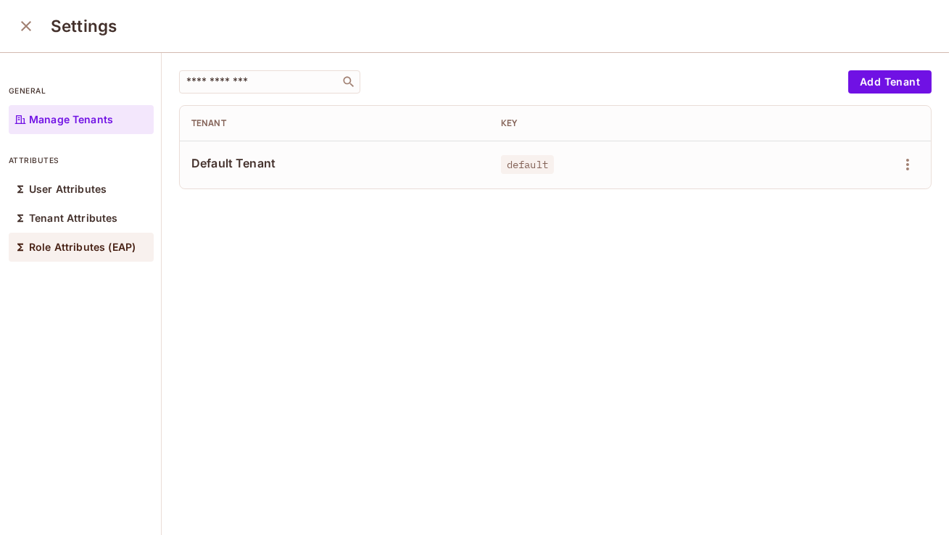
click at [115, 256] on div "Role Attributes (EAP)" at bounding box center [81, 247] width 145 height 29
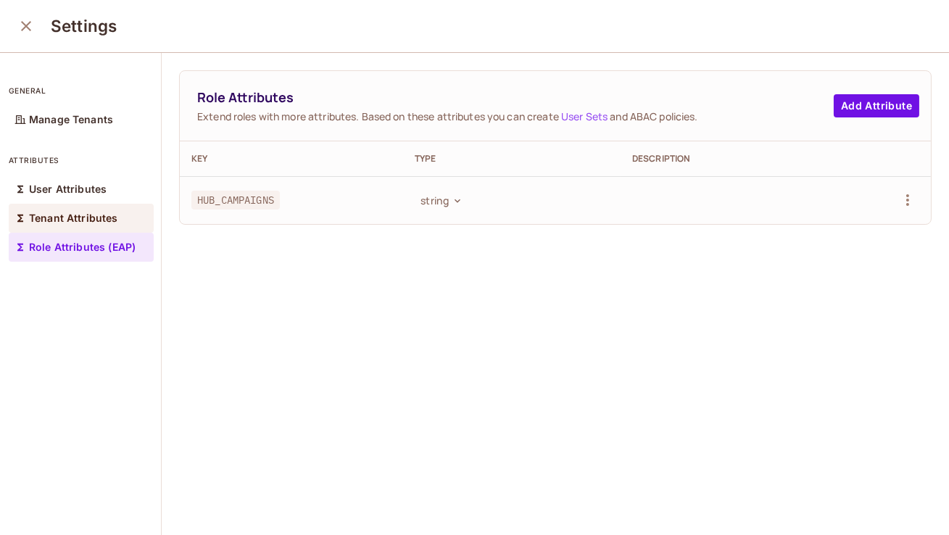
click at [91, 213] on p "Tenant Attributes" at bounding box center [73, 218] width 89 height 12
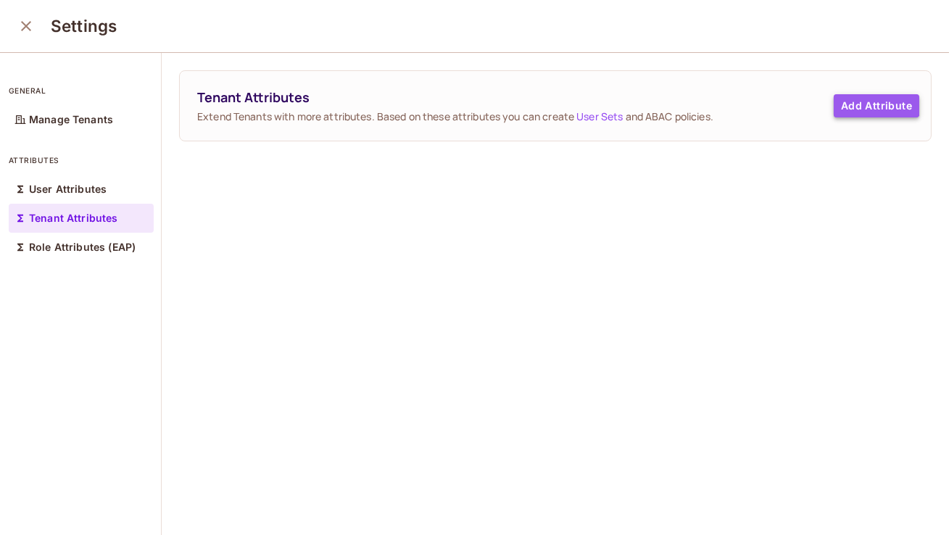
click at [853, 104] on button "Add Attribute" at bounding box center [877, 105] width 86 height 23
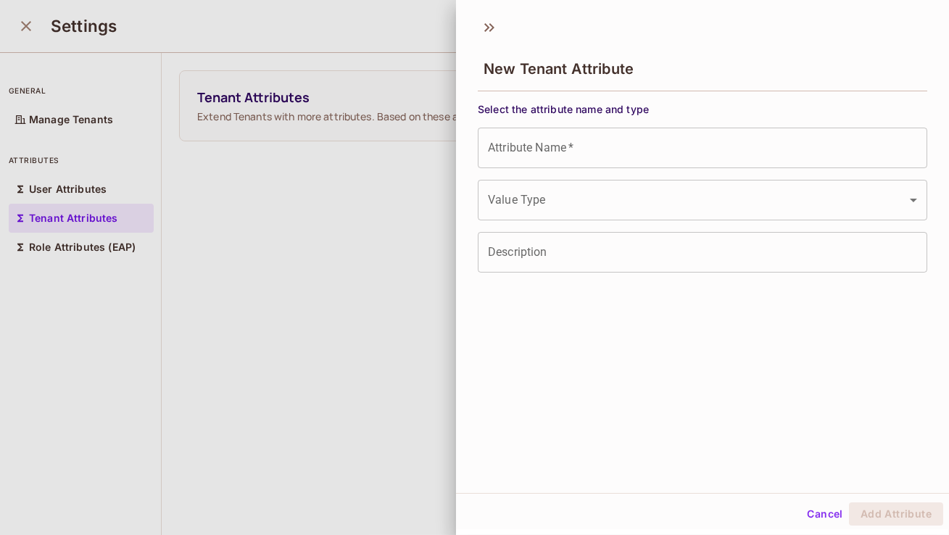
click at [831, 521] on button "Cancel" at bounding box center [824, 513] width 47 height 23
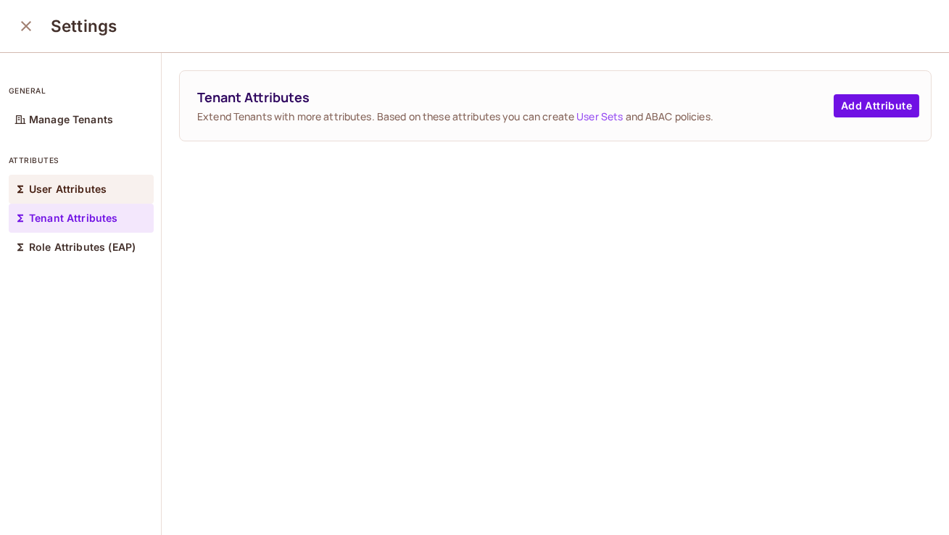
click at [90, 192] on p "User Attributes" at bounding box center [68, 189] width 78 height 12
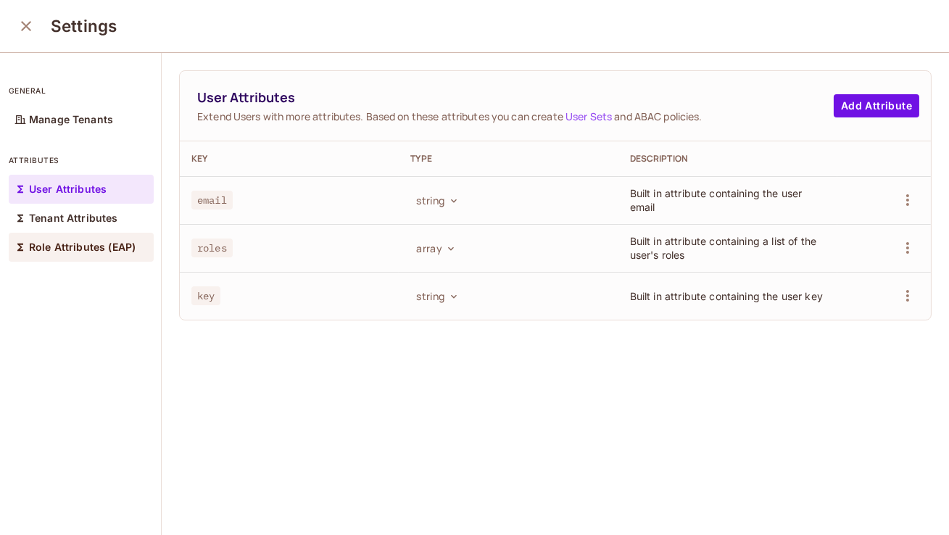
click at [88, 250] on p "Role Attributes (EAP)" at bounding box center [82, 247] width 107 height 12
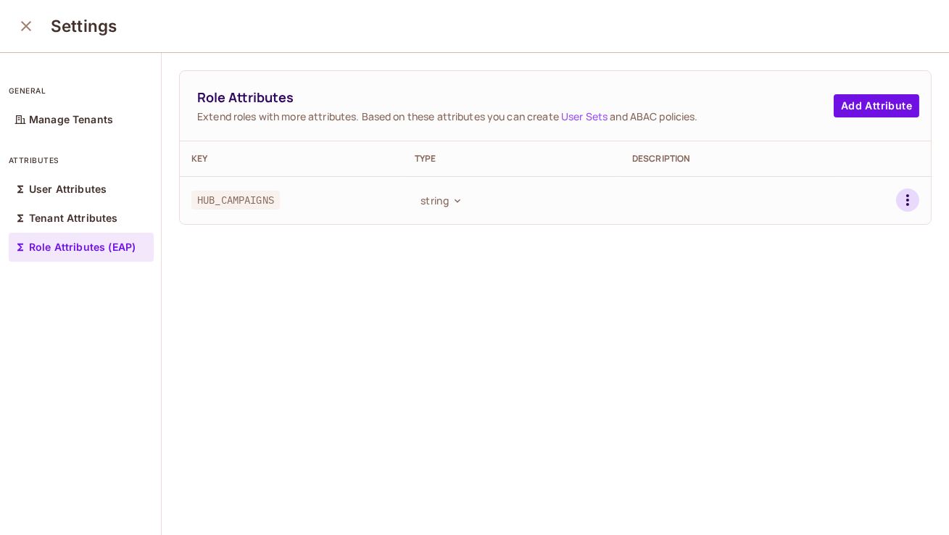
click at [902, 202] on icon "button" at bounding box center [907, 199] width 17 height 17
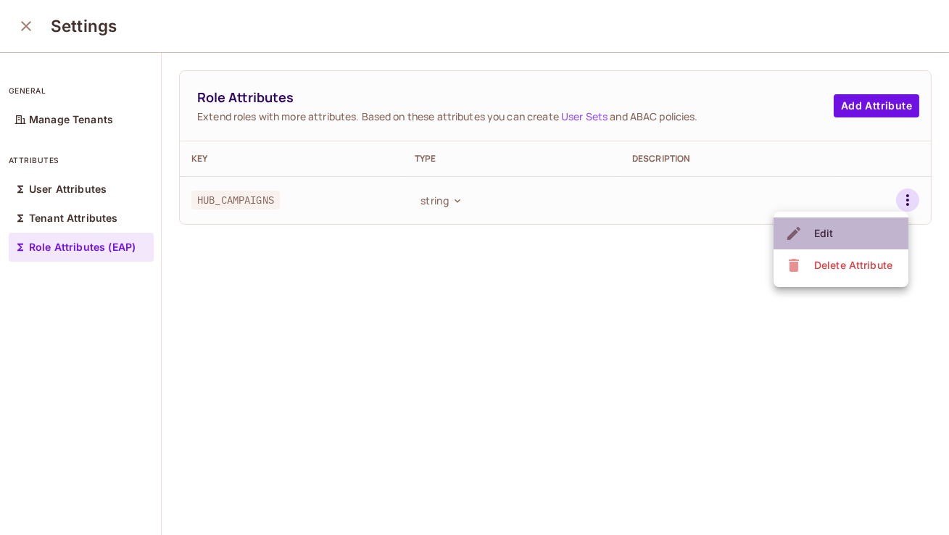
click at [820, 248] on li "Edit" at bounding box center [841, 234] width 135 height 32
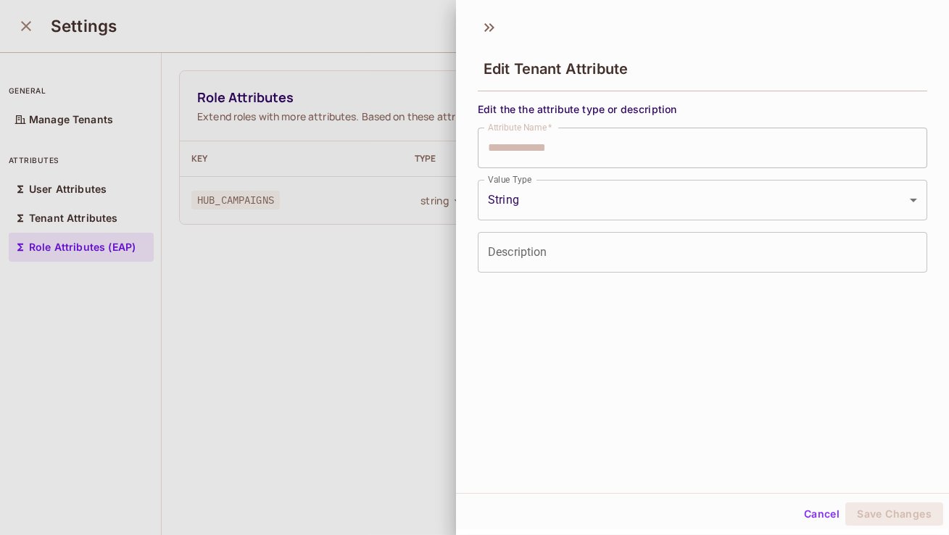
click at [631, 236] on input "Description" at bounding box center [703, 252] width 450 height 41
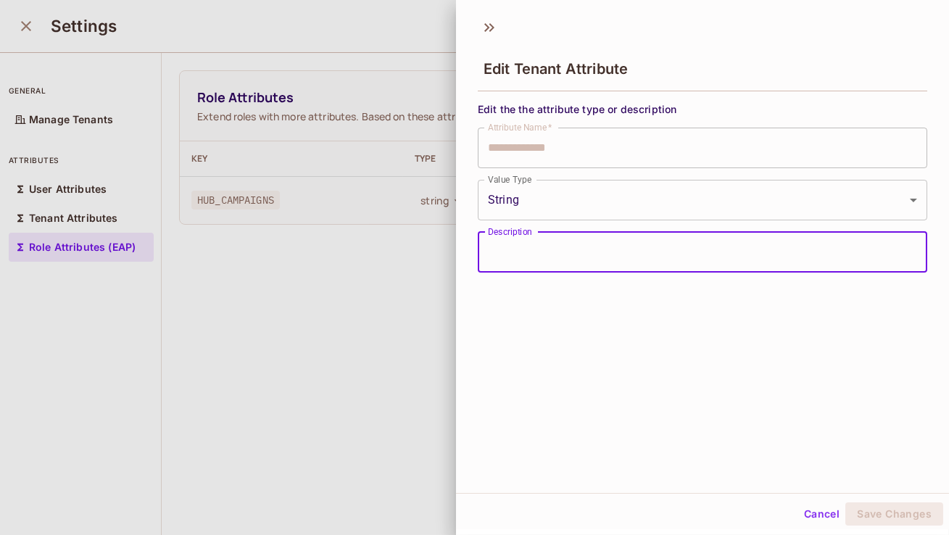
paste input "**********"
type input "**********"
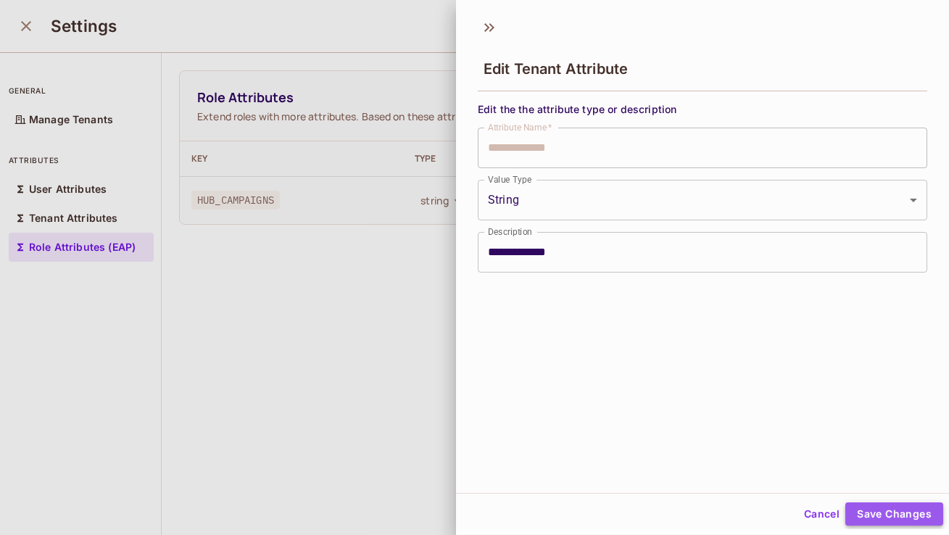
click at [893, 516] on button "Save Changes" at bounding box center [894, 513] width 98 height 23
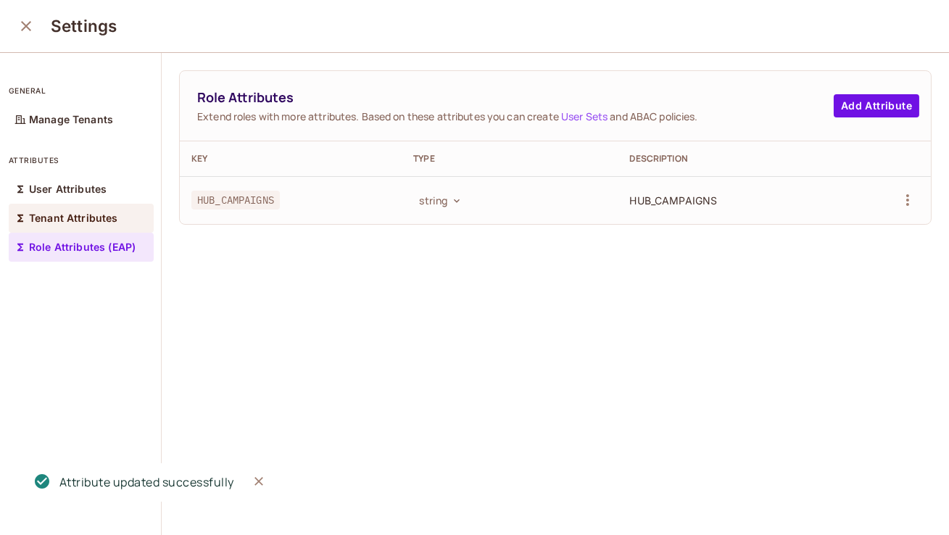
click at [135, 220] on div "Tenant Attributes" at bounding box center [81, 218] width 145 height 29
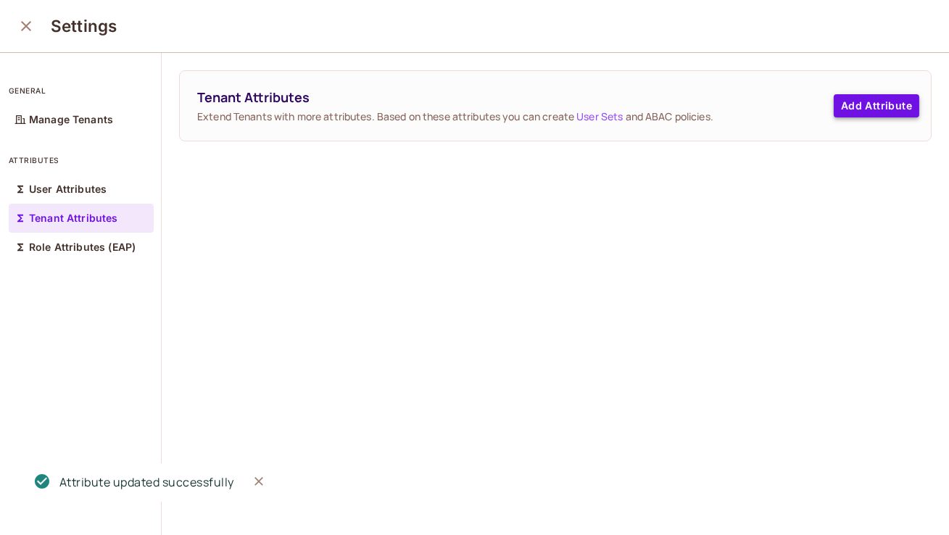
click at [873, 106] on button "Add Attribute" at bounding box center [877, 105] width 86 height 23
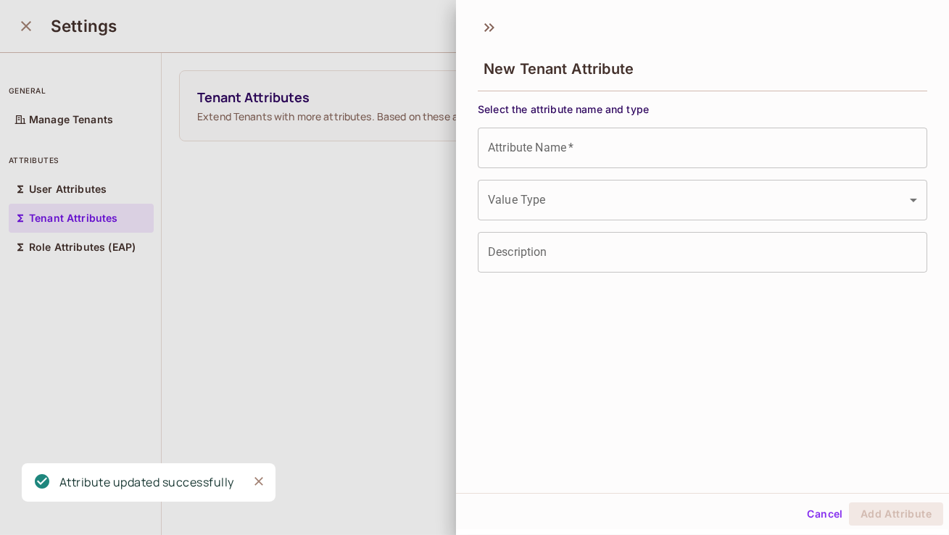
click at [640, 140] on input "Attribute Name   *" at bounding box center [703, 148] width 450 height 41
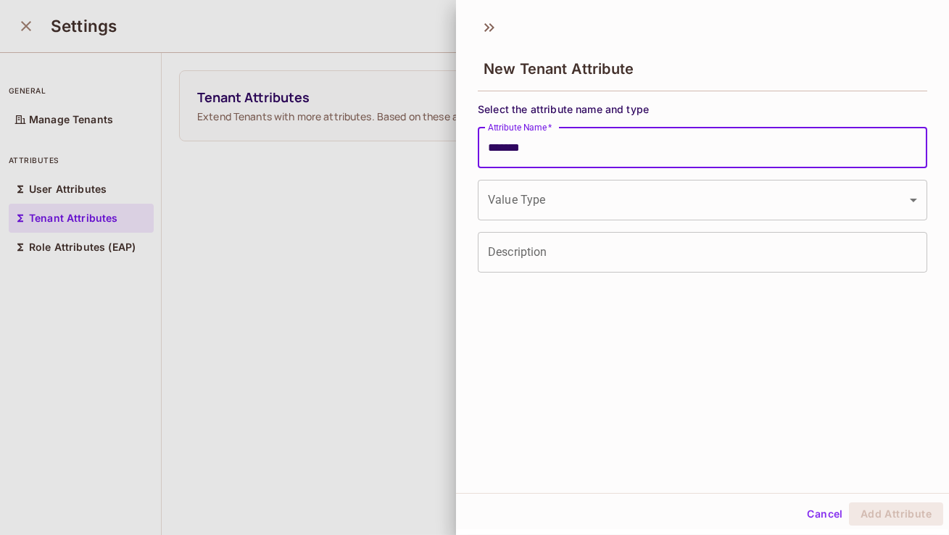
type input "*******"
click at [618, 191] on body "Enterprise M MiQ Digital Projects Monitoring MIQA HDE Development Home Policy D…" at bounding box center [474, 267] width 949 height 535
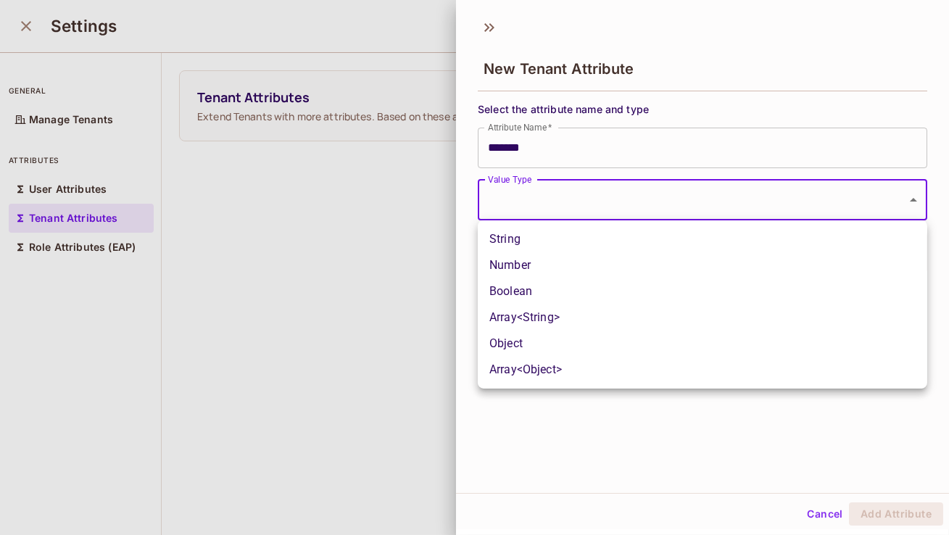
click at [837, 515] on div at bounding box center [474, 267] width 949 height 535
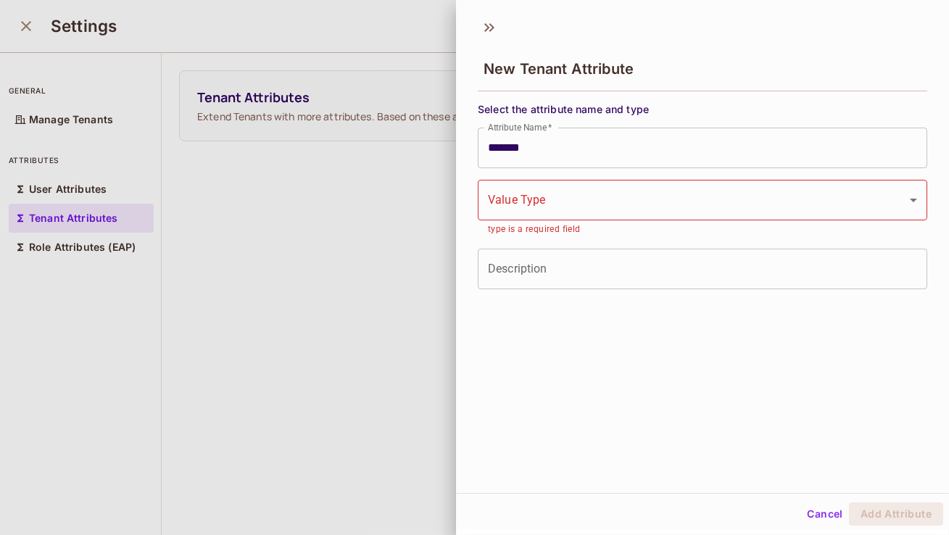
click at [821, 513] on button "Cancel" at bounding box center [824, 513] width 47 height 23
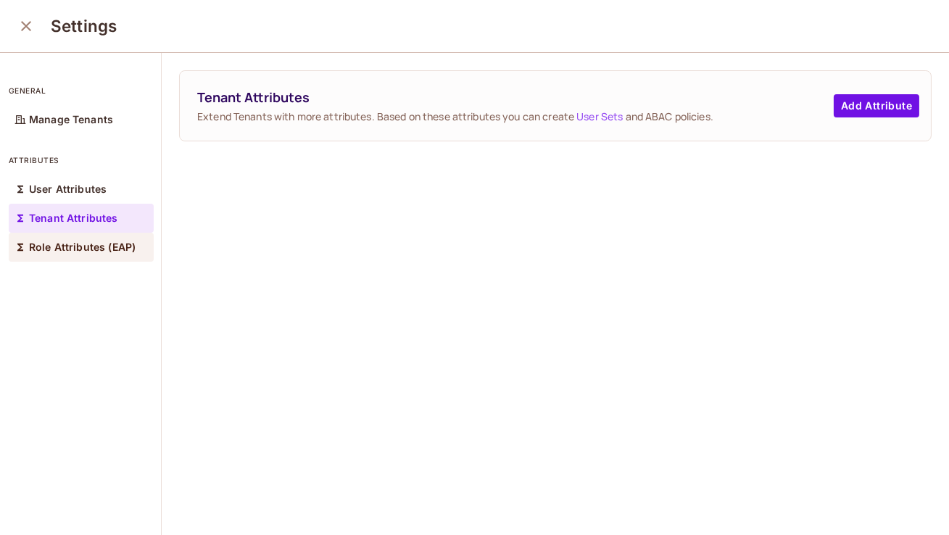
click at [110, 238] on div "Role Attributes (EAP)" at bounding box center [81, 247] width 145 height 29
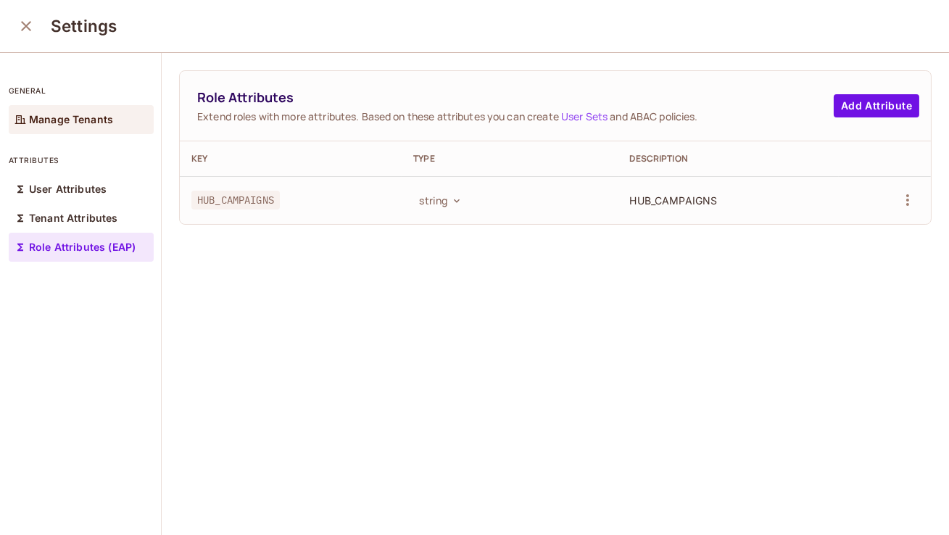
click at [74, 119] on p "Manage Tenants" at bounding box center [71, 120] width 84 height 12
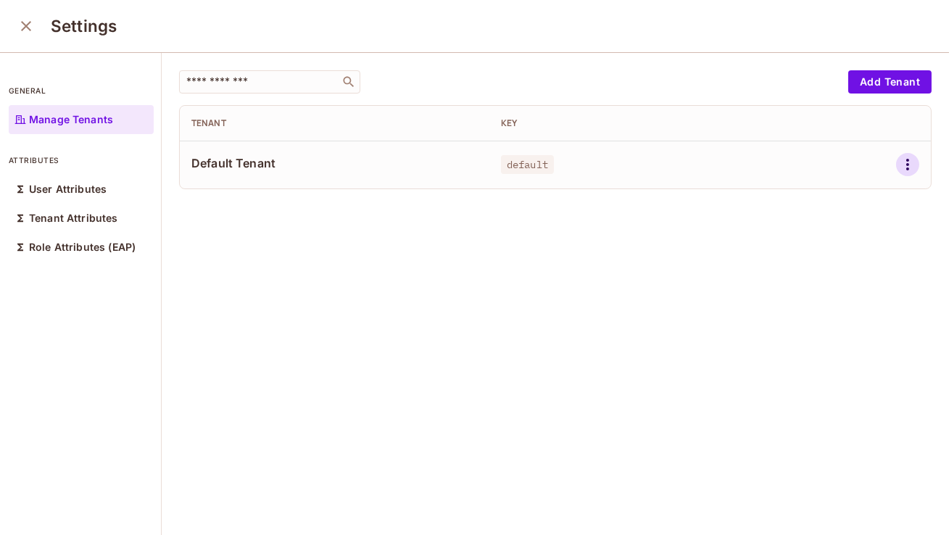
click at [905, 170] on icon "button" at bounding box center [907, 164] width 17 height 17
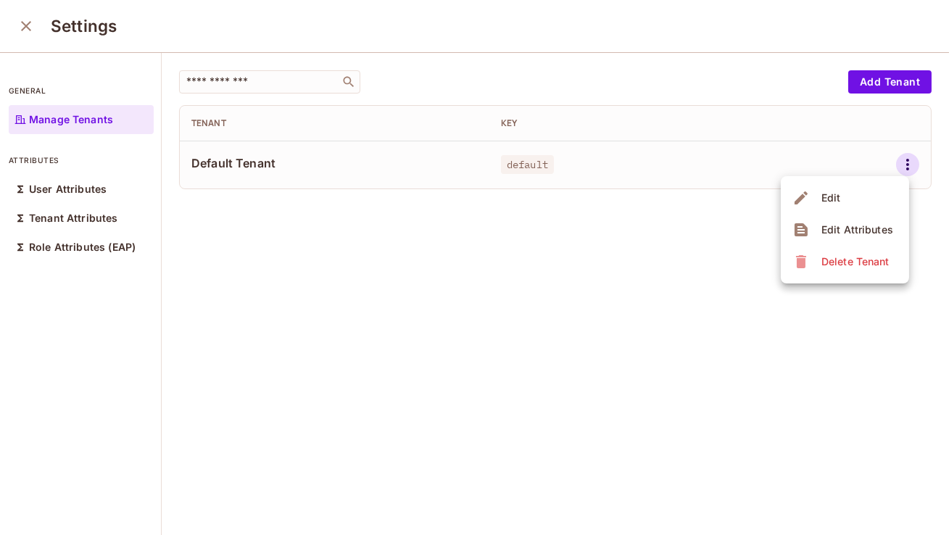
click at [690, 236] on div at bounding box center [474, 267] width 949 height 535
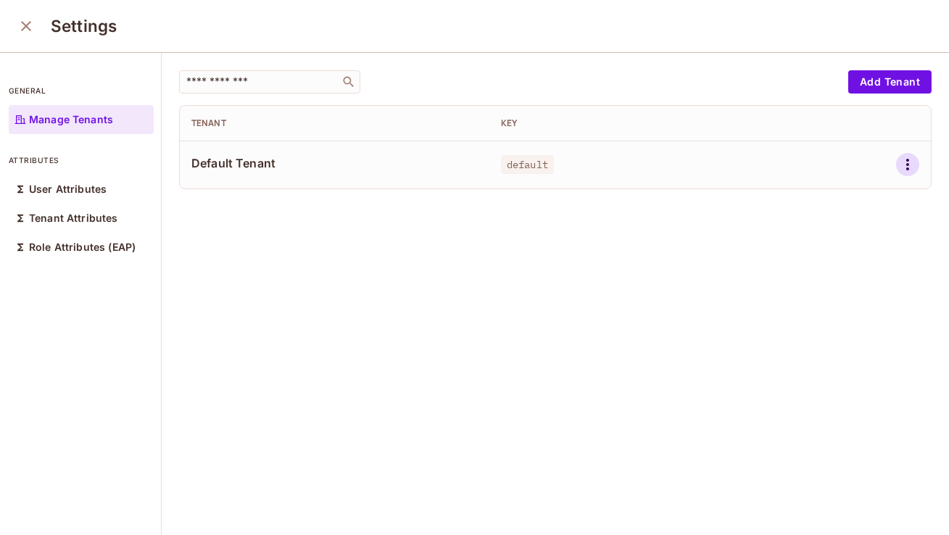
click at [911, 170] on icon "button" at bounding box center [907, 164] width 17 height 17
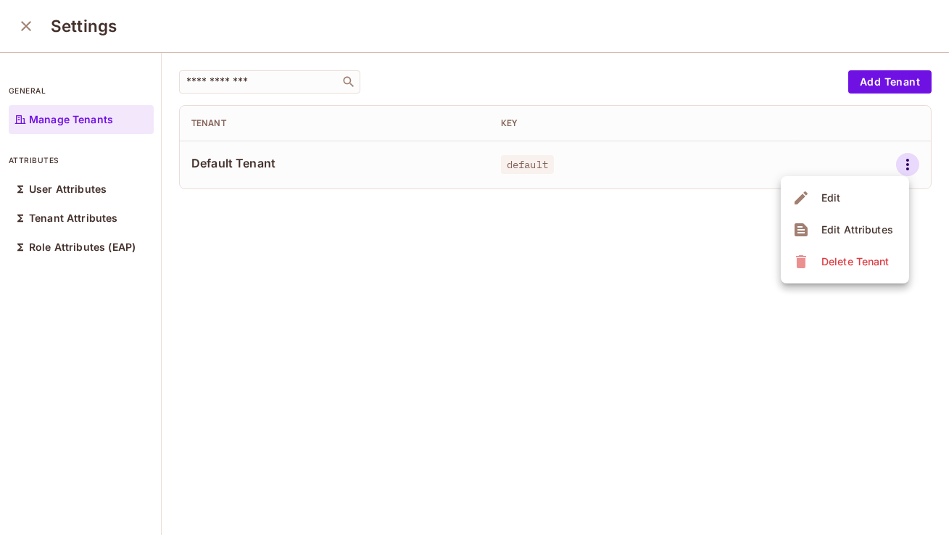
click at [851, 225] on div "Edit Attributes" at bounding box center [857, 230] width 72 height 15
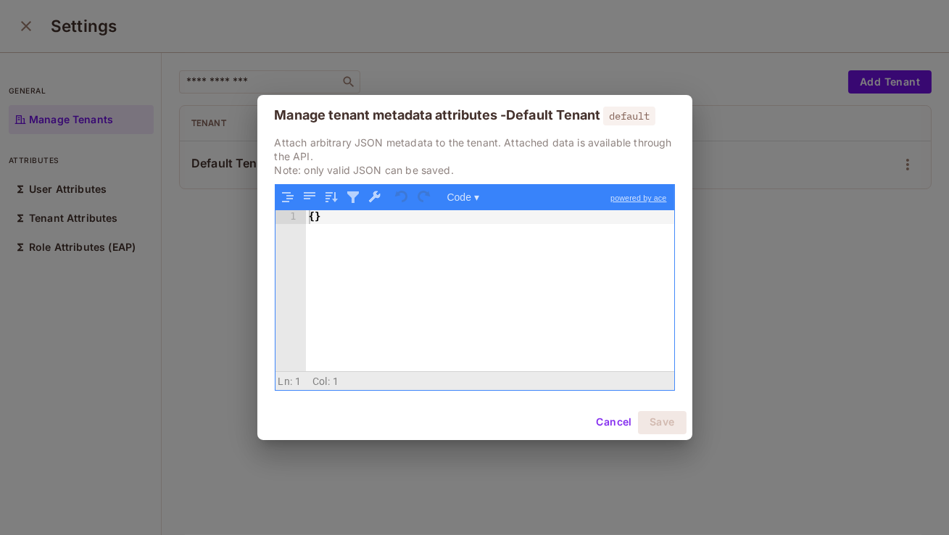
click at [601, 421] on button "Cancel" at bounding box center [613, 422] width 47 height 23
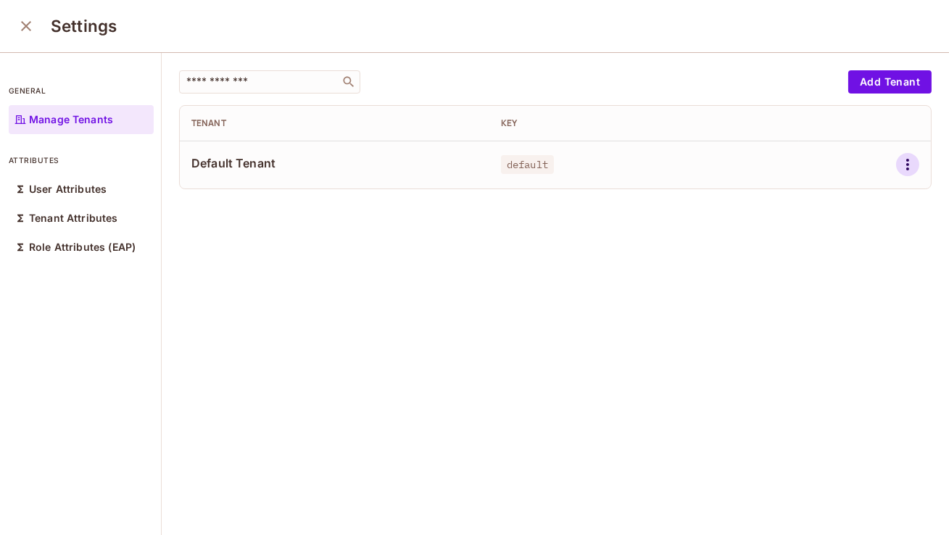
click at [901, 165] on icon "button" at bounding box center [907, 164] width 17 height 17
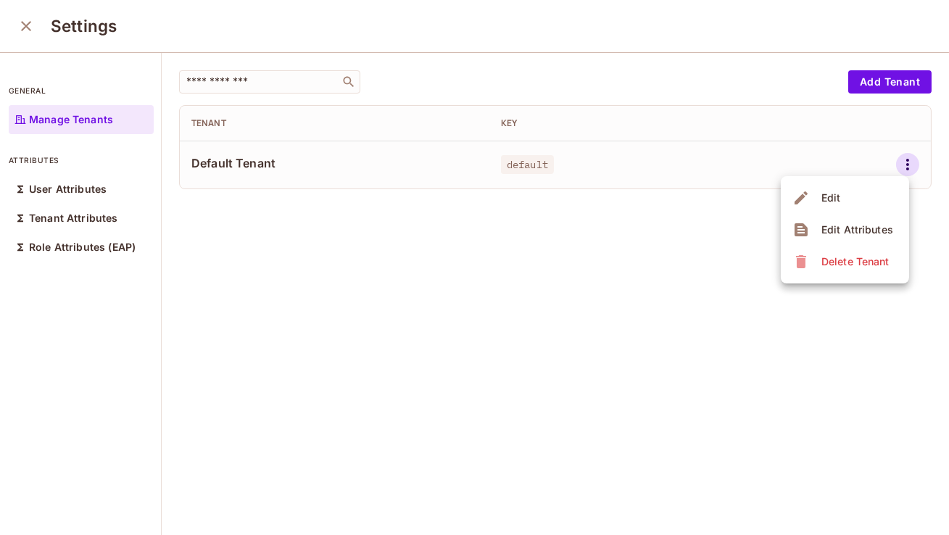
click at [838, 196] on div "Edit" at bounding box center [831, 198] width 20 height 15
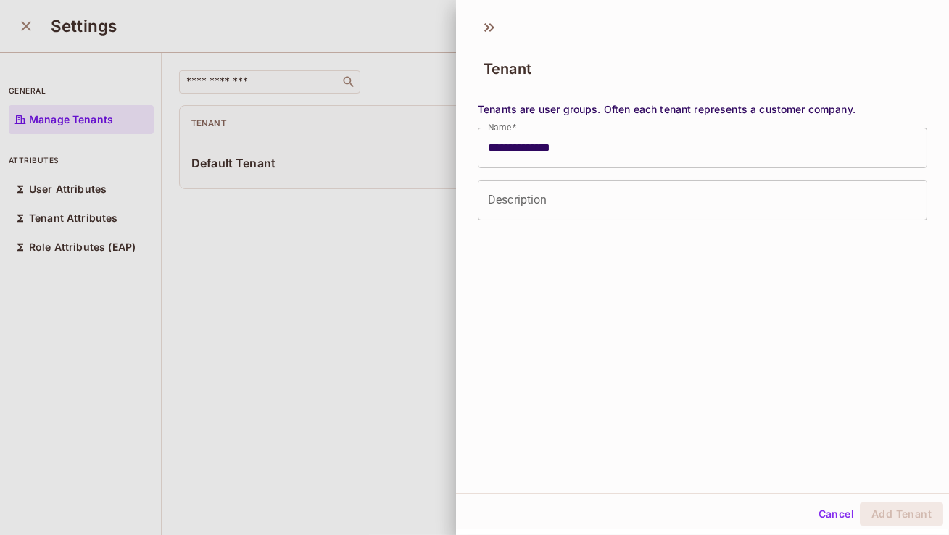
click at [716, 196] on input "Description" at bounding box center [703, 200] width 450 height 41
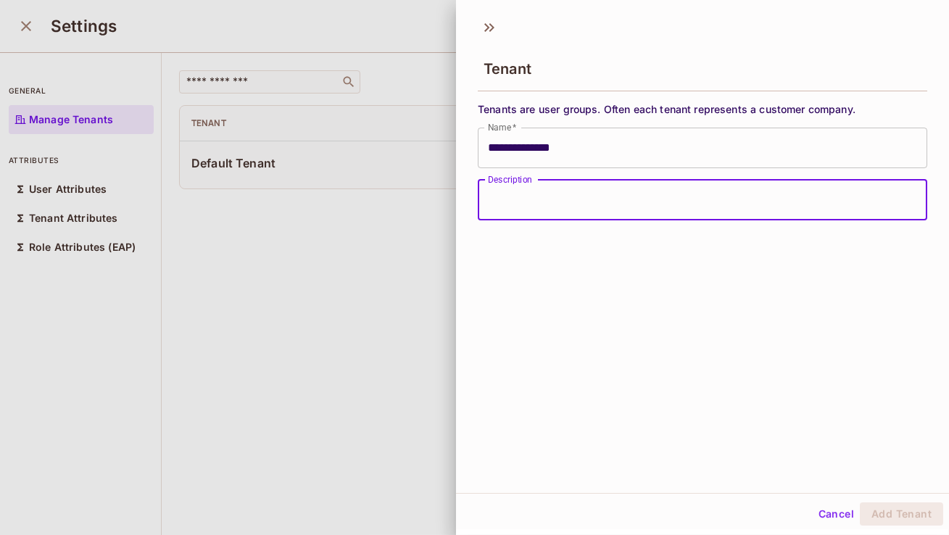
click at [837, 516] on button "Cancel" at bounding box center [836, 513] width 47 height 23
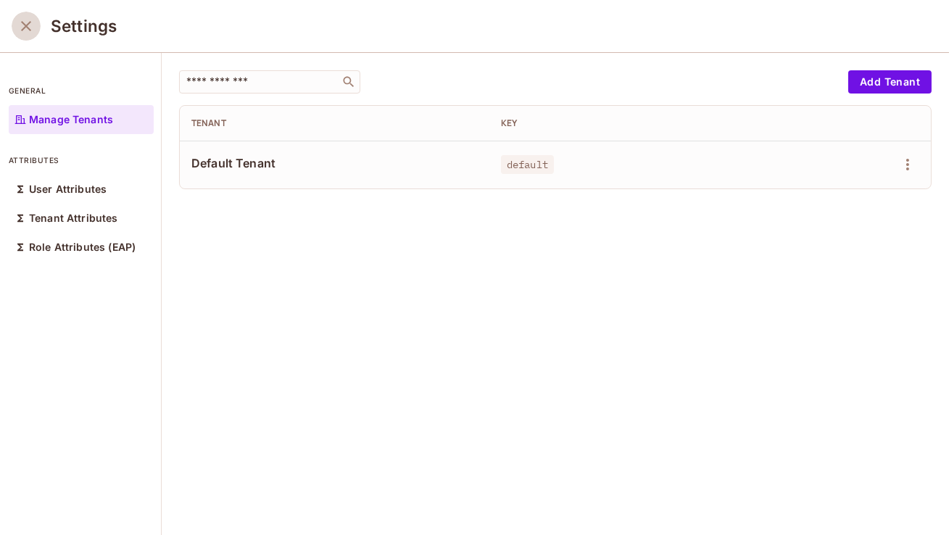
click at [25, 33] on icon "close" at bounding box center [25, 25] width 17 height 17
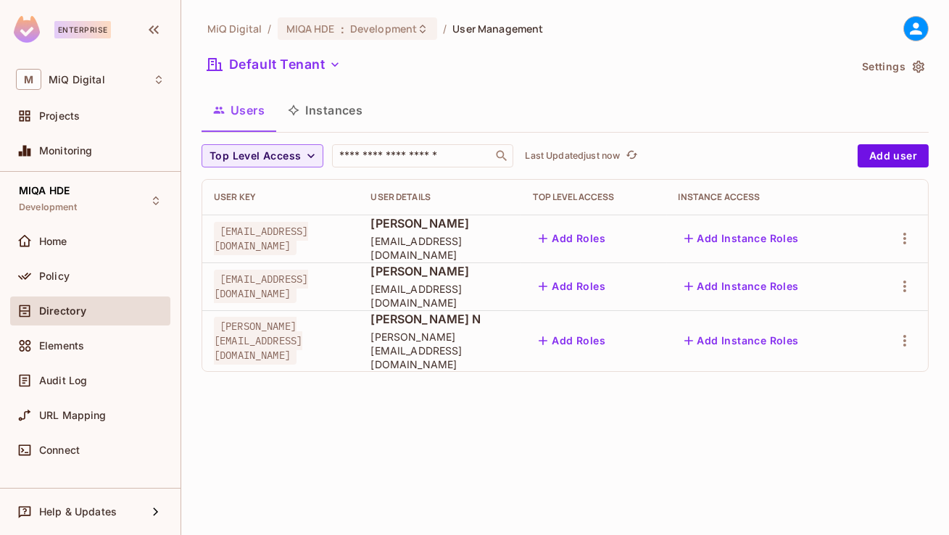
click at [803, 317] on td "Add Instance Roles" at bounding box center [766, 340] width 199 height 61
click at [787, 330] on button "Add Instance Roles" at bounding box center [742, 340] width 126 height 23
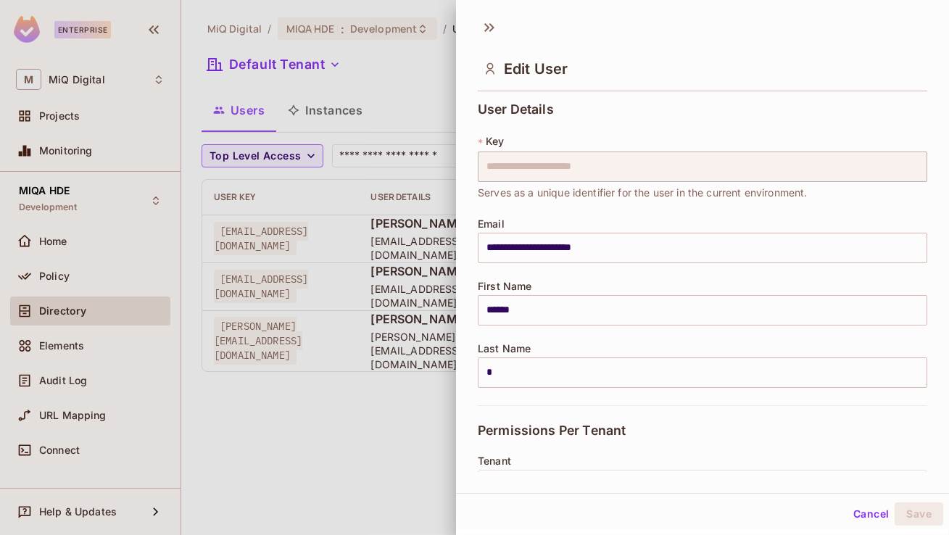
scroll to position [248, 0]
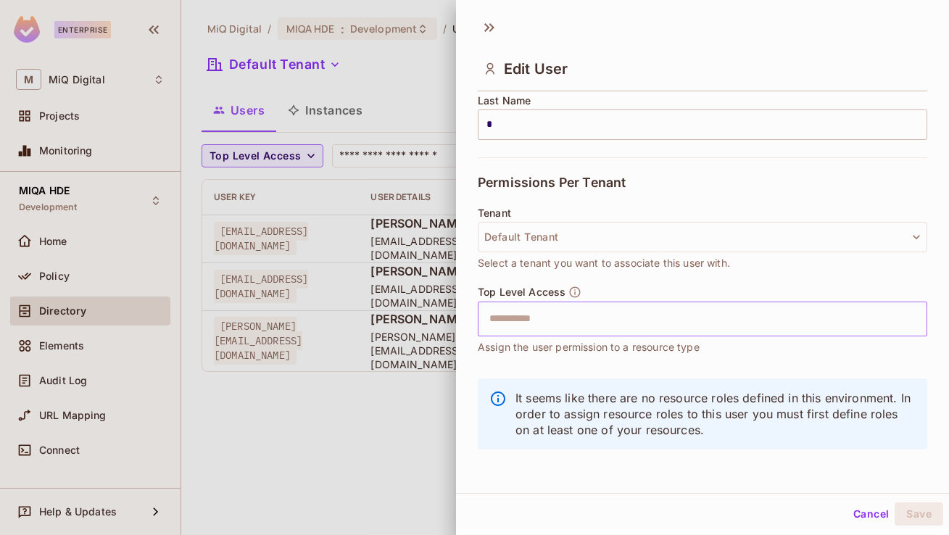
click at [556, 324] on input "text" at bounding box center [690, 319] width 418 height 29
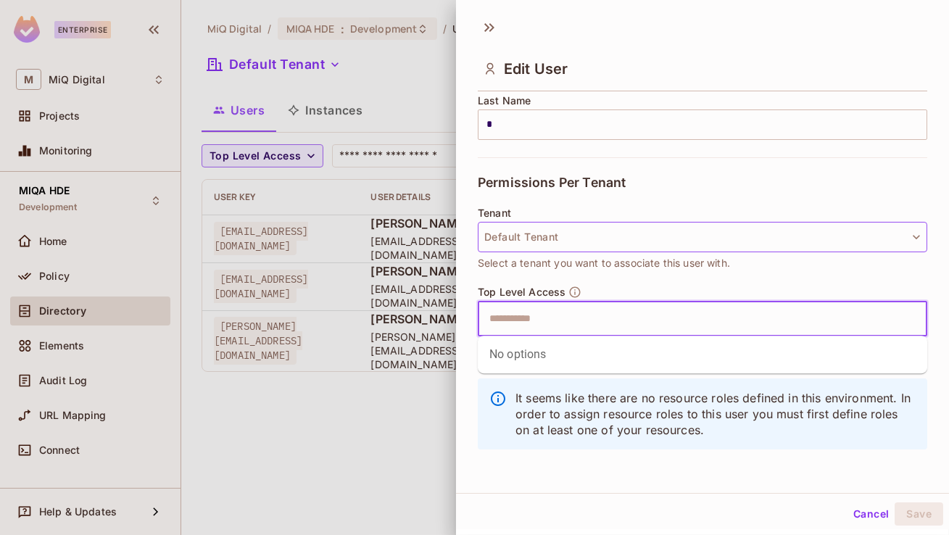
click at [543, 238] on button "Default Tenant" at bounding box center [703, 237] width 450 height 30
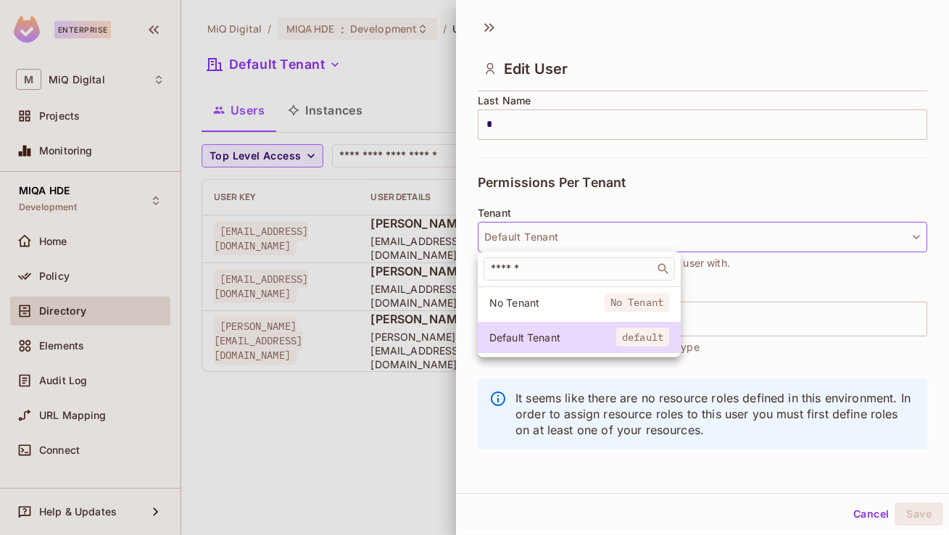
click at [531, 308] on span "No Tenant" at bounding box center [546, 303] width 115 height 14
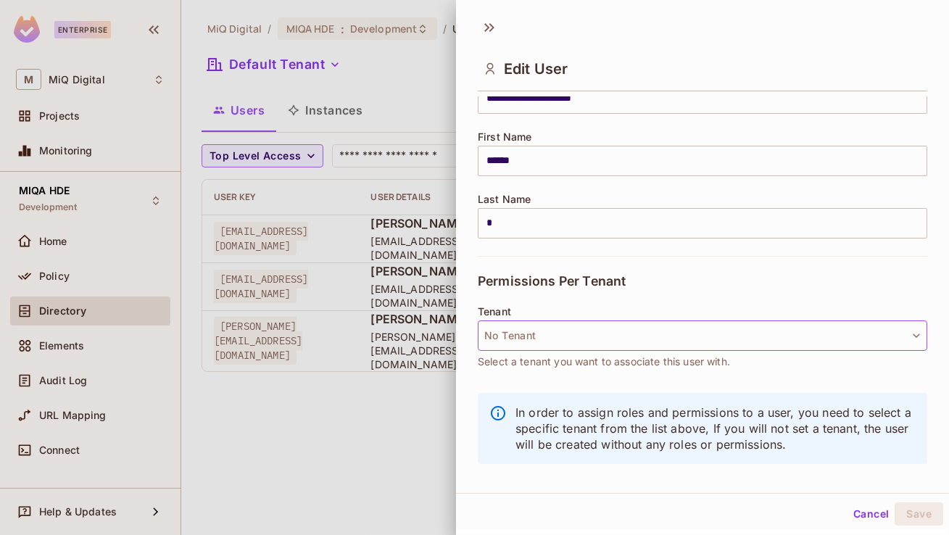
click at [529, 338] on button "No Tenant" at bounding box center [703, 335] width 450 height 30
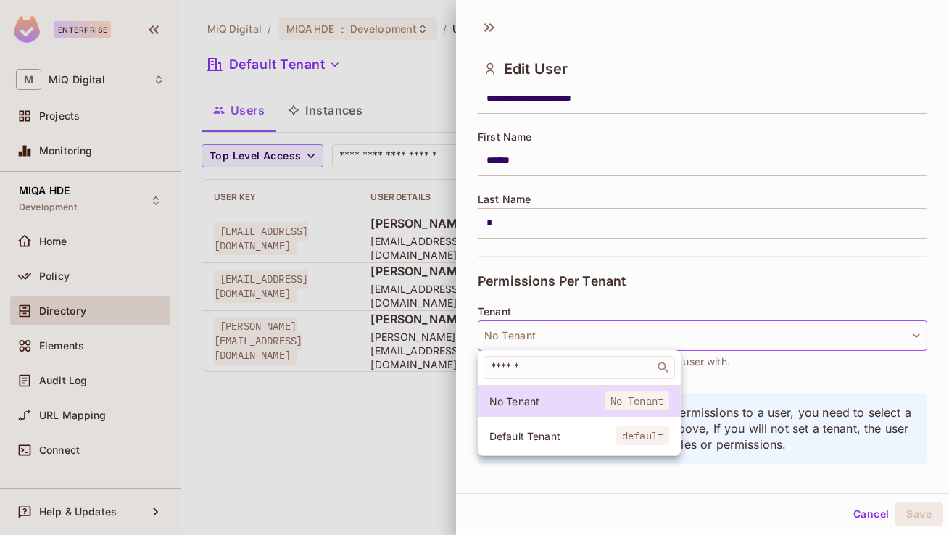
click at [862, 510] on div at bounding box center [474, 267] width 949 height 535
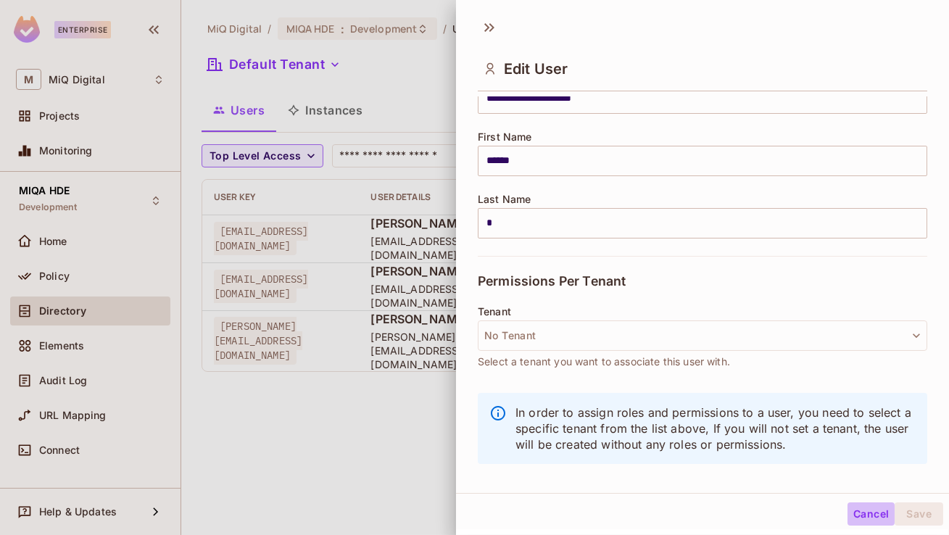
click at [863, 510] on button "Cancel" at bounding box center [871, 513] width 47 height 23
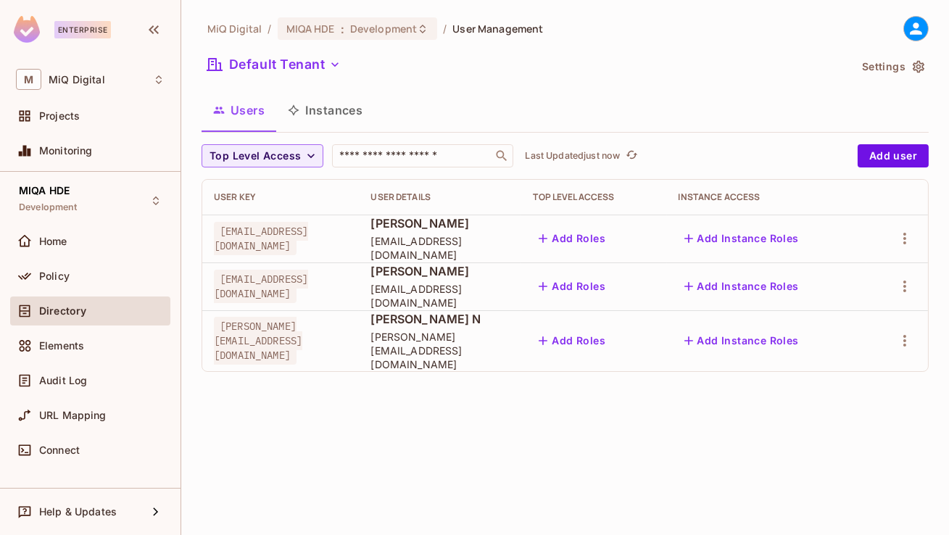
click at [916, 64] on icon "button" at bounding box center [919, 67] width 12 height 12
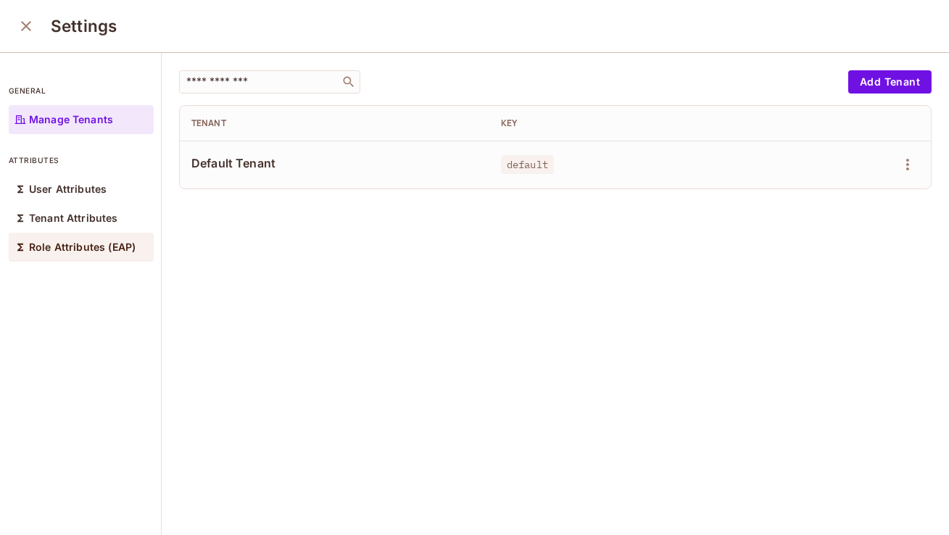
click at [73, 237] on div "Role Attributes (EAP)" at bounding box center [81, 247] width 145 height 29
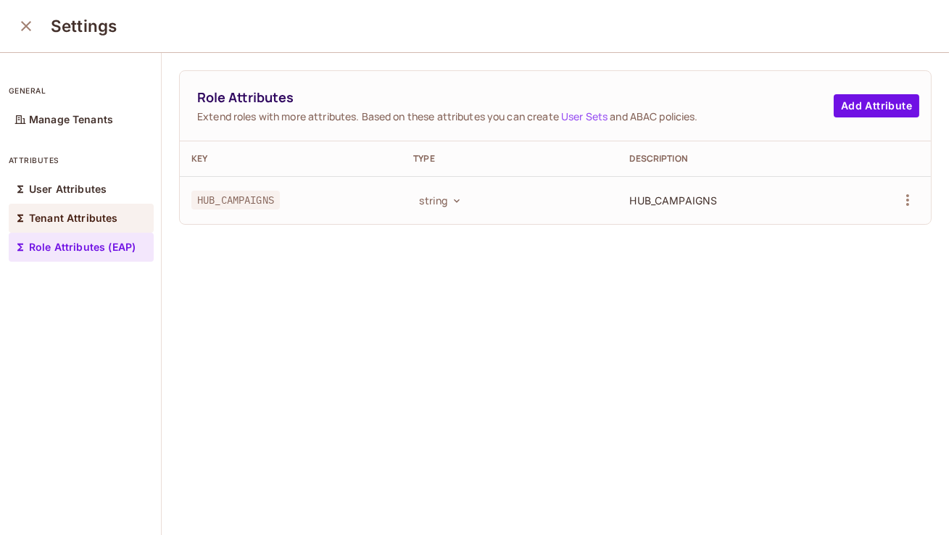
click at [78, 214] on p "Tenant Attributes" at bounding box center [73, 218] width 89 height 12
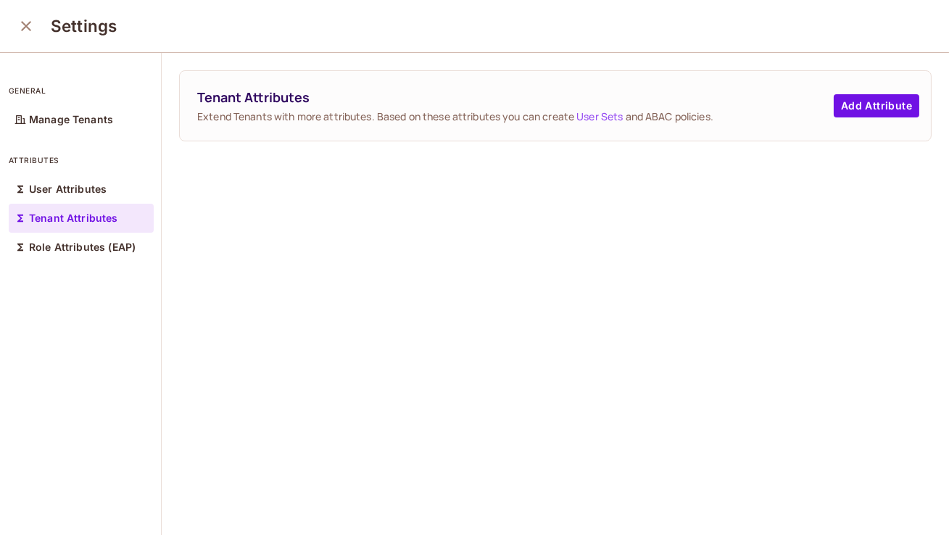
click at [78, 228] on div "Tenant Attributes" at bounding box center [81, 218] width 145 height 29
click at [75, 240] on div "Role Attributes (EAP)" at bounding box center [81, 247] width 145 height 29
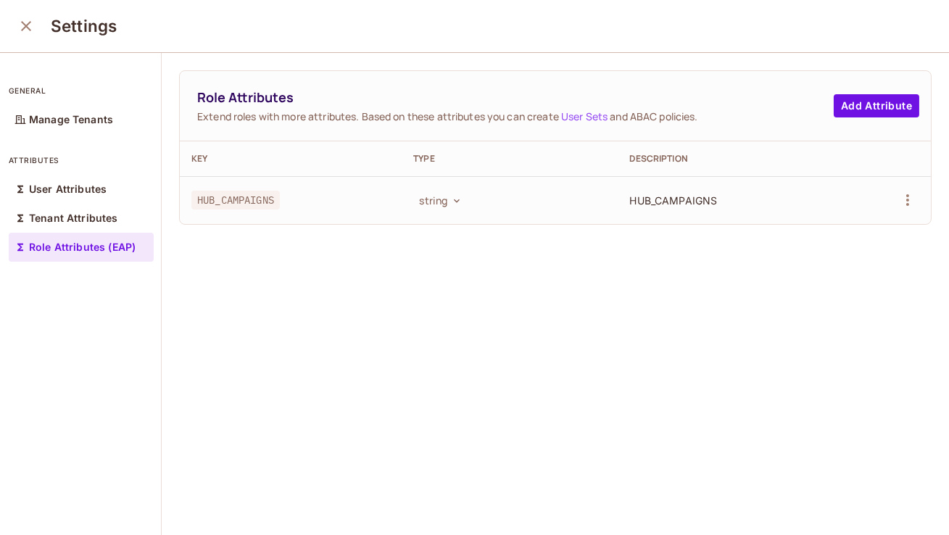
click at [592, 112] on link "User Sets" at bounding box center [584, 116] width 46 height 14
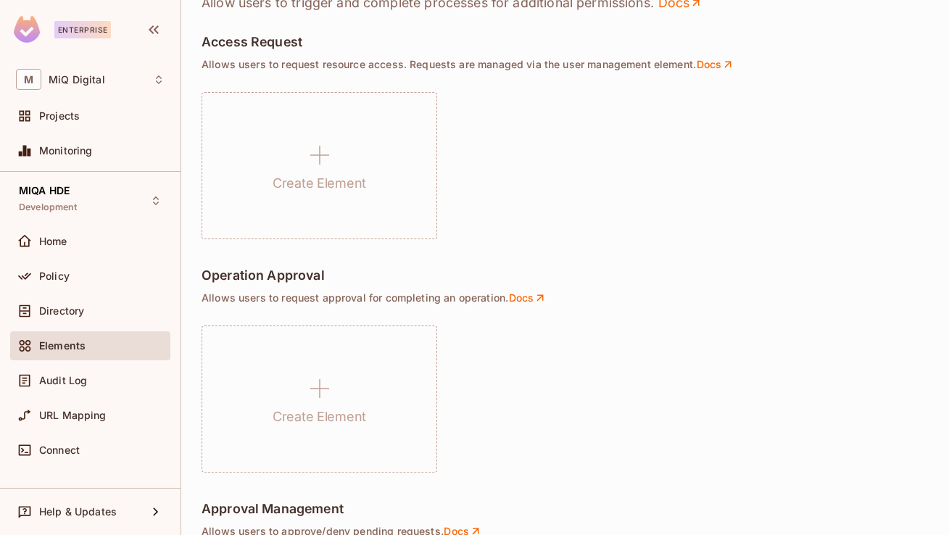
scroll to position [1080, 0]
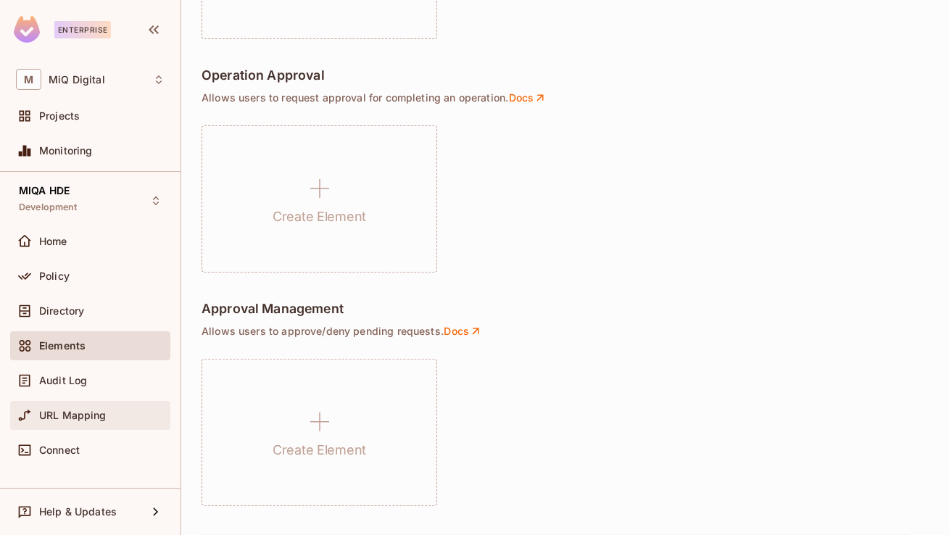
click at [70, 421] on div "URL Mapping" at bounding box center [90, 415] width 149 height 17
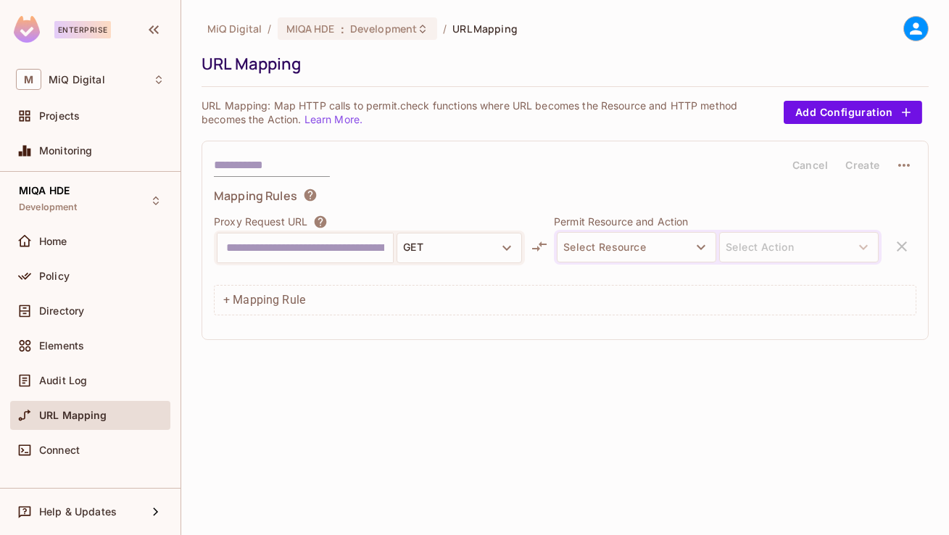
click at [288, 239] on input "text" at bounding box center [305, 247] width 158 height 23
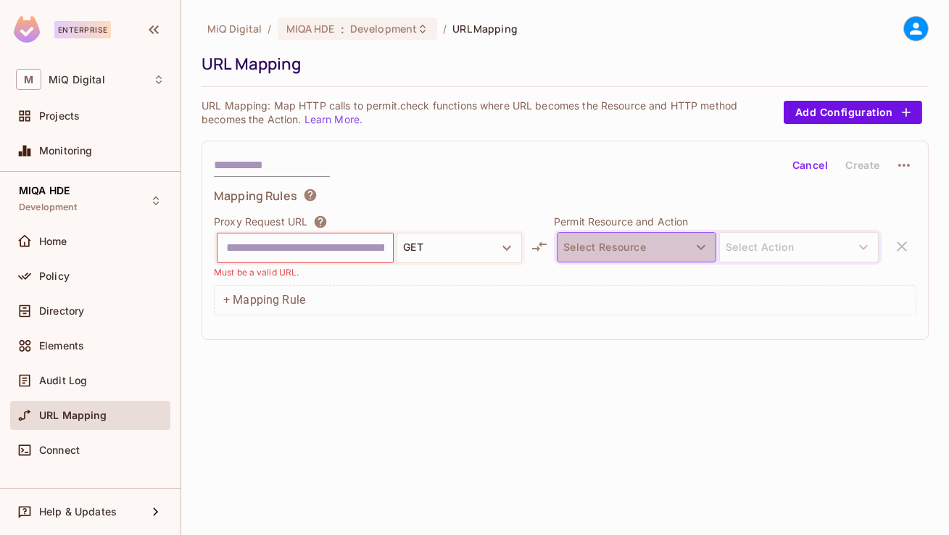
click at [679, 249] on button "Select Resource" at bounding box center [637, 247] width 160 height 30
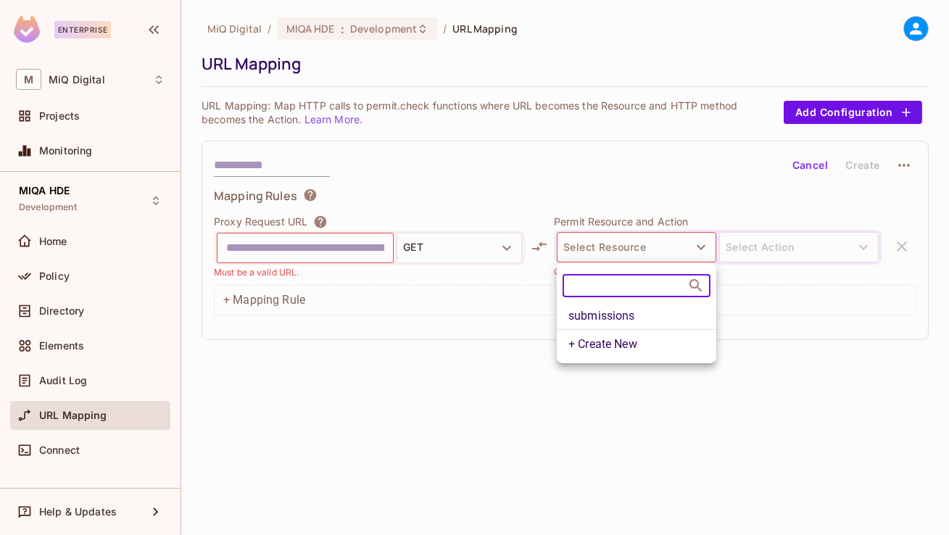
click at [616, 321] on li "submissions" at bounding box center [637, 316] width 160 height 26
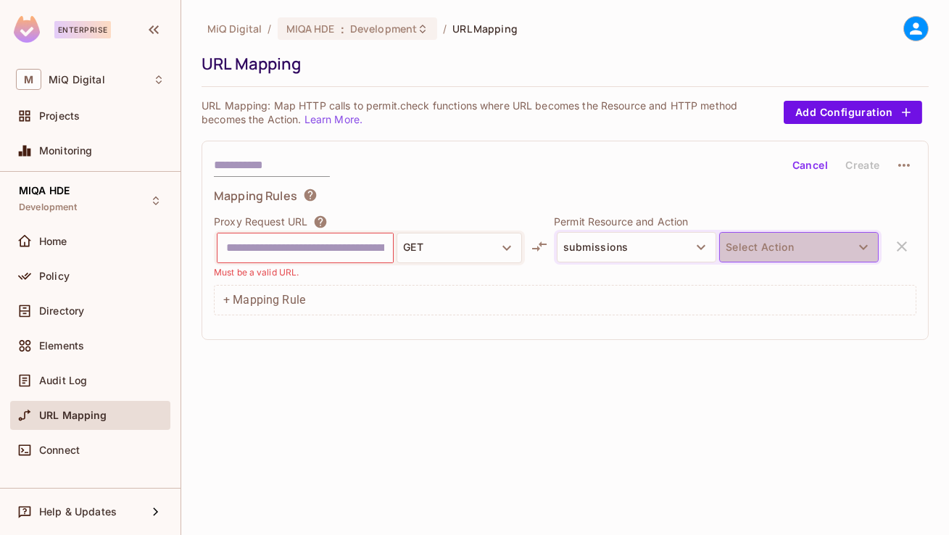
click at [740, 252] on button "Select Action" at bounding box center [799, 247] width 160 height 30
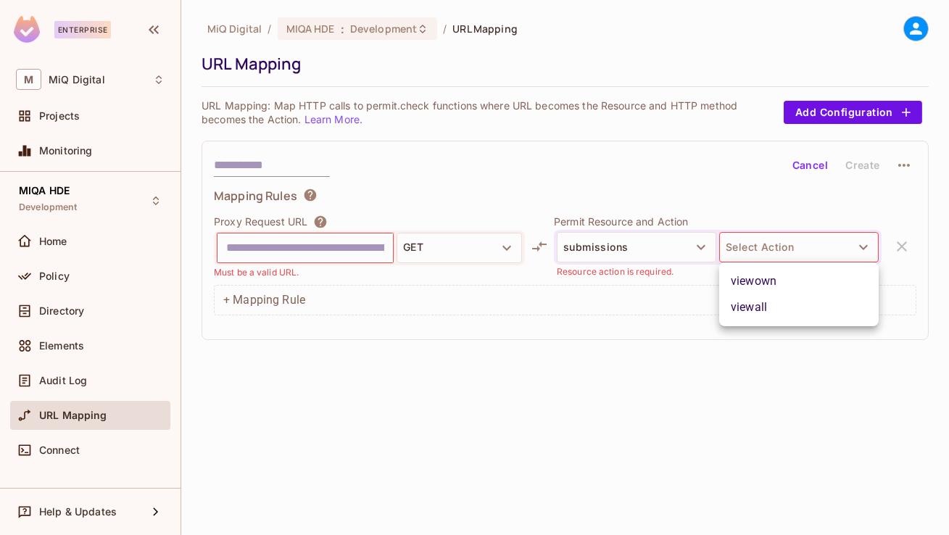
click at [745, 315] on li "viewall" at bounding box center [799, 307] width 160 height 26
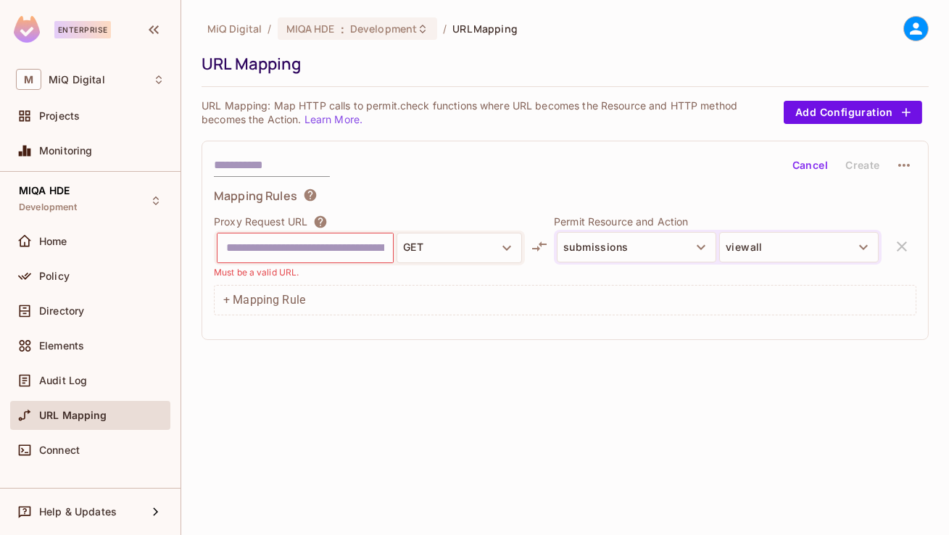
click at [327, 238] on input "text" at bounding box center [305, 247] width 158 height 23
paste input "**********"
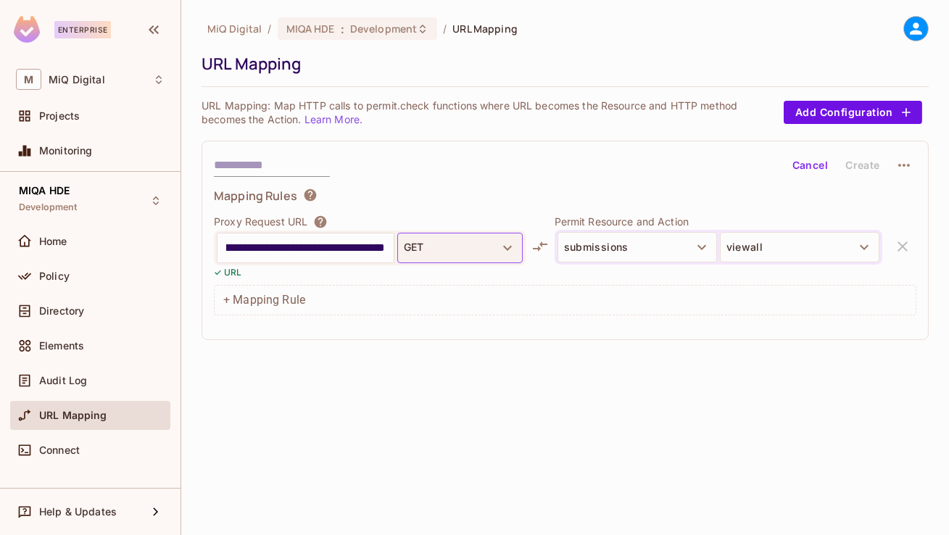
type input "**********"
click at [497, 245] on button "GET" at bounding box center [459, 248] width 125 height 30
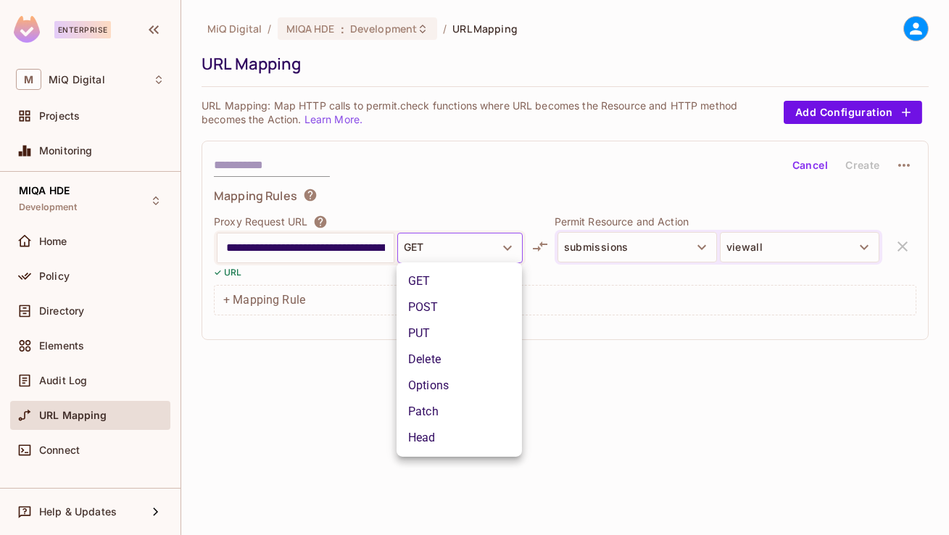
click at [433, 301] on li "POST" at bounding box center [459, 307] width 125 height 26
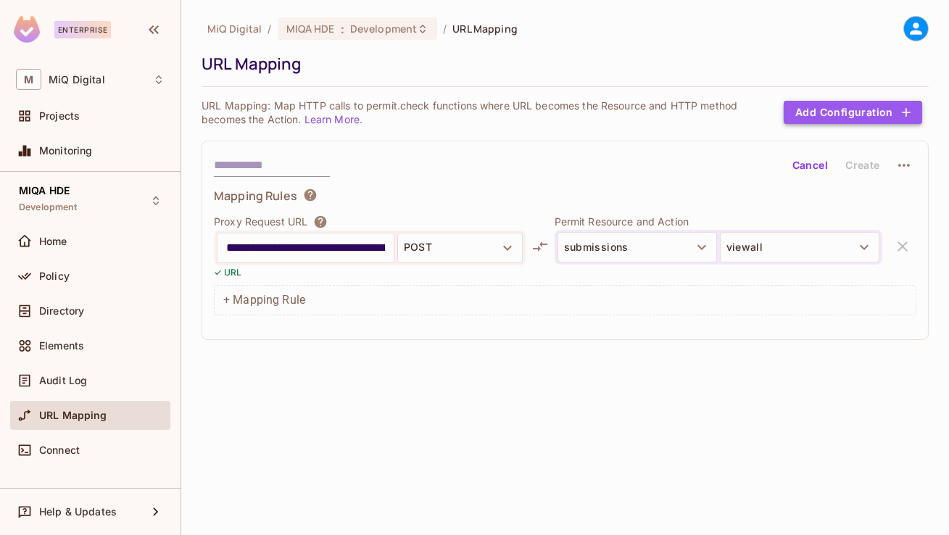
click at [855, 117] on button "Add Configuration" at bounding box center [853, 112] width 138 height 23
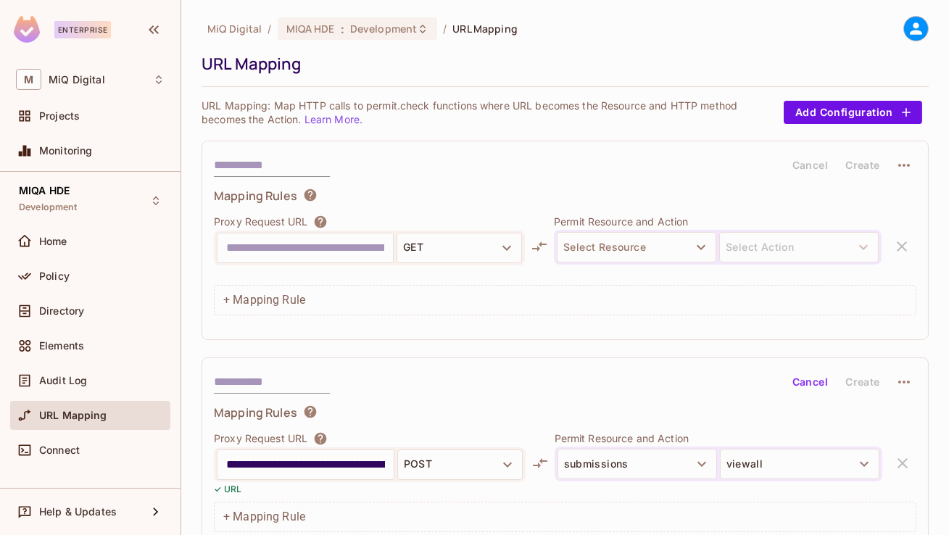
scroll to position [26, 0]
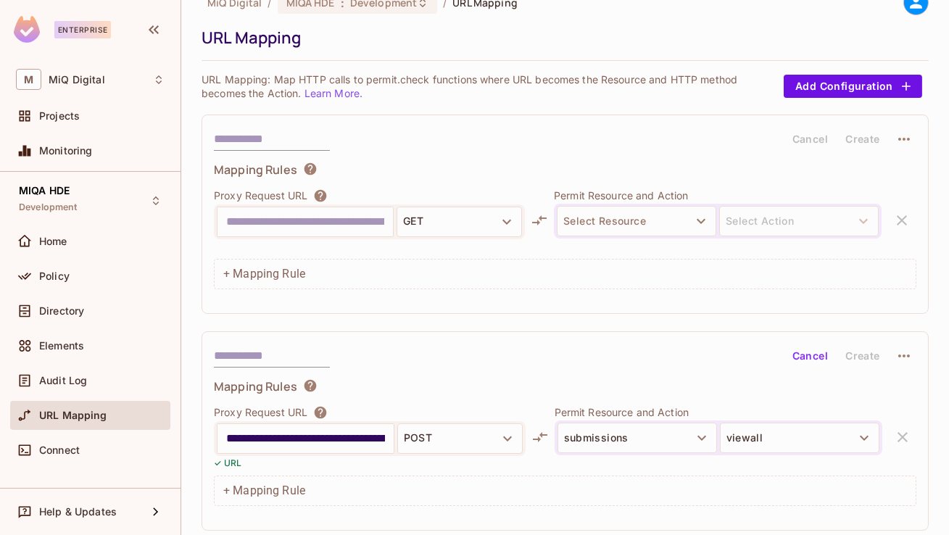
click at [903, 431] on div "**********" at bounding box center [565, 437] width 703 height 65
click at [902, 436] on div "**********" at bounding box center [565, 437] width 703 height 65
click at [824, 360] on button "Cancel" at bounding box center [810, 355] width 47 height 23
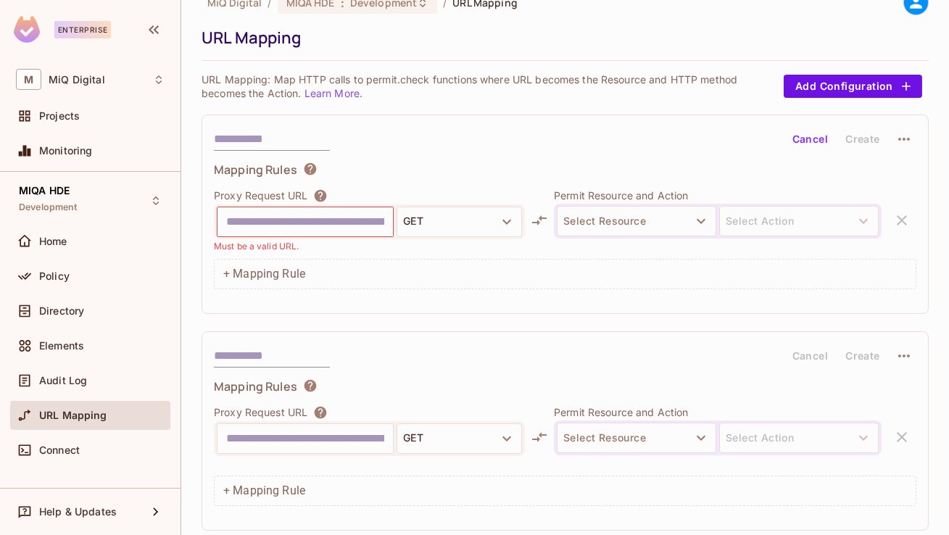
click at [902, 348] on icon "button" at bounding box center [903, 355] width 17 height 17
click at [882, 381] on div "Delete" at bounding box center [893, 388] width 65 height 23
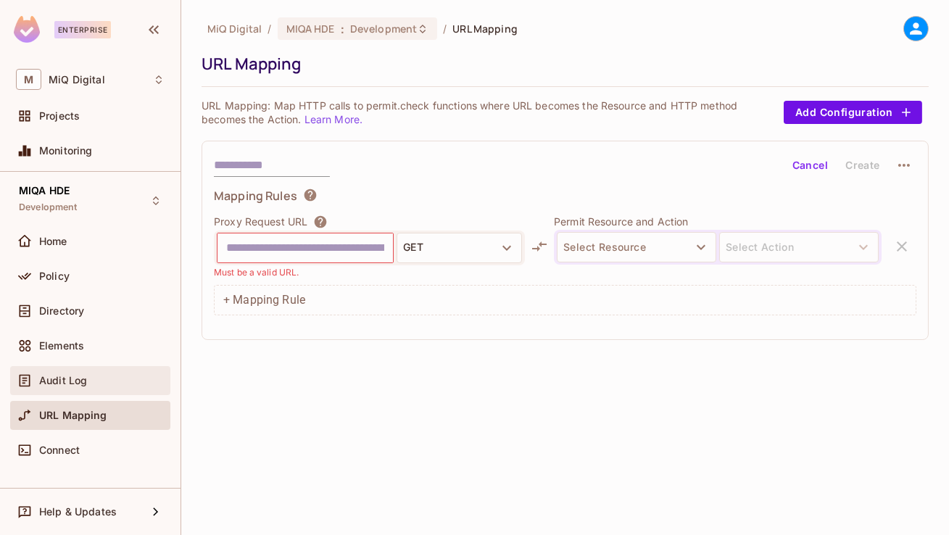
click at [117, 378] on div "Audit Log" at bounding box center [101, 381] width 125 height 12
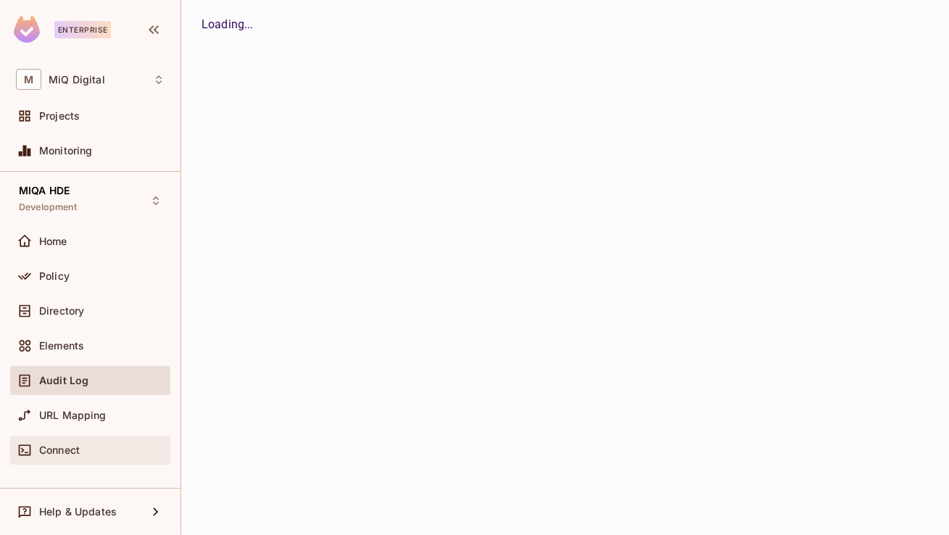
click at [86, 446] on div "Connect" at bounding box center [101, 450] width 125 height 12
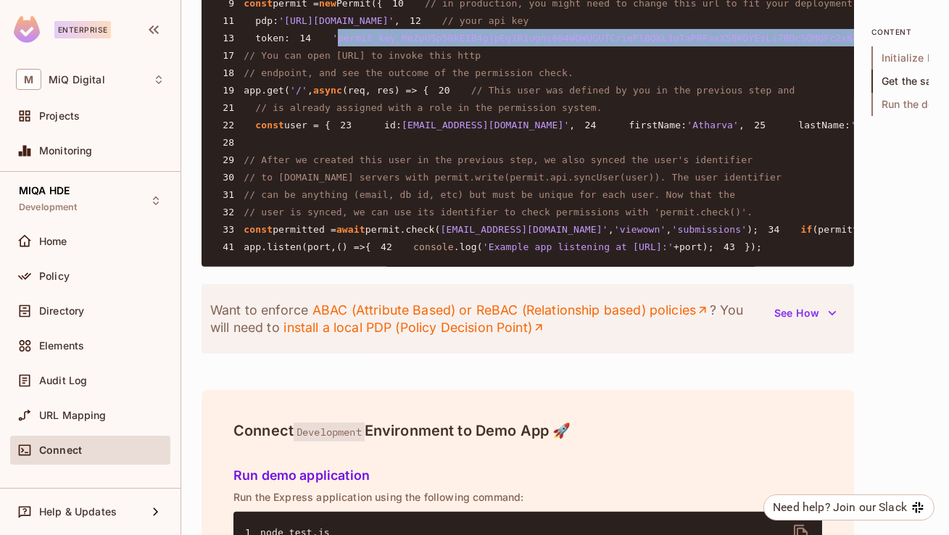
drag, startPoint x: 261, startPoint y: 159, endPoint x: 779, endPoint y: 156, distance: 518.4
click at [779, 44] on span "'permit_key_MeZpUSp5RkEIB4gjpEg1R1ugns694WQWUGUTCriePlBQKL1uTaPRFaxXS8KDYEsLi70…" at bounding box center [618, 38] width 573 height 11
drag, startPoint x: 821, startPoint y: 154, endPoint x: 278, endPoint y: 165, distance: 543.2
click at [278, 165] on pre "1 const { Permit } = require ( 'permitio' ); 2 3 const express = require ( 'exp…" at bounding box center [528, 90] width 653 height 354
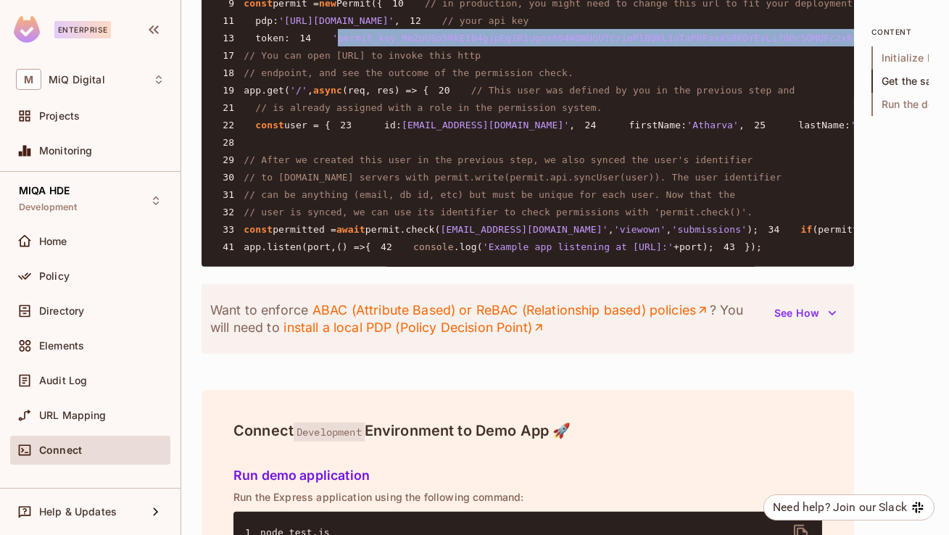
drag, startPoint x: 261, startPoint y: 158, endPoint x: 819, endPoint y: 157, distance: 558.3
click at [819, 44] on span "'permit_key_MeZpUSp5RkEIB4gjpEg1R1ugns694WQWUGUTCriePlBQKL1uTaPRFaxXS8KDYEsLi70…" at bounding box center [618, 38] width 573 height 11
copy span "permit_key_MeZpUSp5RkEIB4gjpEg1R1ugns694WQWUGUTCriePlBQKL1uTaPRFaxXS8KDYEsLi70D…"
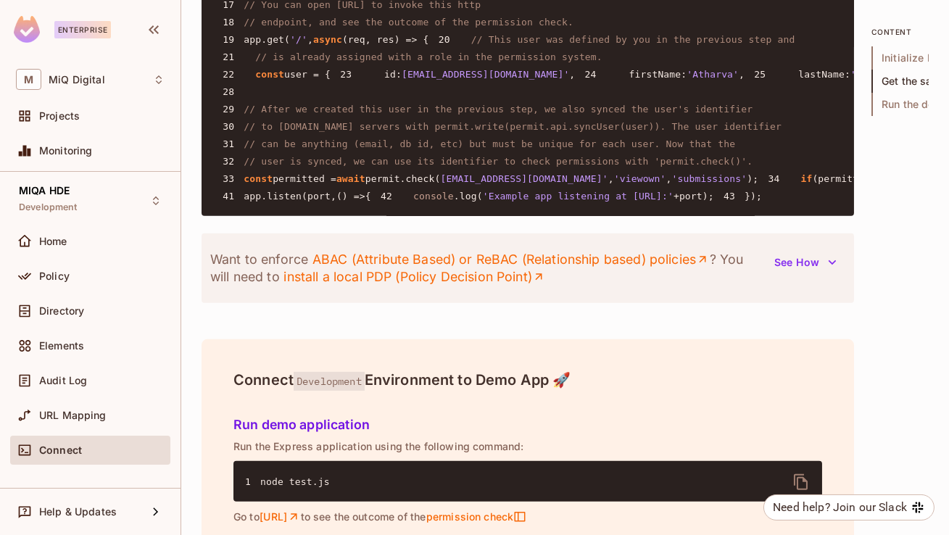
scroll to position [1307, 0]
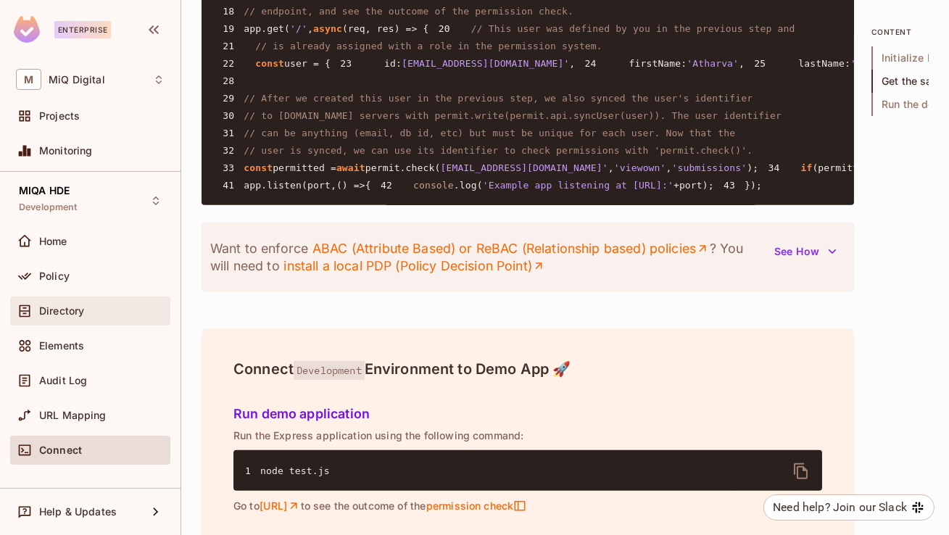
click at [76, 315] on span "Directory" at bounding box center [61, 311] width 45 height 12
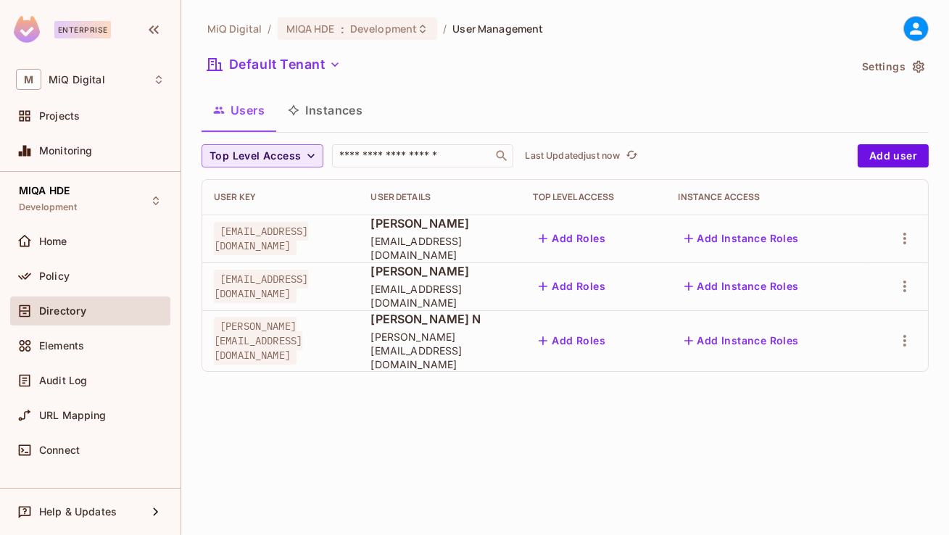
click at [309, 148] on button "Top Level Access" at bounding box center [263, 155] width 122 height 23
click at [379, 153] on div at bounding box center [474, 267] width 949 height 535
click at [895, 241] on button "button" at bounding box center [904, 238] width 23 height 23
click at [843, 283] on li "Edit" at bounding box center [842, 272] width 128 height 32
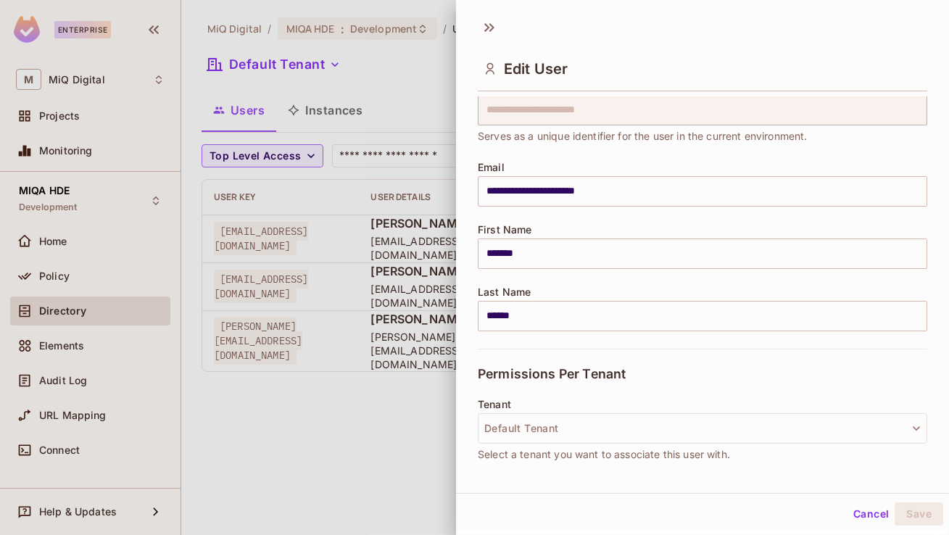
scroll to position [64, 0]
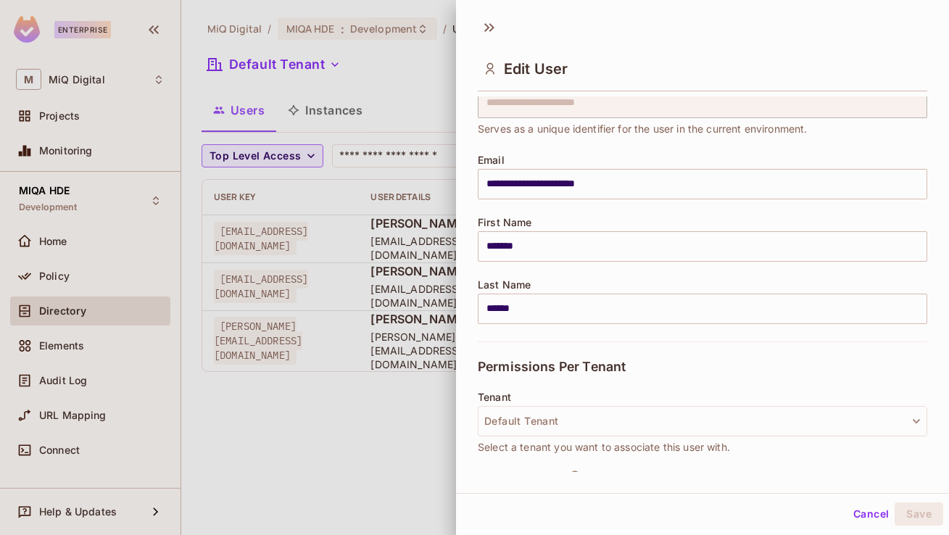
click at [857, 505] on button "Cancel" at bounding box center [871, 513] width 47 height 23
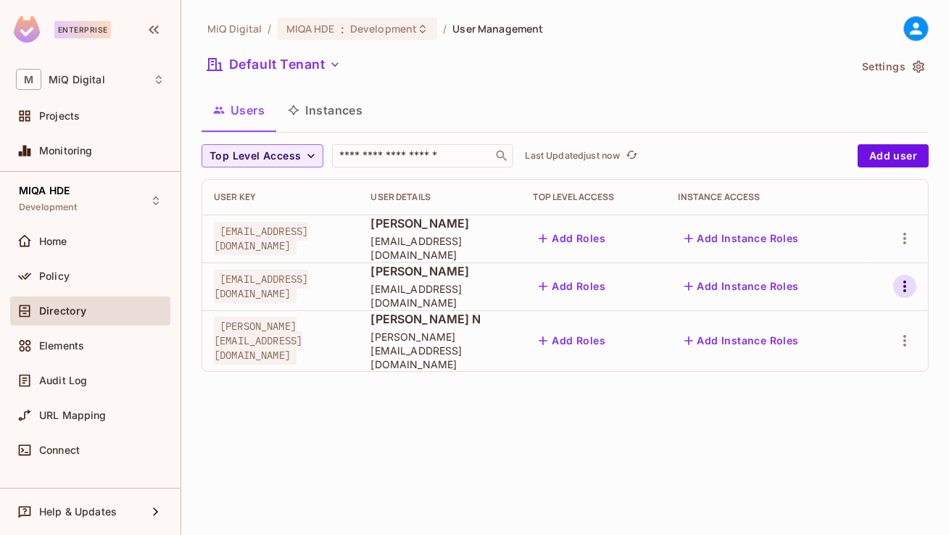
click at [899, 291] on icon "button" at bounding box center [904, 286] width 17 height 17
click at [845, 321] on li "Edit" at bounding box center [842, 320] width 128 height 32
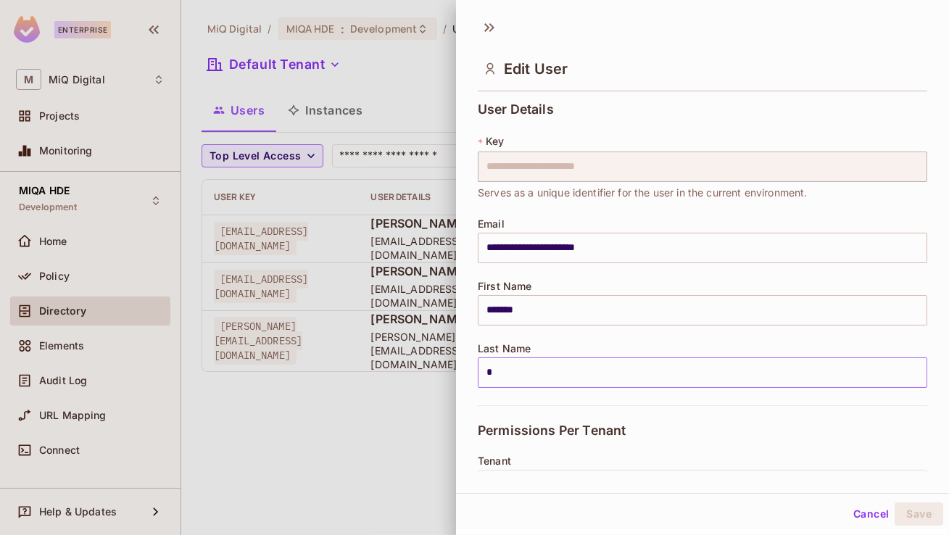
click at [514, 368] on input "*" at bounding box center [703, 372] width 450 height 30
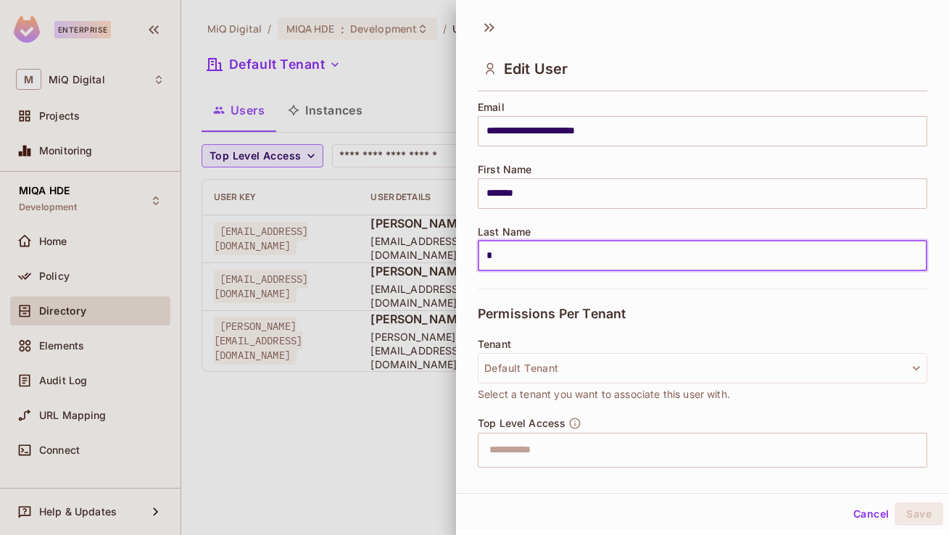
scroll to position [248, 0]
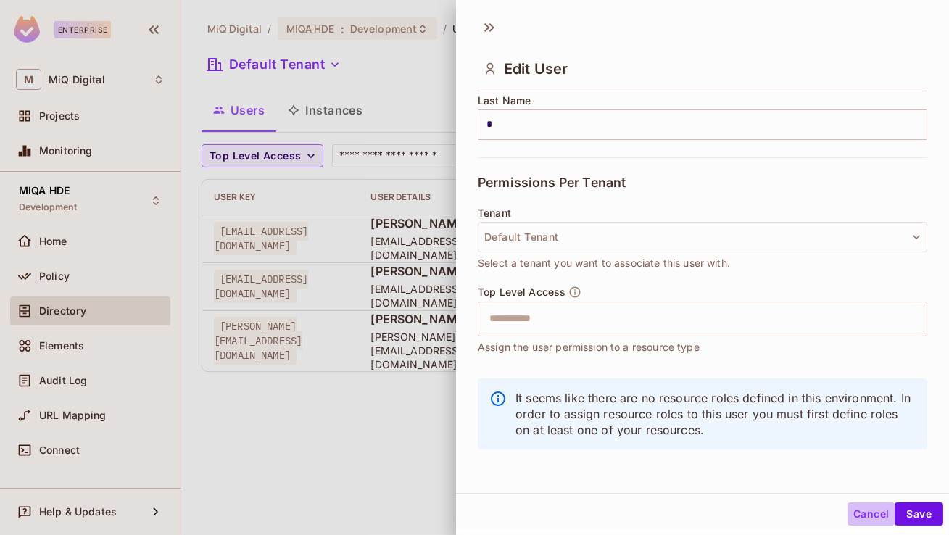
click at [868, 511] on button "Cancel" at bounding box center [871, 513] width 47 height 23
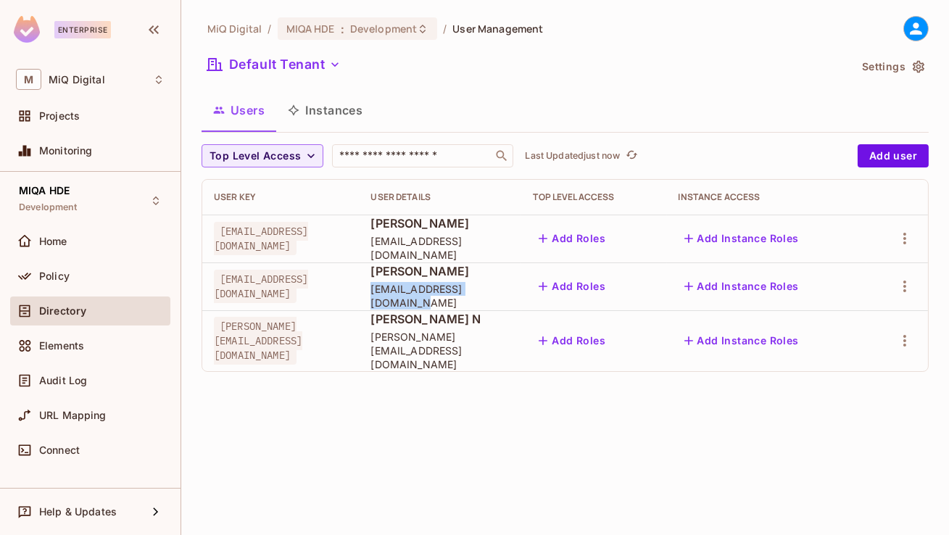
drag, startPoint x: 558, startPoint y: 299, endPoint x: 422, endPoint y: 299, distance: 136.3
click at [422, 299] on span "[EMAIL_ADDRESS][DOMAIN_NAME]" at bounding box center [440, 296] width 139 height 28
click at [912, 65] on icon "button" at bounding box center [918, 66] width 15 height 15
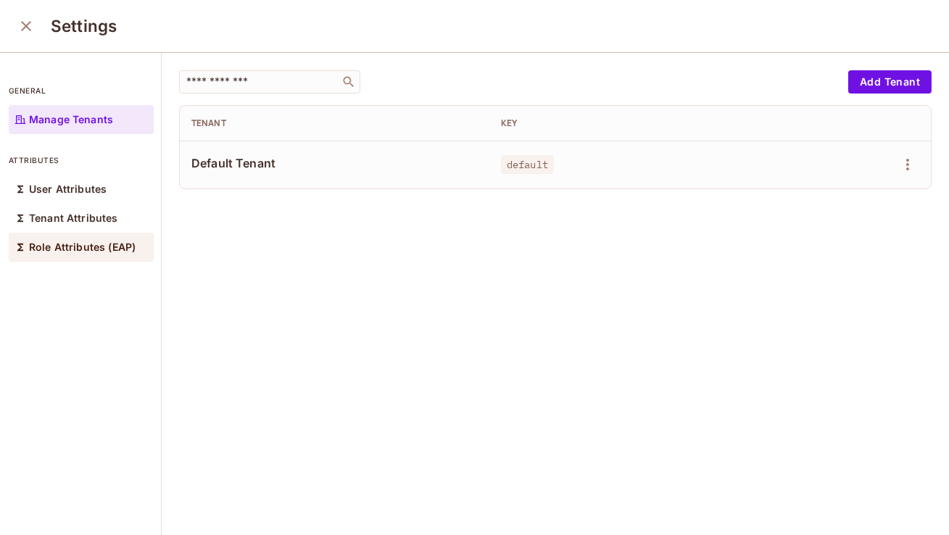
click at [123, 259] on div "Role Attributes (EAP)" at bounding box center [81, 247] width 145 height 29
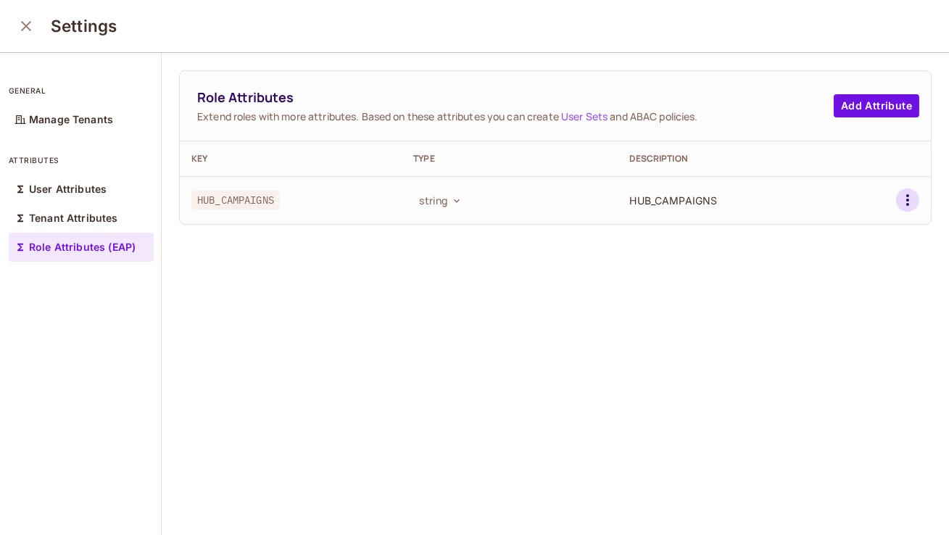
click at [914, 204] on icon "button" at bounding box center [907, 199] width 17 height 17
click at [866, 271] on div "Delete Attribute" at bounding box center [853, 265] width 78 height 15
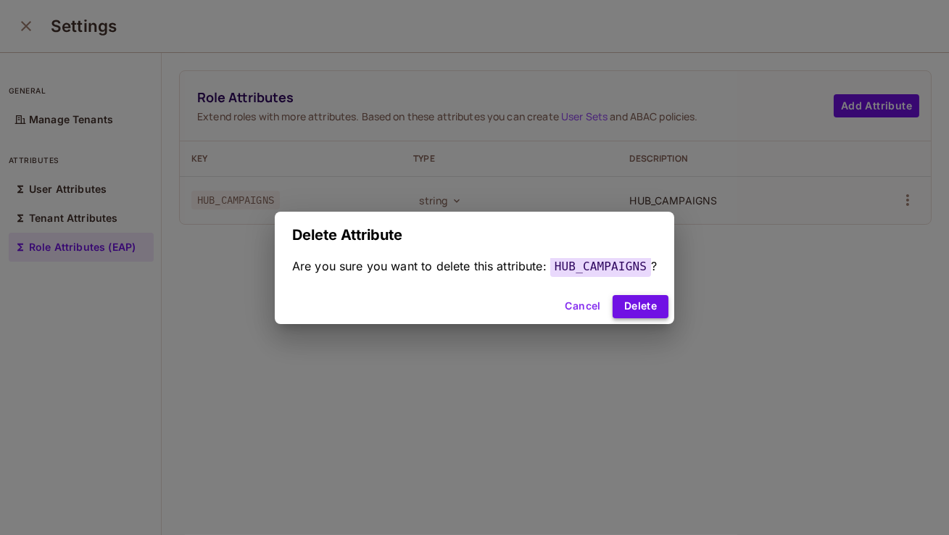
click at [651, 300] on button "Delete" at bounding box center [641, 306] width 56 height 23
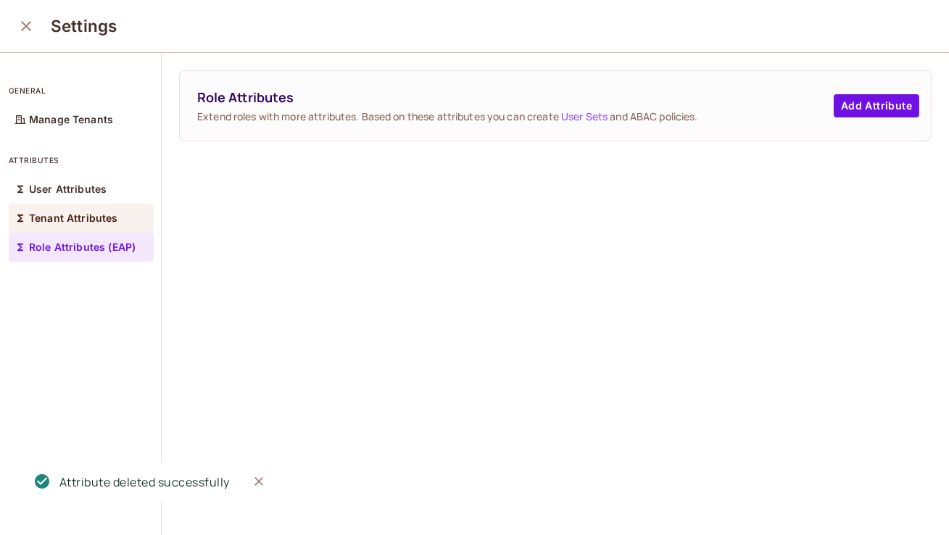
click at [117, 224] on div "Tenant Attributes" at bounding box center [81, 218] width 145 height 29
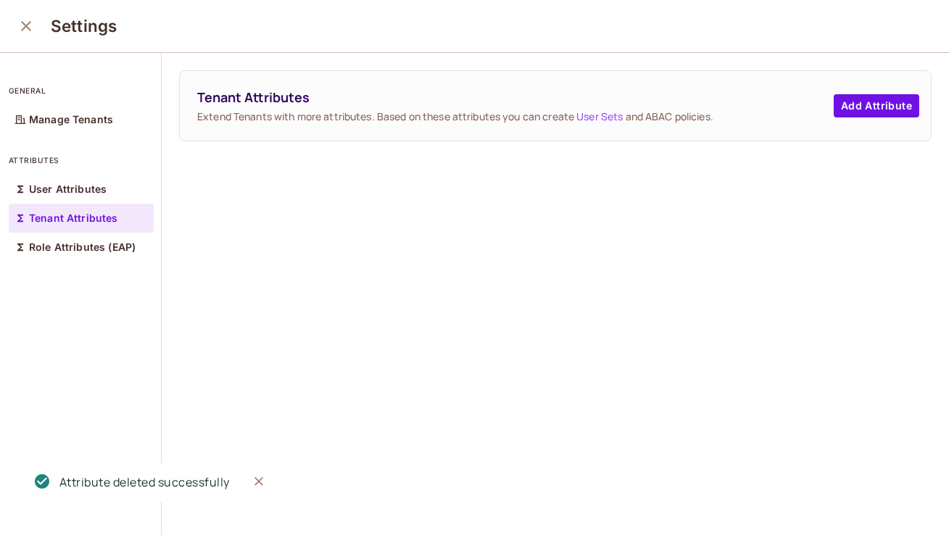
click at [113, 204] on div "Tenant Attributes" at bounding box center [81, 218] width 145 height 29
click at [110, 190] on div "User Attributes" at bounding box center [81, 189] width 145 height 29
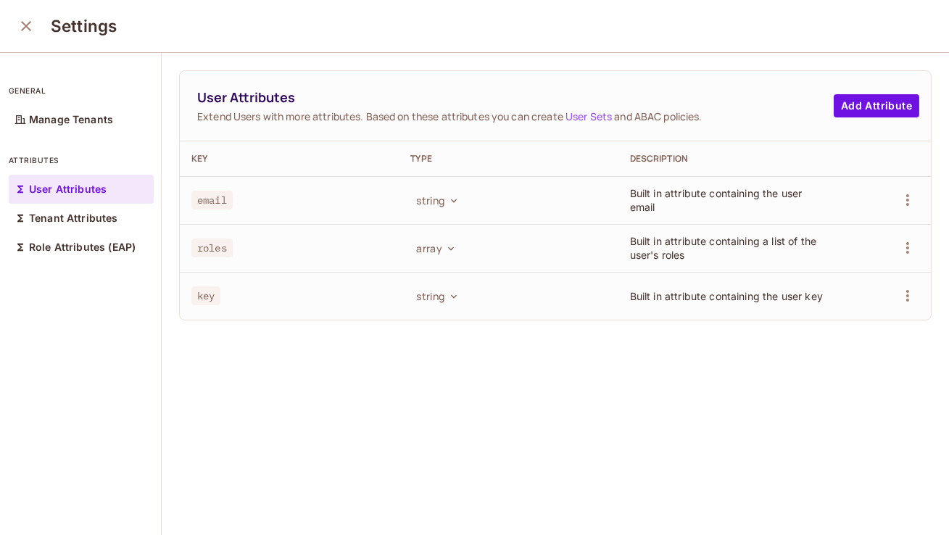
click at [25, 25] on icon "close" at bounding box center [26, 26] width 10 height 10
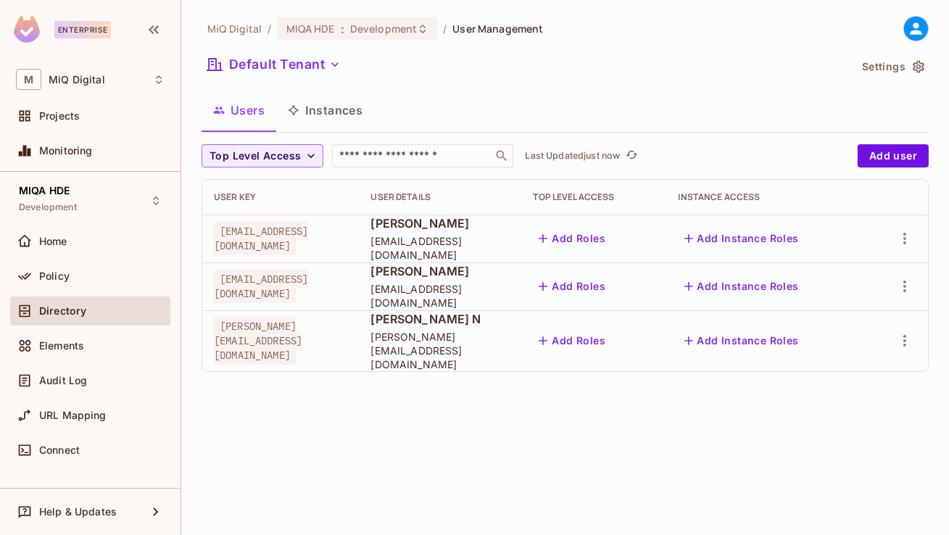
click at [879, 334] on td at bounding box center [897, 340] width 62 height 61
click at [889, 333] on div at bounding box center [897, 340] width 38 height 23
click at [903, 336] on icon "button" at bounding box center [904, 340] width 17 height 17
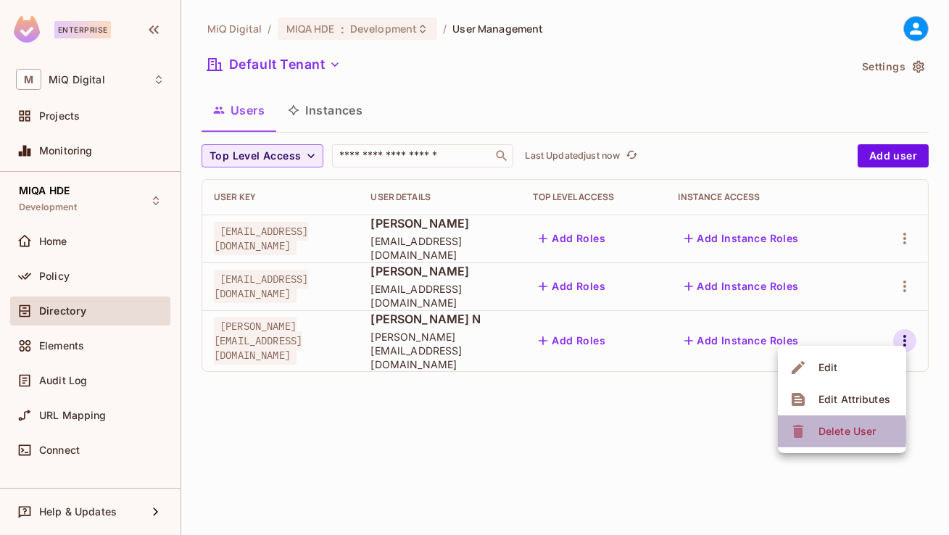
click at [822, 432] on div "Delete User" at bounding box center [847, 431] width 57 height 15
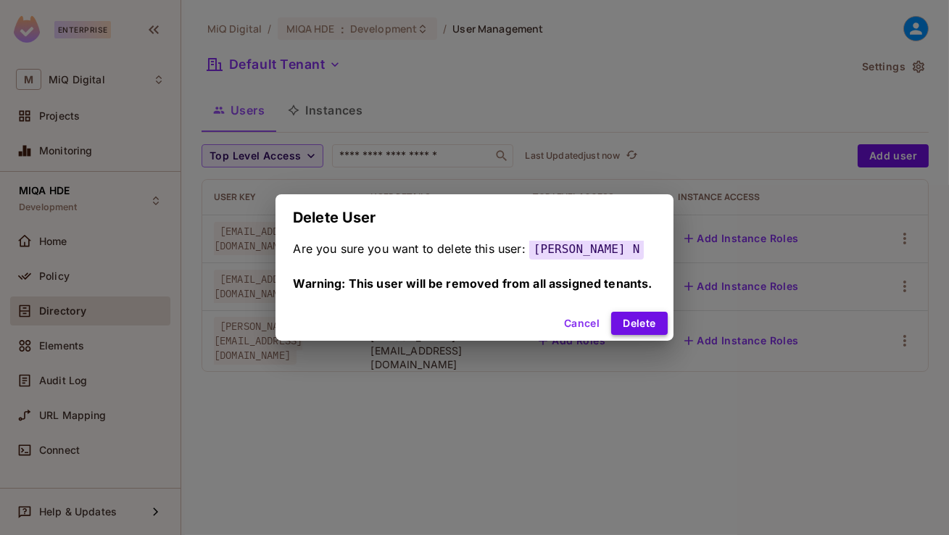
click at [631, 313] on button "Delete" at bounding box center [639, 323] width 56 height 23
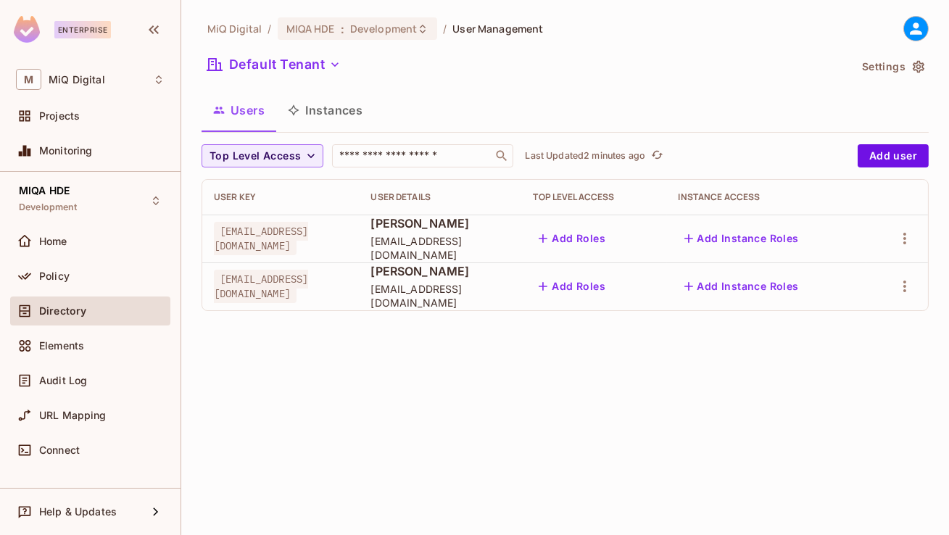
click at [611, 286] on button "Add Roles" at bounding box center [572, 286] width 78 height 23
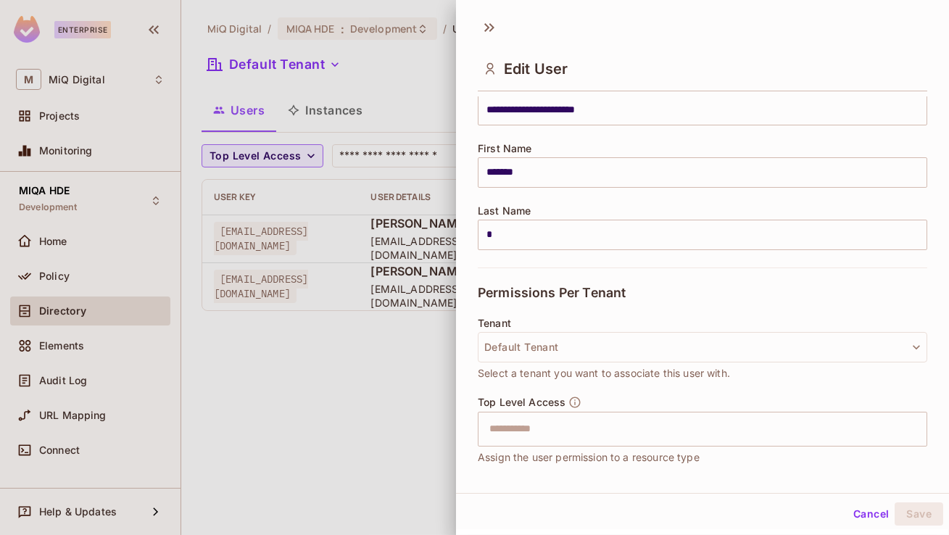
scroll to position [248, 0]
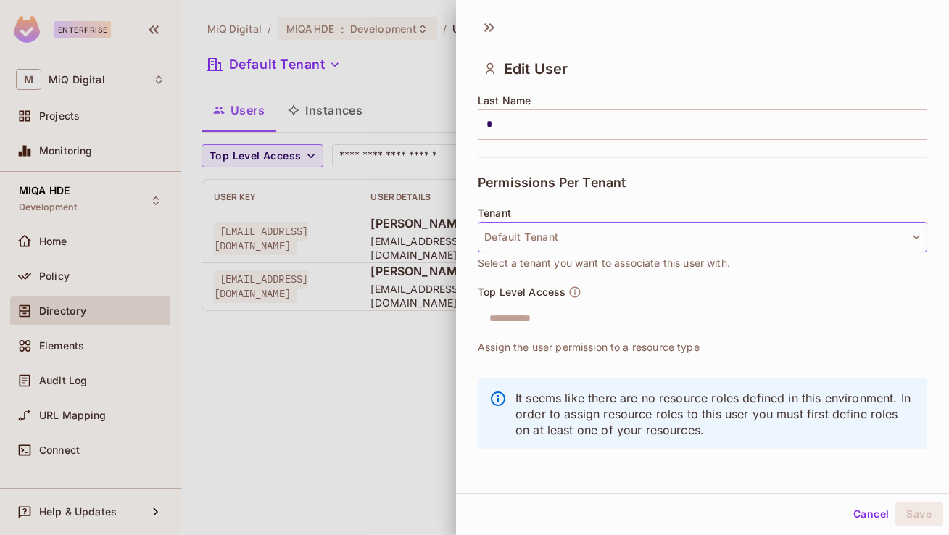
click at [626, 237] on button "Default Tenant" at bounding box center [703, 237] width 450 height 30
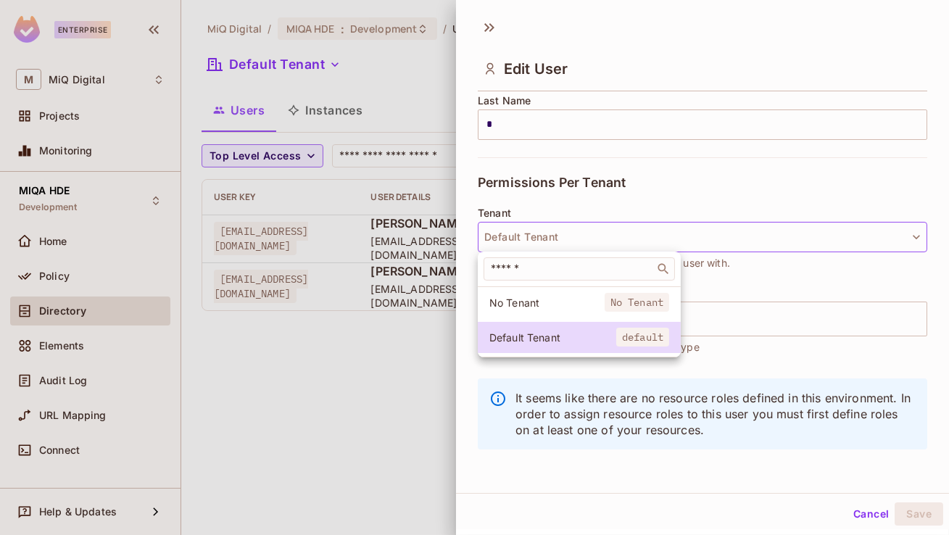
click at [556, 355] on div "No Tenant No Tenant Default Tenant default" at bounding box center [579, 321] width 203 height 71
click at [563, 336] on span "Default Tenant" at bounding box center [552, 338] width 127 height 14
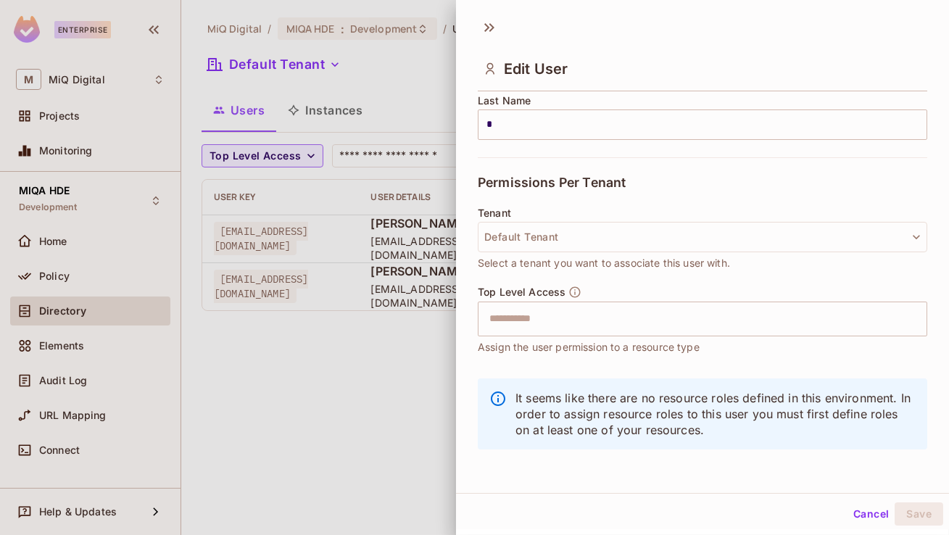
click at [563, 336] on div "Top Level Access ​ Assign the user permission to a resource type" at bounding box center [703, 321] width 450 height 70
click at [563, 321] on input "text" at bounding box center [690, 319] width 418 height 29
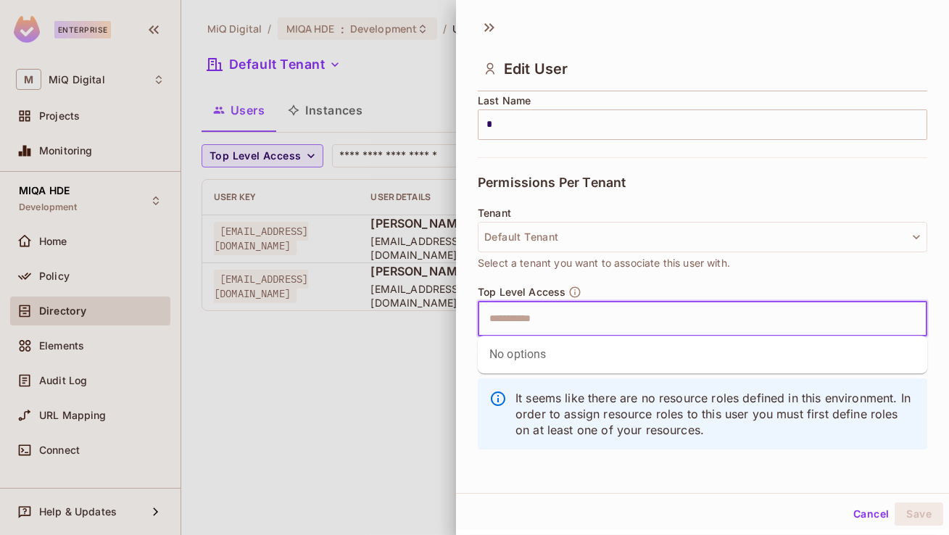
click at [541, 353] on div "No options" at bounding box center [703, 355] width 450 height 38
click at [536, 363] on div "No options" at bounding box center [703, 355] width 450 height 38
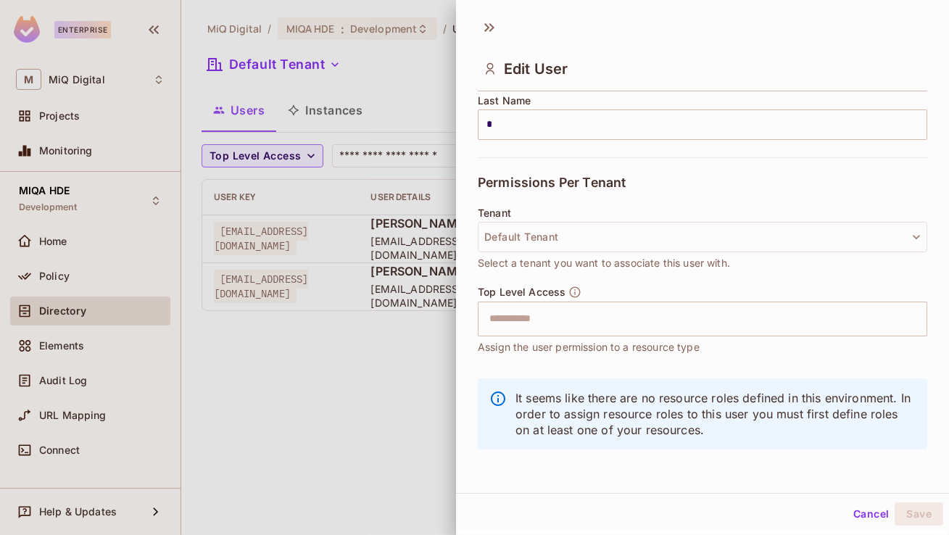
click at [503, 439] on div "It seems like there are no resource roles defined in this environment. In order…" at bounding box center [703, 413] width 450 height 71
click at [868, 510] on button "Cancel" at bounding box center [871, 513] width 47 height 23
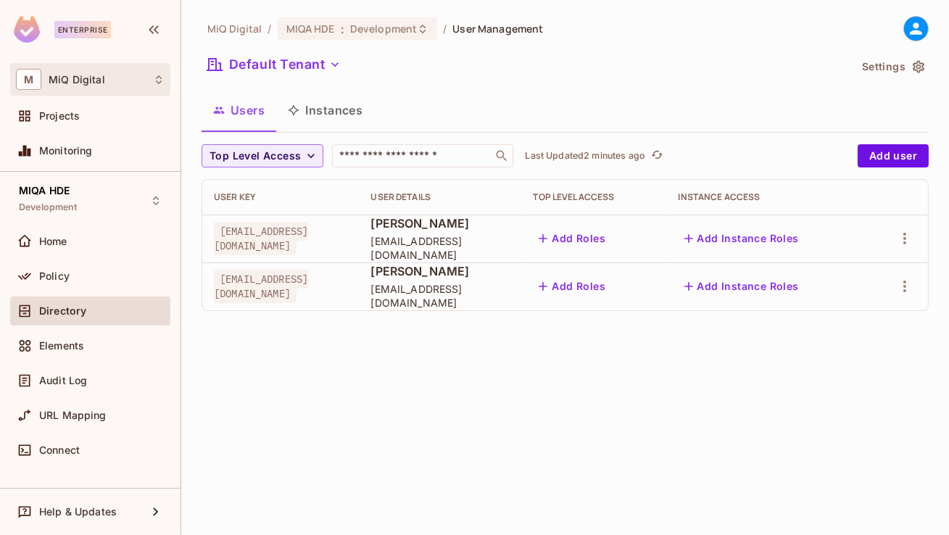
click at [115, 86] on div "M MiQ Digital" at bounding box center [90, 79] width 149 height 21
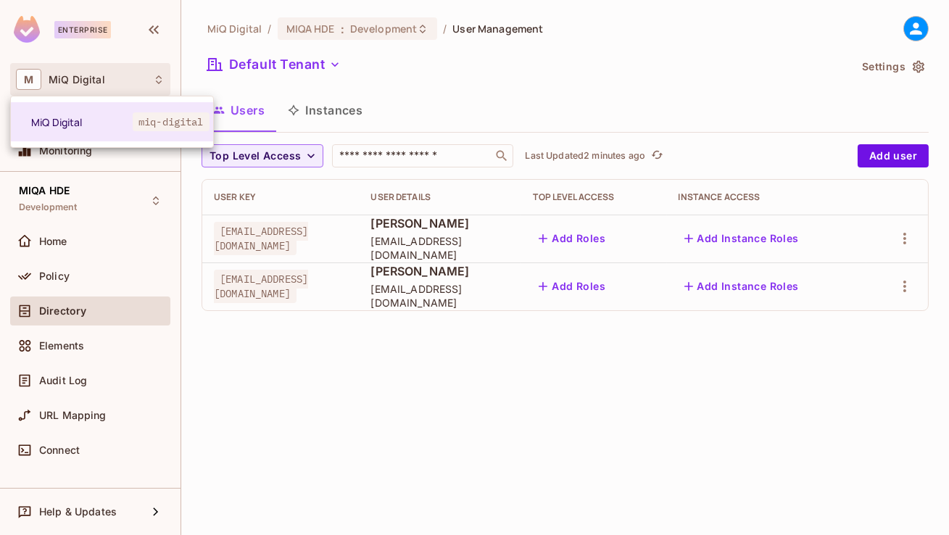
click at [510, 63] on div at bounding box center [474, 267] width 949 height 535
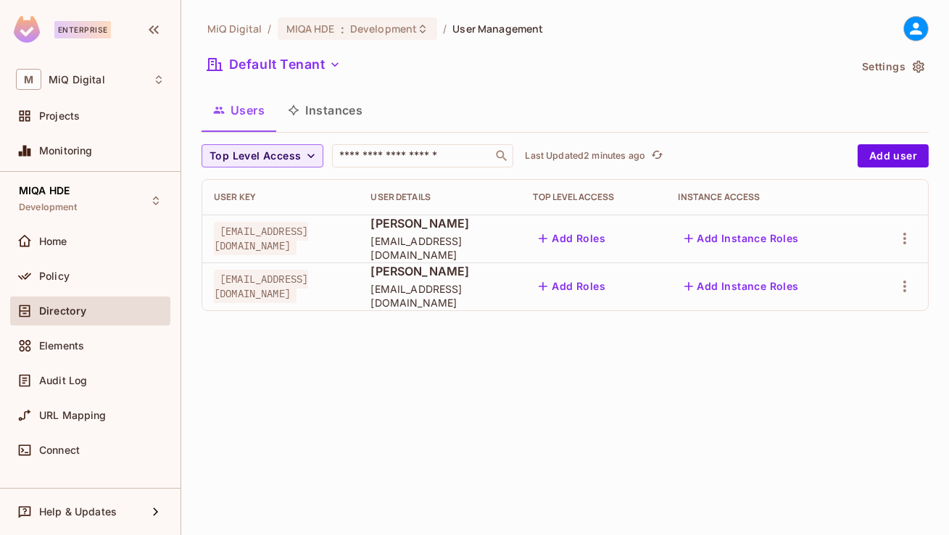
click at [311, 102] on button "Instances" at bounding box center [325, 110] width 98 height 36
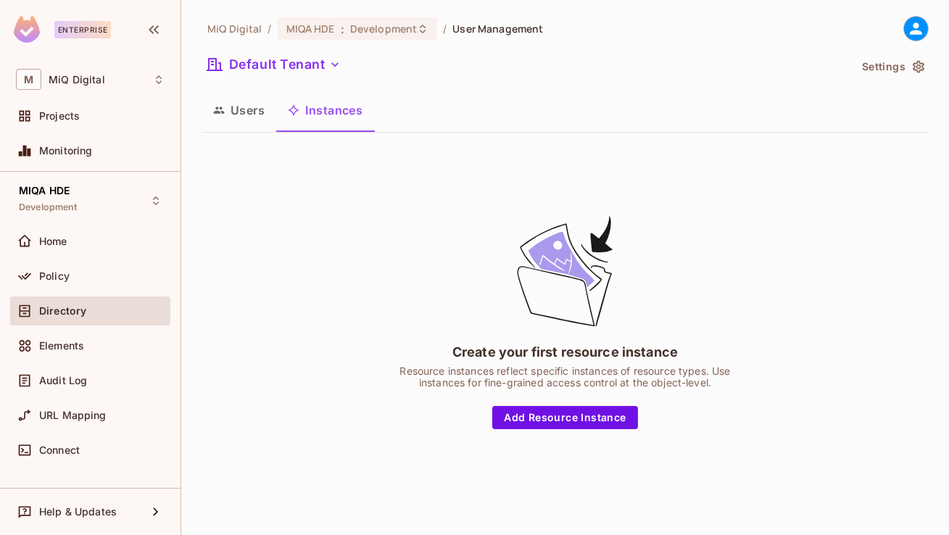
click at [921, 68] on icon "button" at bounding box center [918, 66] width 15 height 15
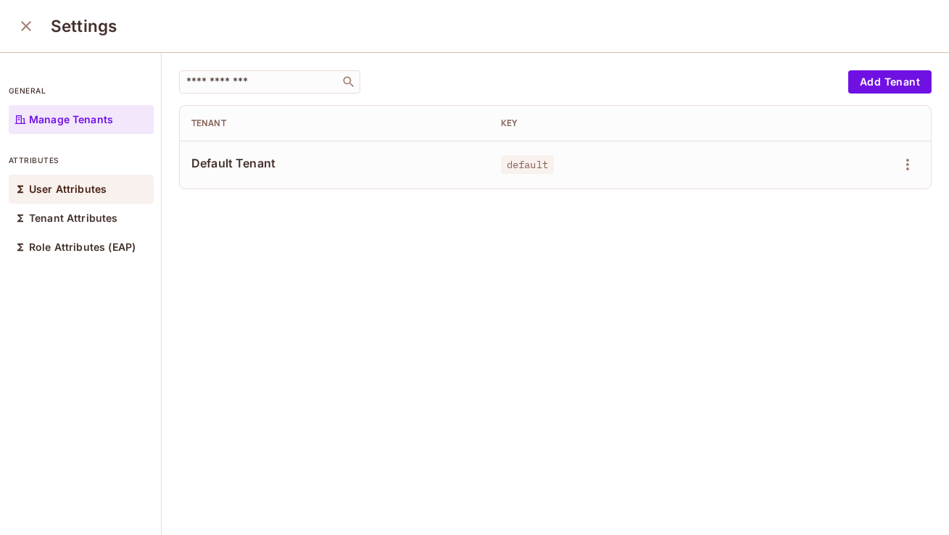
click at [94, 196] on div "User Attributes" at bounding box center [81, 189] width 145 height 29
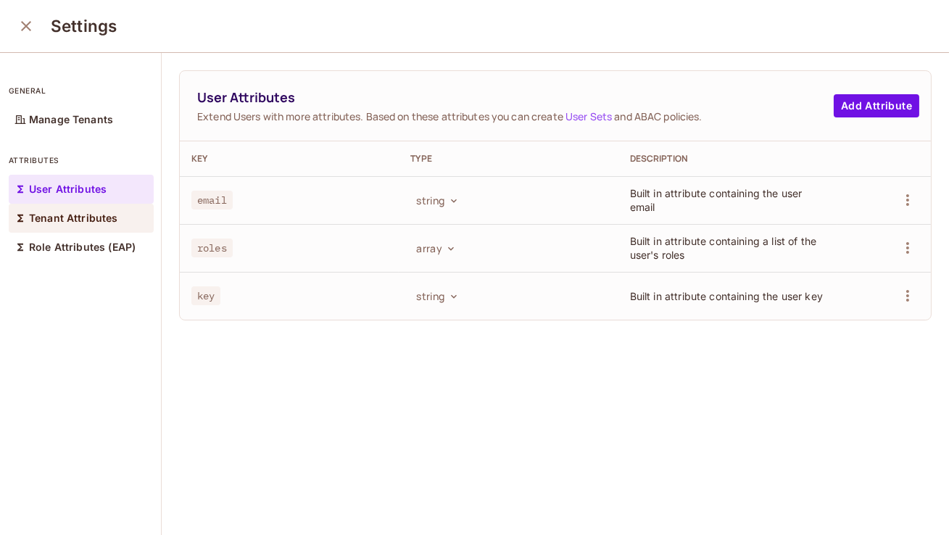
click at [91, 215] on p "Tenant Attributes" at bounding box center [73, 218] width 89 height 12
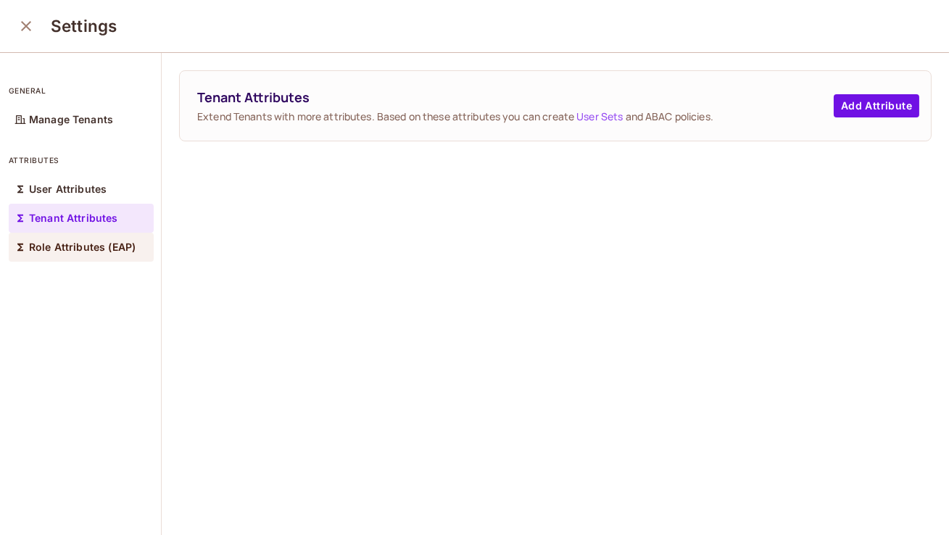
click at [83, 247] on p "Role Attributes (EAP)" at bounding box center [82, 247] width 107 height 12
